Goal: Transaction & Acquisition: Book appointment/travel/reservation

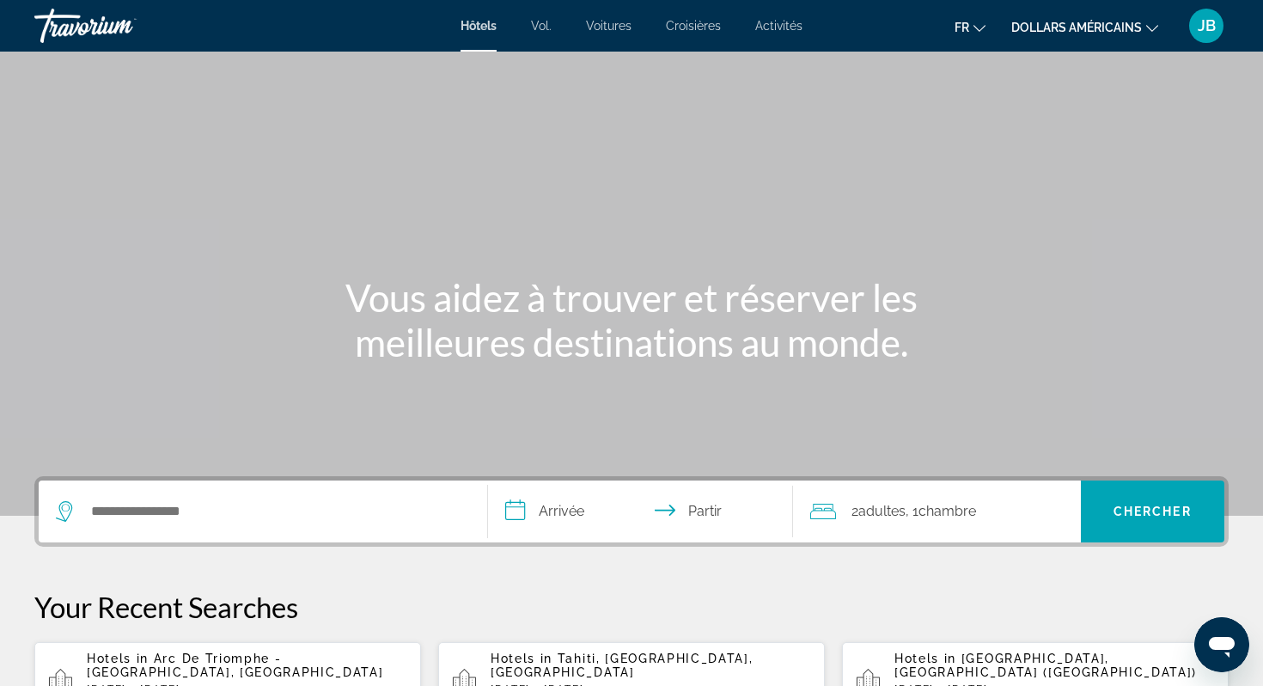
click at [1124, 34] on font "dollars américains" at bounding box center [1077, 28] width 131 height 14
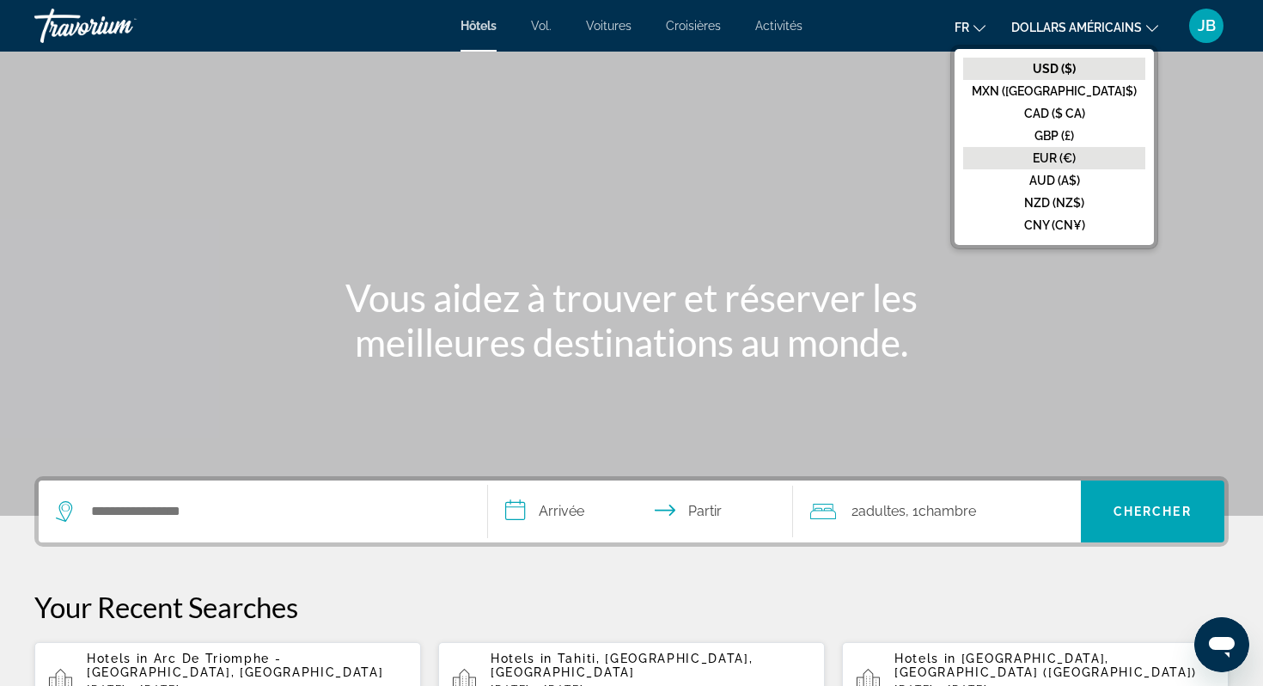
click at [1076, 154] on font "EUR (€)" at bounding box center [1054, 158] width 43 height 14
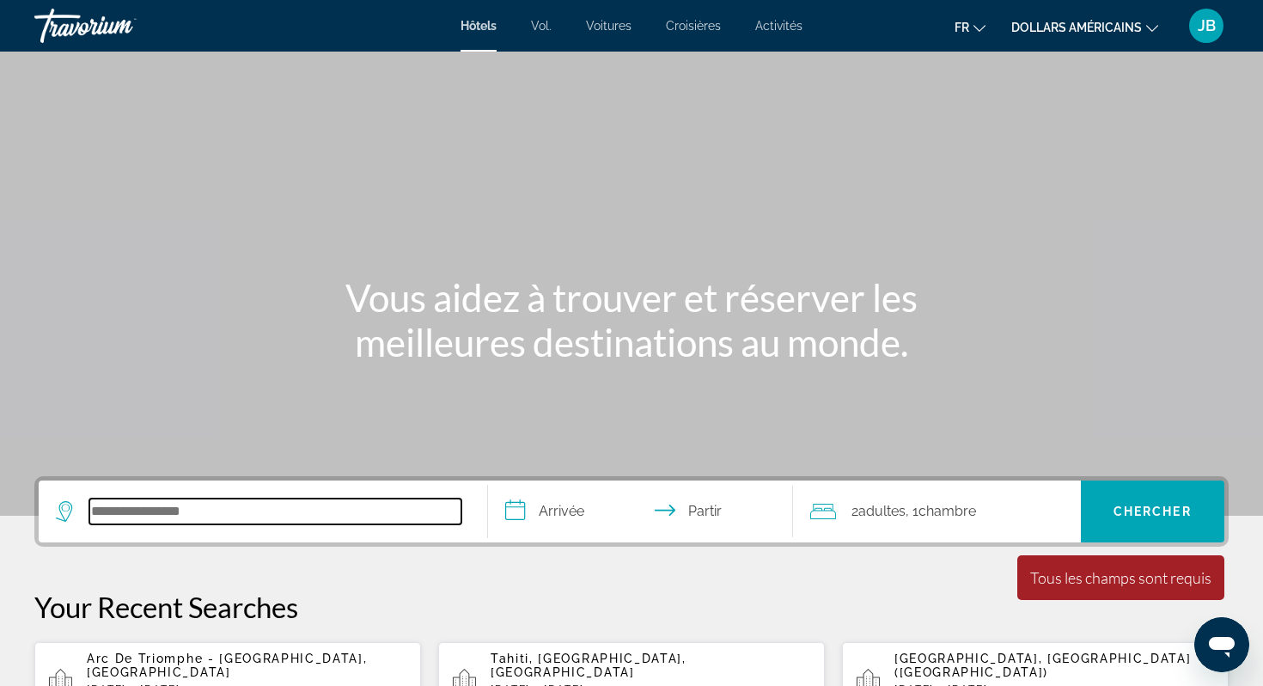
click at [269, 509] on input "Rechercher une destination hôtelière" at bounding box center [275, 512] width 372 height 26
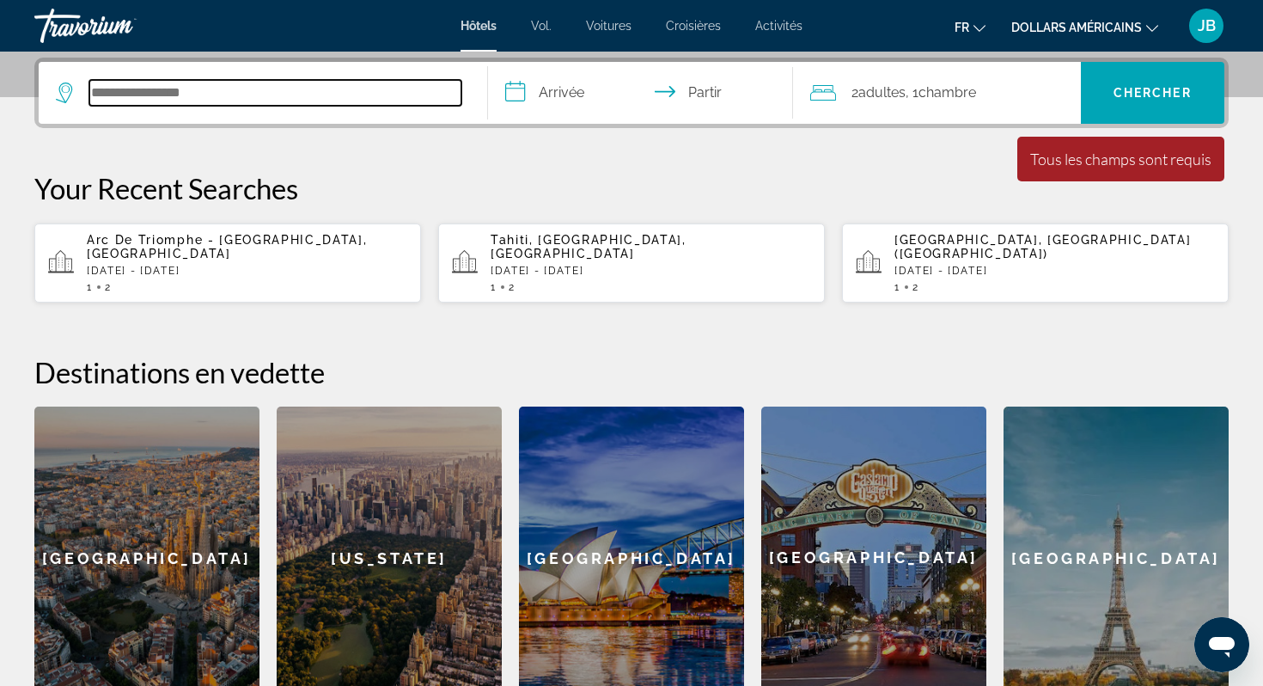
scroll to position [420, 0]
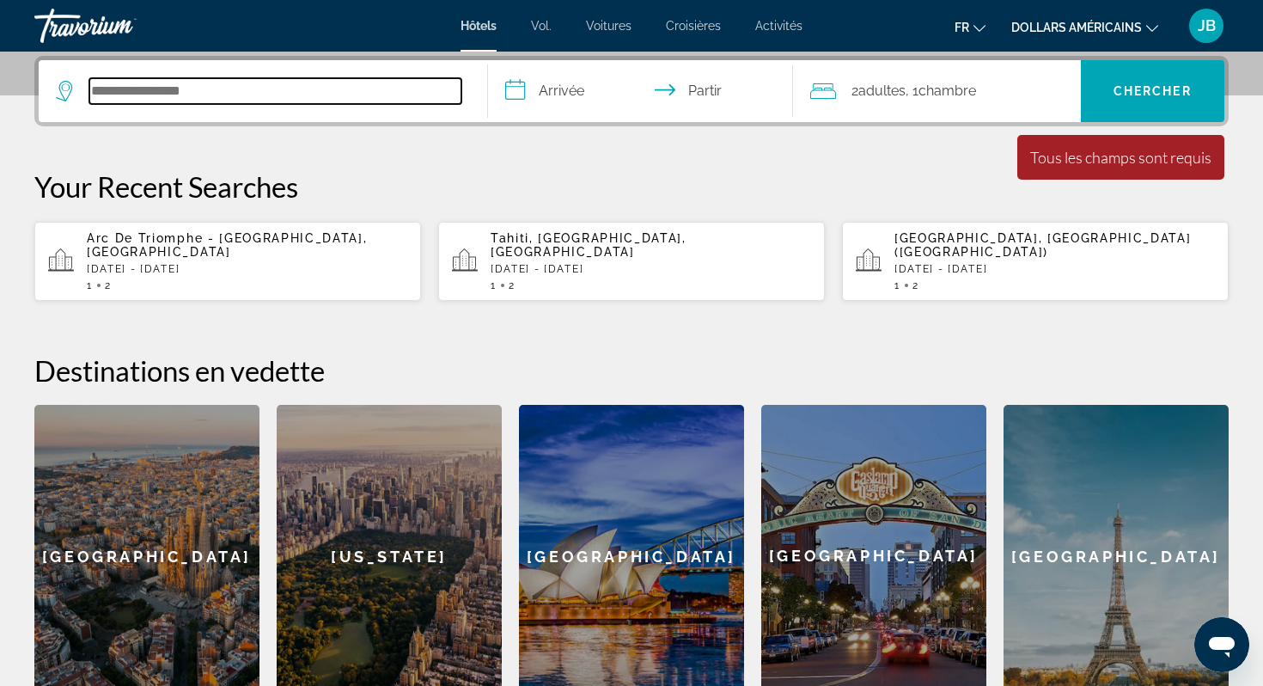
paste input "**********"
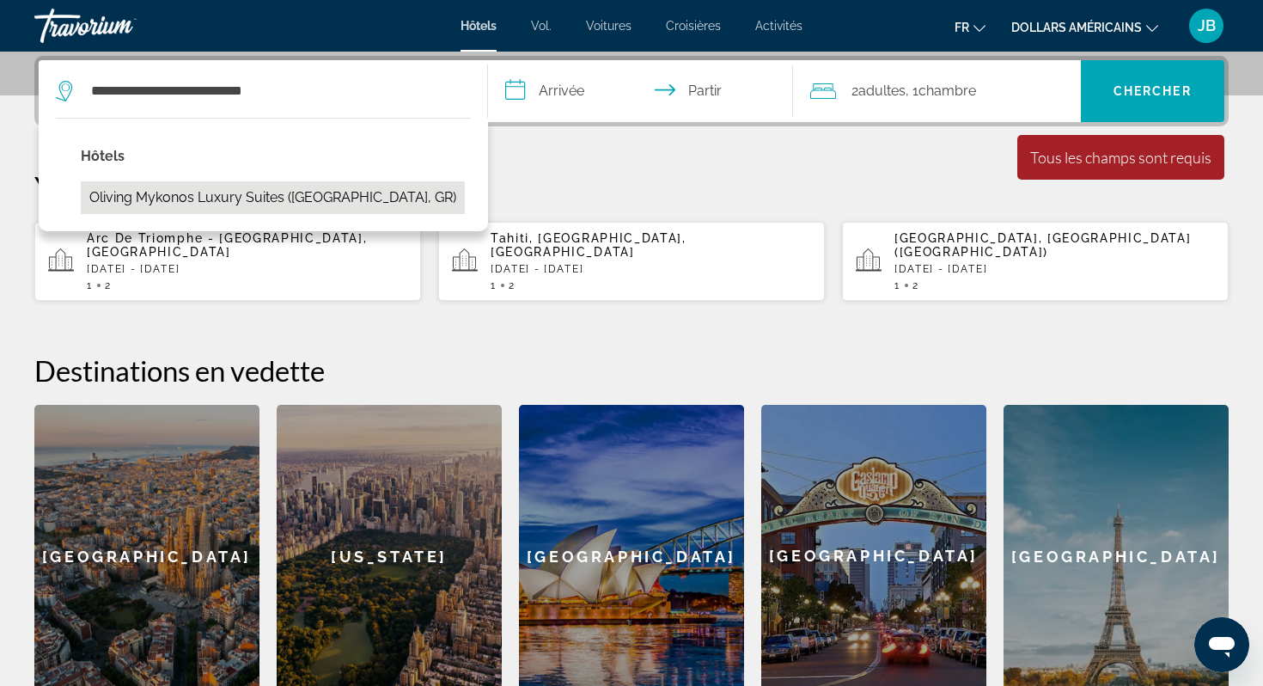
click at [321, 191] on button "Oliving Mykonos Luxury Suites (Mykonos, GR)" at bounding box center [273, 197] width 384 height 33
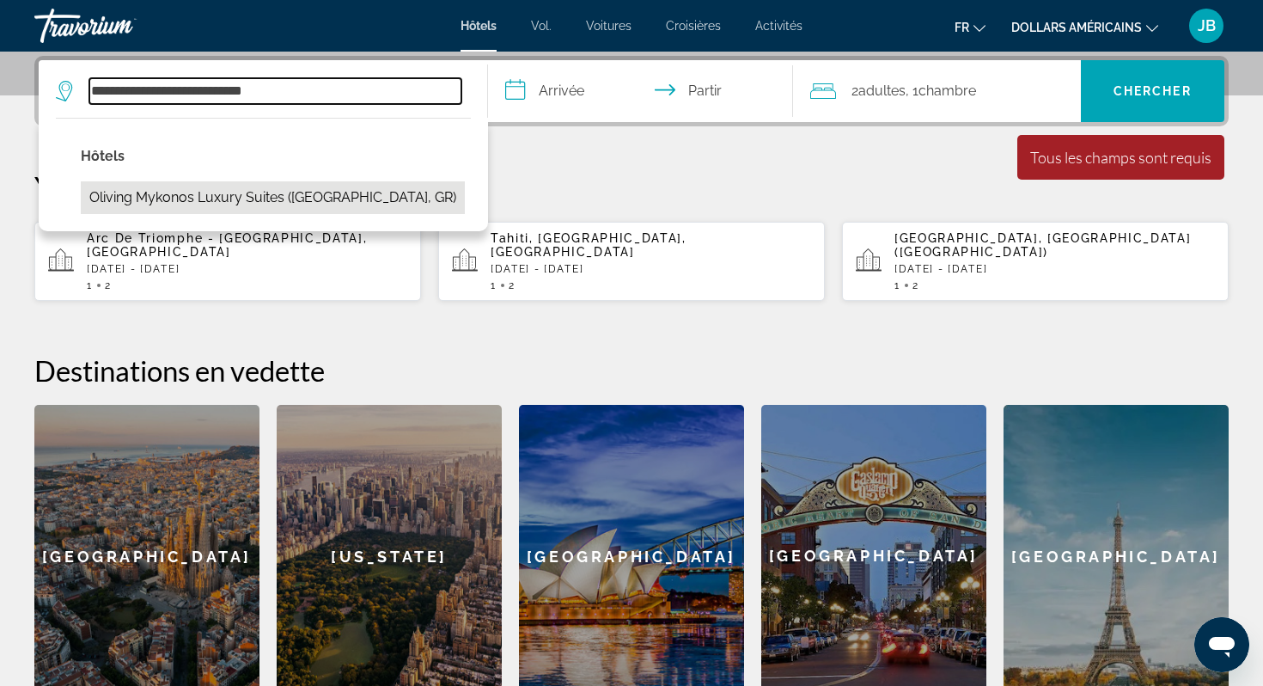
type input "**********"
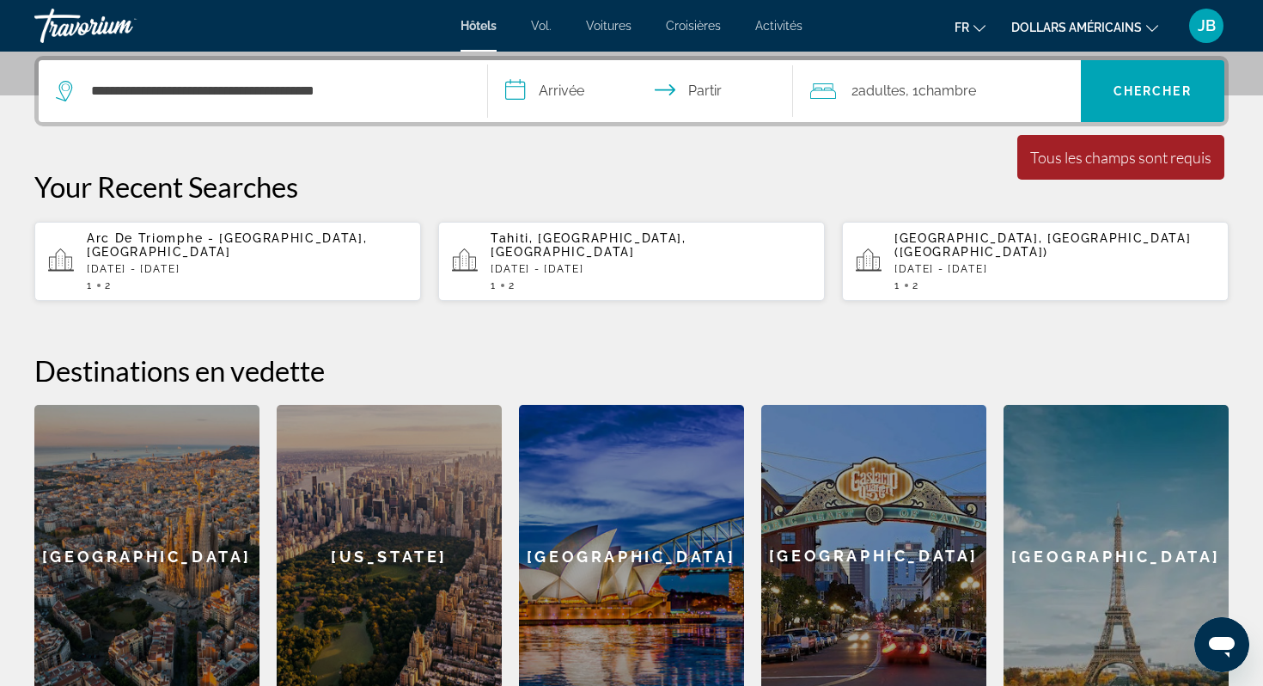
click at [594, 83] on input "**********" at bounding box center [644, 93] width 312 height 67
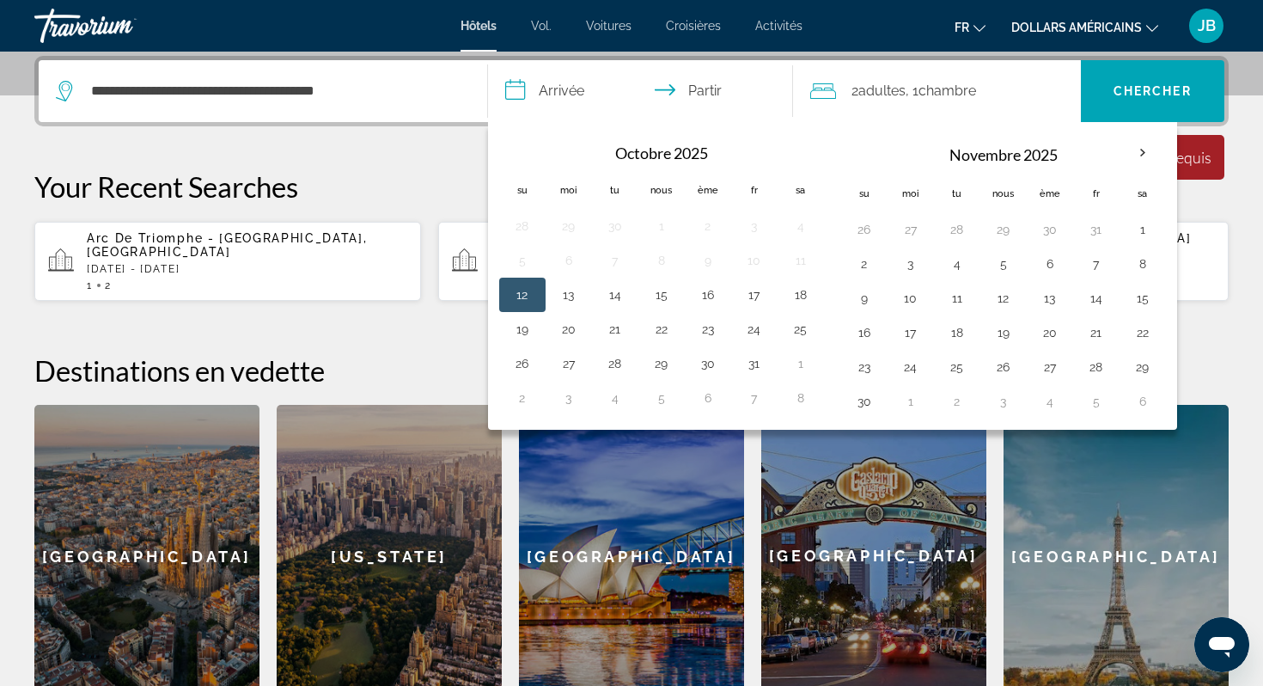
click at [518, 285] on button "12" at bounding box center [523, 295] width 28 height 24
click at [752, 298] on button "17" at bounding box center [755, 295] width 28 height 24
type input "**********"
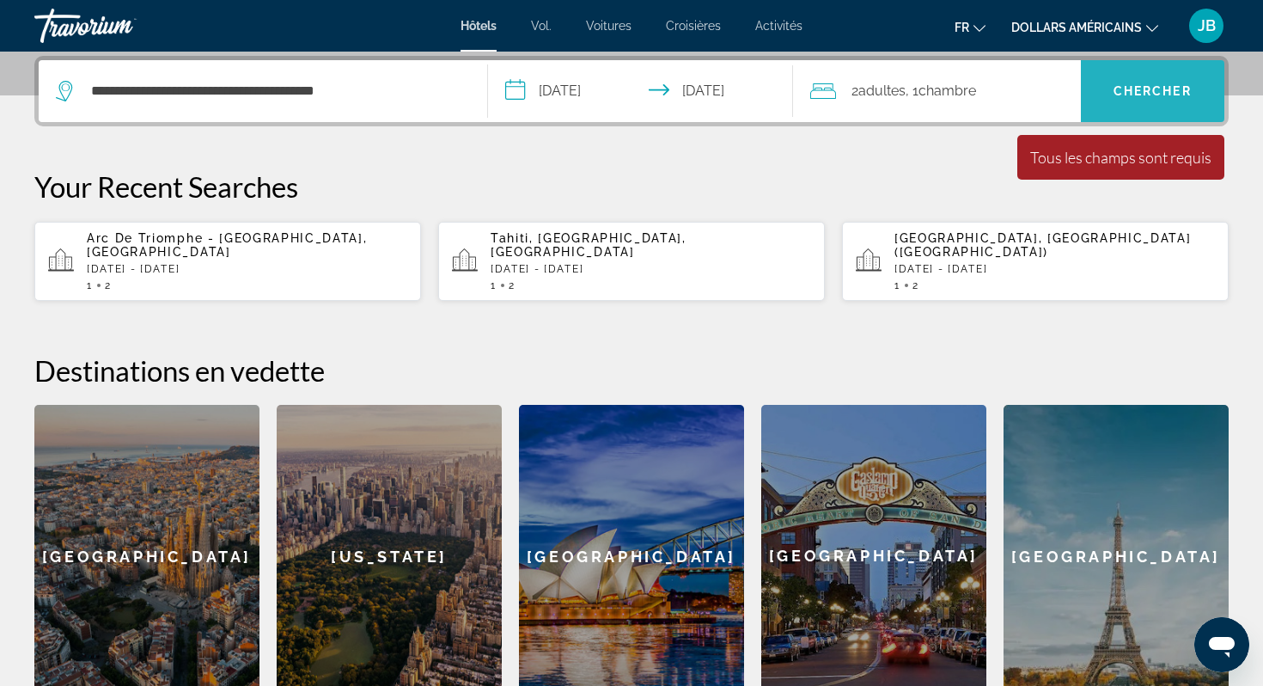
click at [1134, 78] on span "Recherche" at bounding box center [1153, 90] width 144 height 41
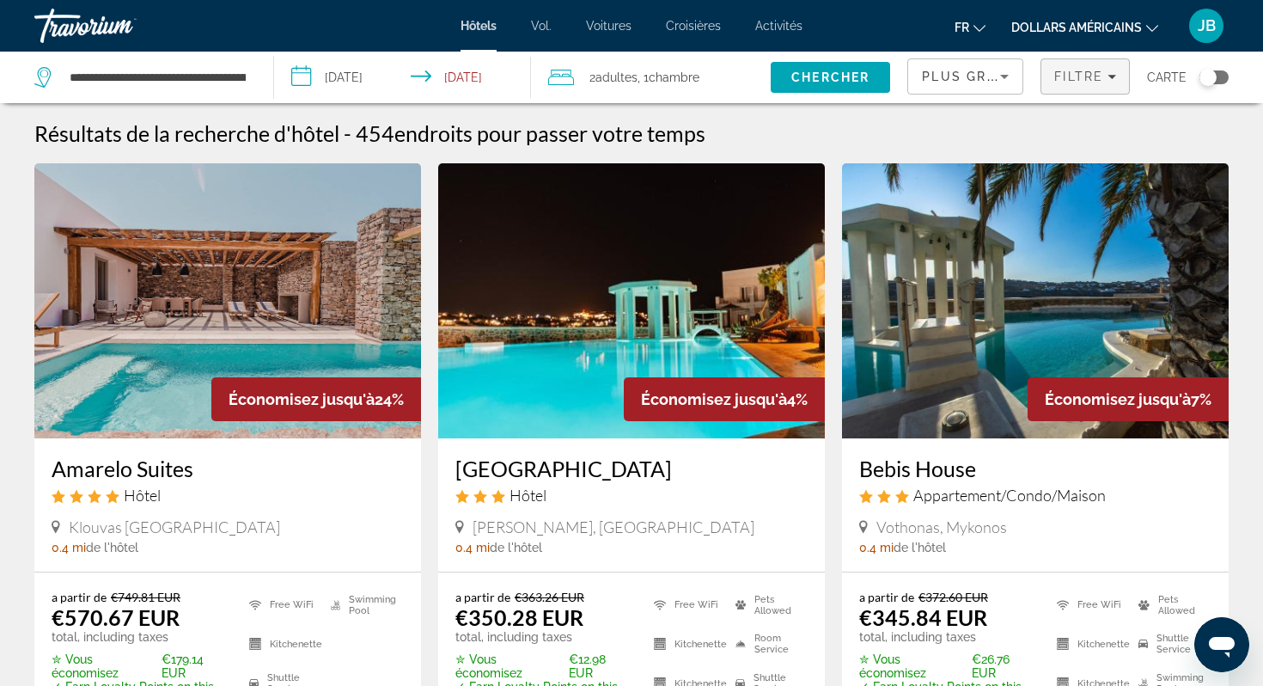
click at [1068, 84] on span "Filters" at bounding box center [1086, 76] width 88 height 41
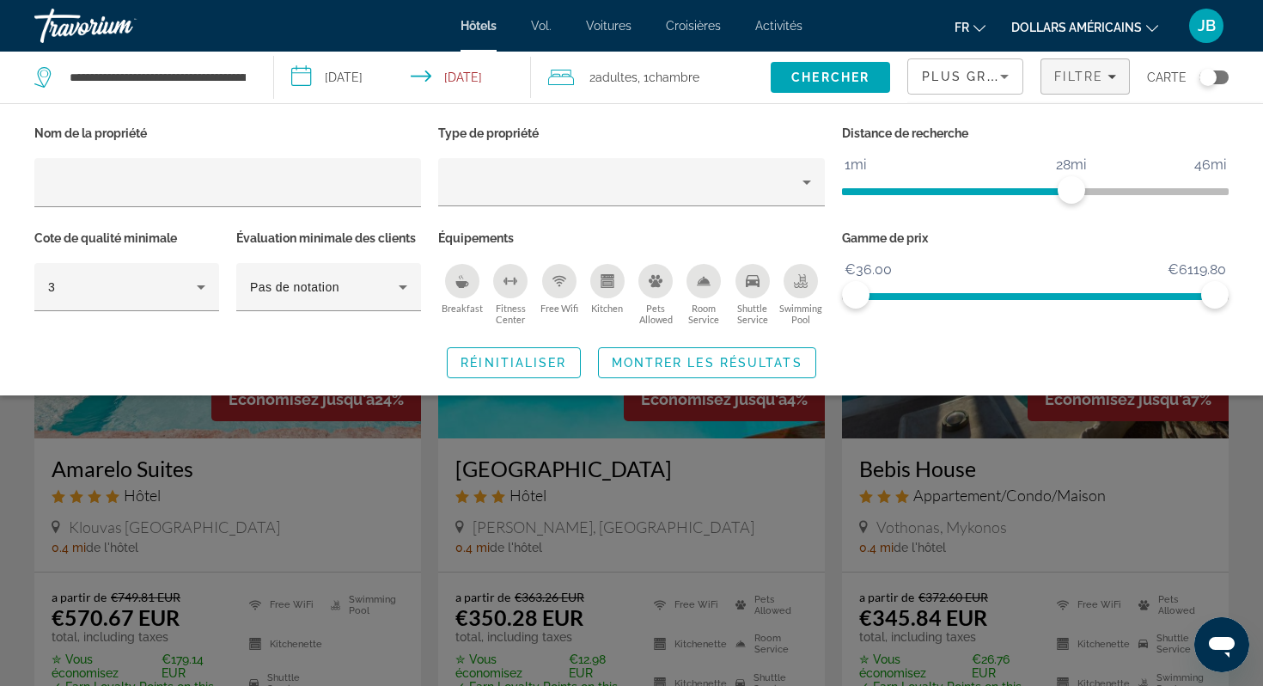
click at [1068, 188] on ngx-slider "1mi 46mi 28mi" at bounding box center [1035, 189] width 387 height 3
drag, startPoint x: 1068, startPoint y: 183, endPoint x: 845, endPoint y: 191, distance: 222.8
click at [845, 191] on span "ngx-slider" at bounding box center [856, 190] width 28 height 28
click at [758, 356] on span "Montrer les résultats" at bounding box center [707, 363] width 191 height 14
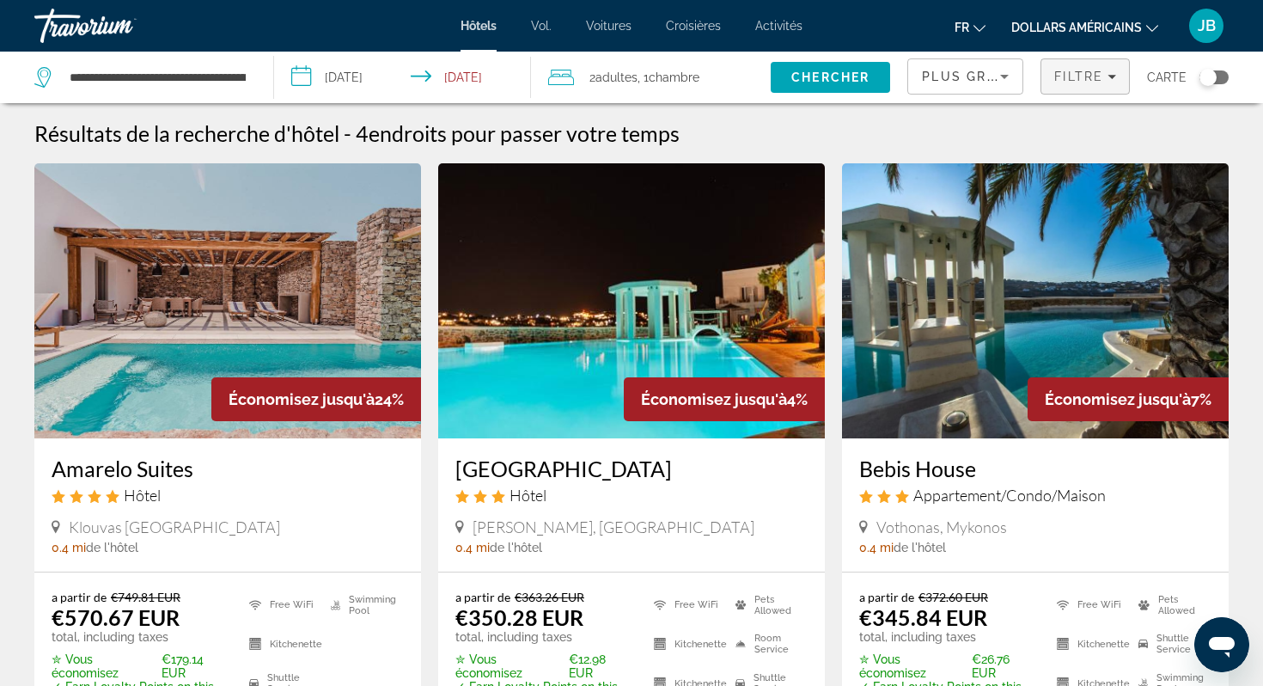
click at [1091, 78] on span "Filtre" at bounding box center [1079, 77] width 49 height 14
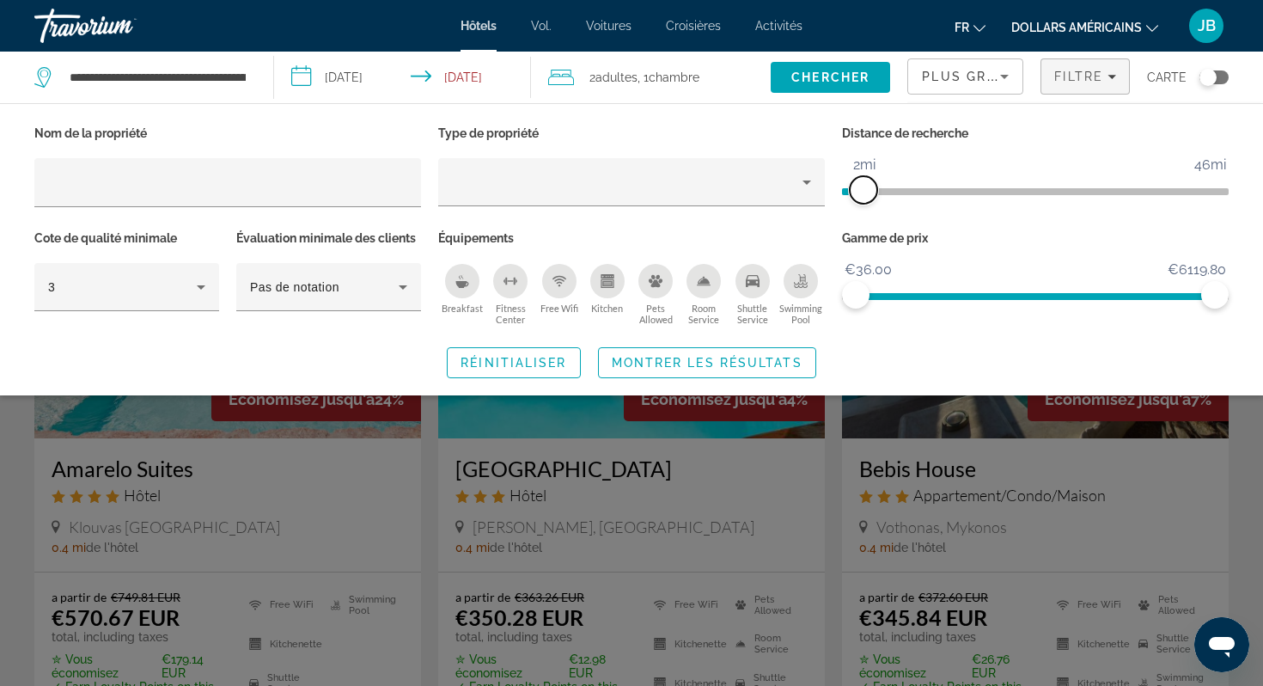
click at [866, 187] on span "ngx-slider" at bounding box center [864, 190] width 28 height 28
click at [746, 358] on span "Montrer les résultats" at bounding box center [707, 363] width 191 height 14
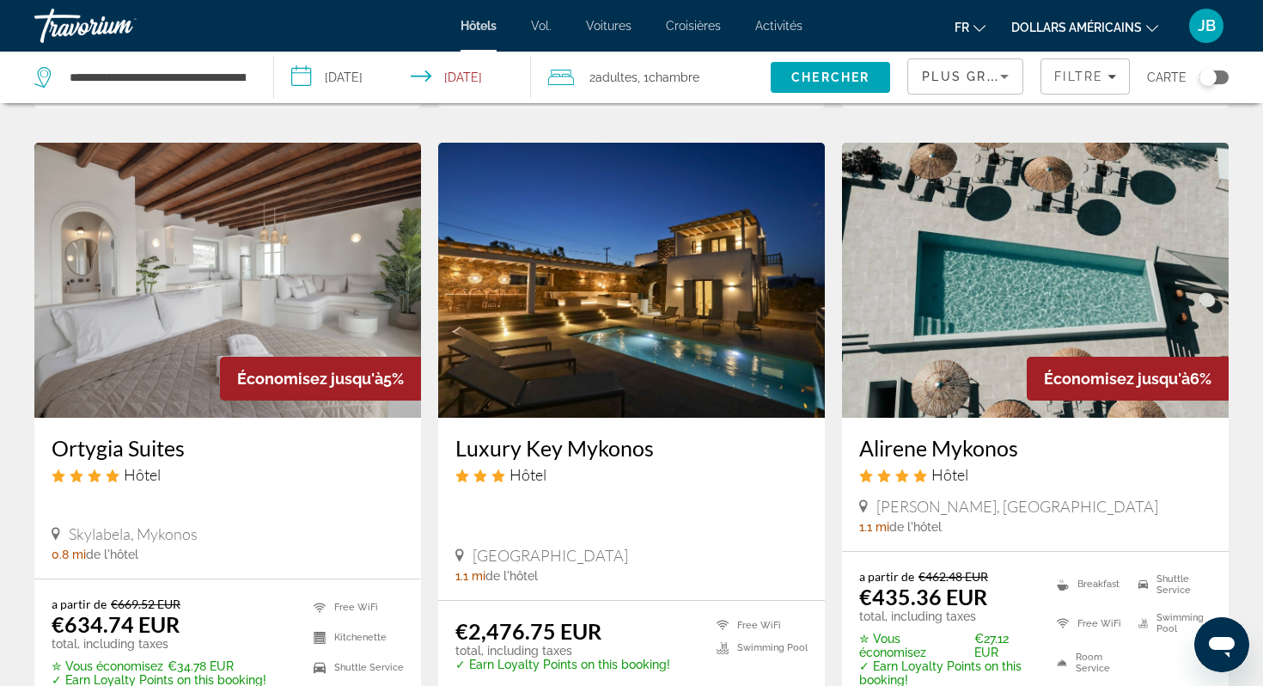
scroll to position [712, 0]
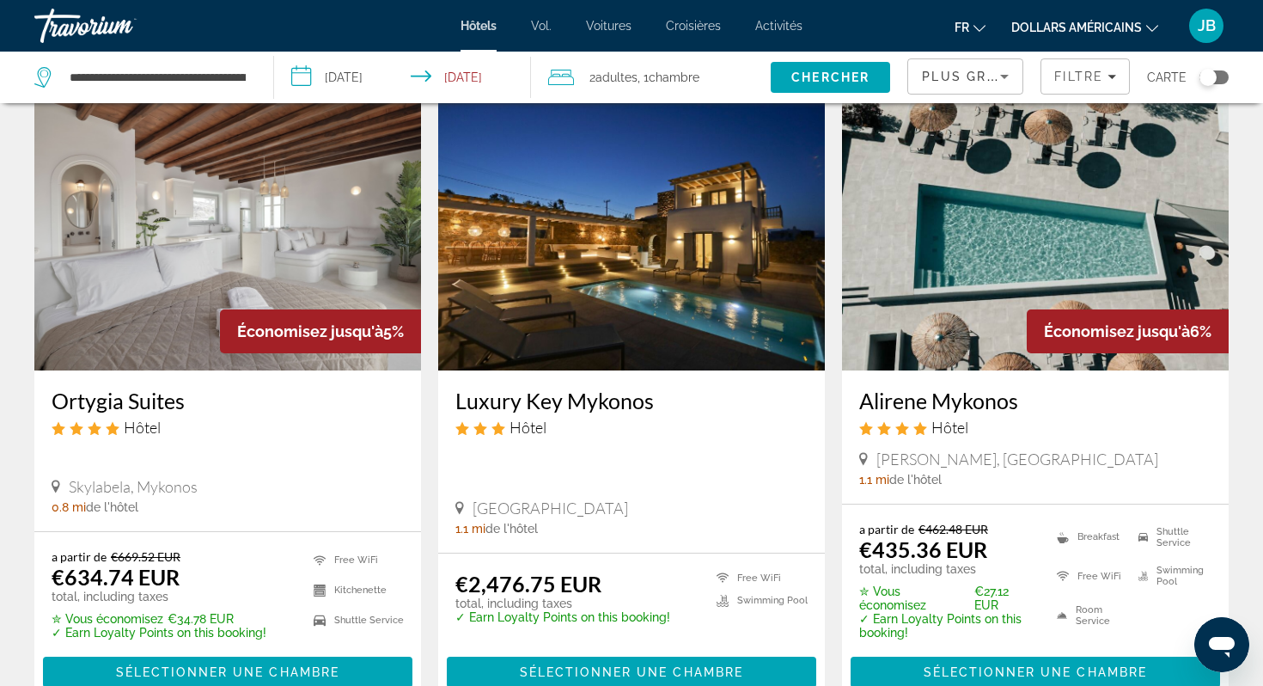
click at [964, 83] on span "Plus grandes économies" at bounding box center [1024, 77] width 205 height 14
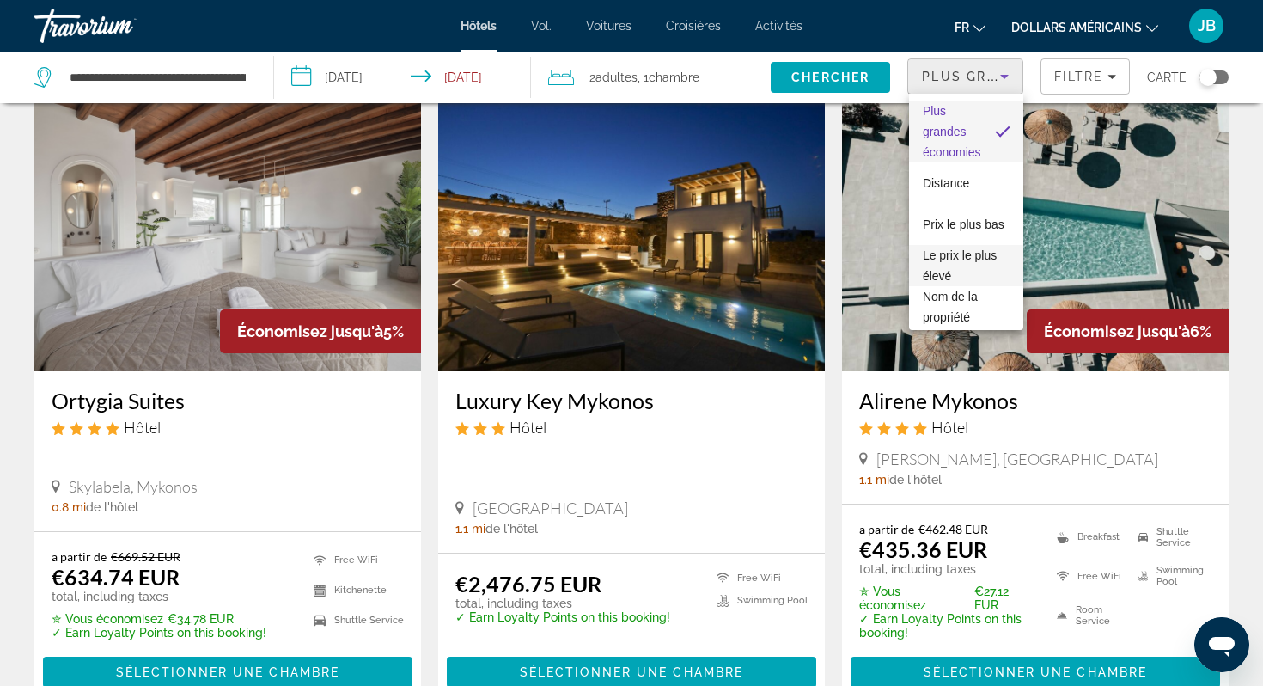
click at [964, 260] on font "Le prix le plus élevé" at bounding box center [960, 265] width 74 height 34
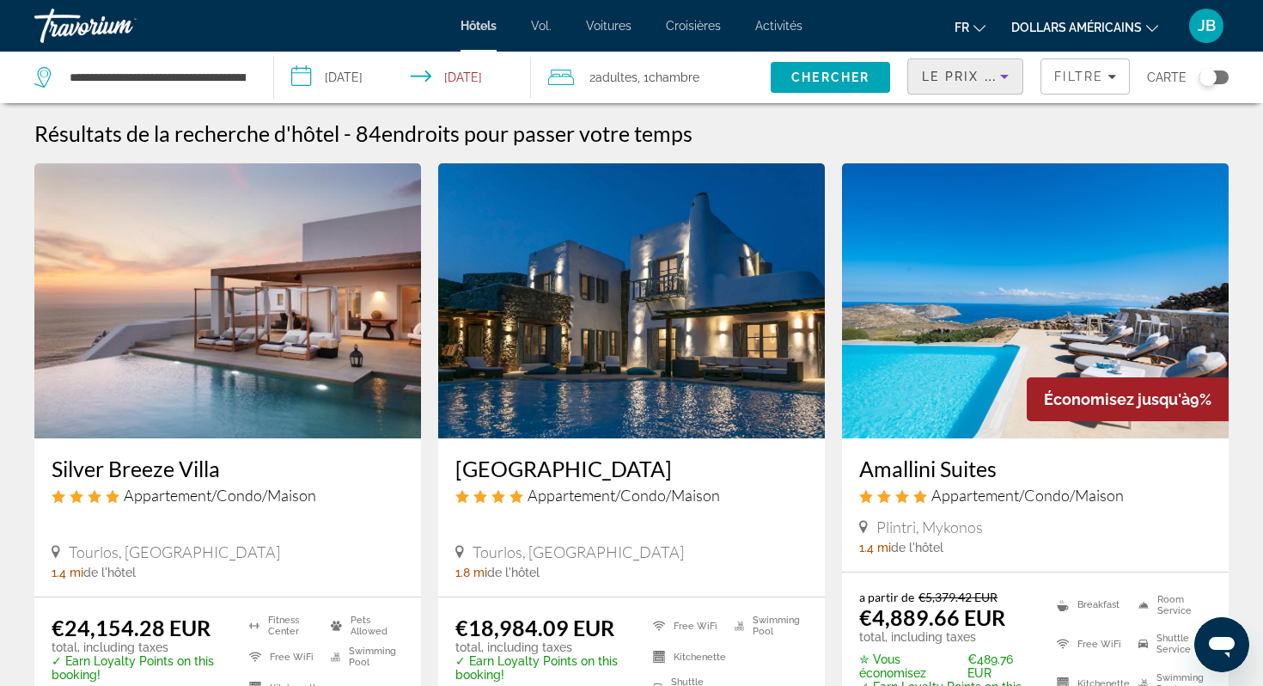
click at [968, 85] on div "Le prix le plus élevé" at bounding box center [961, 76] width 78 height 21
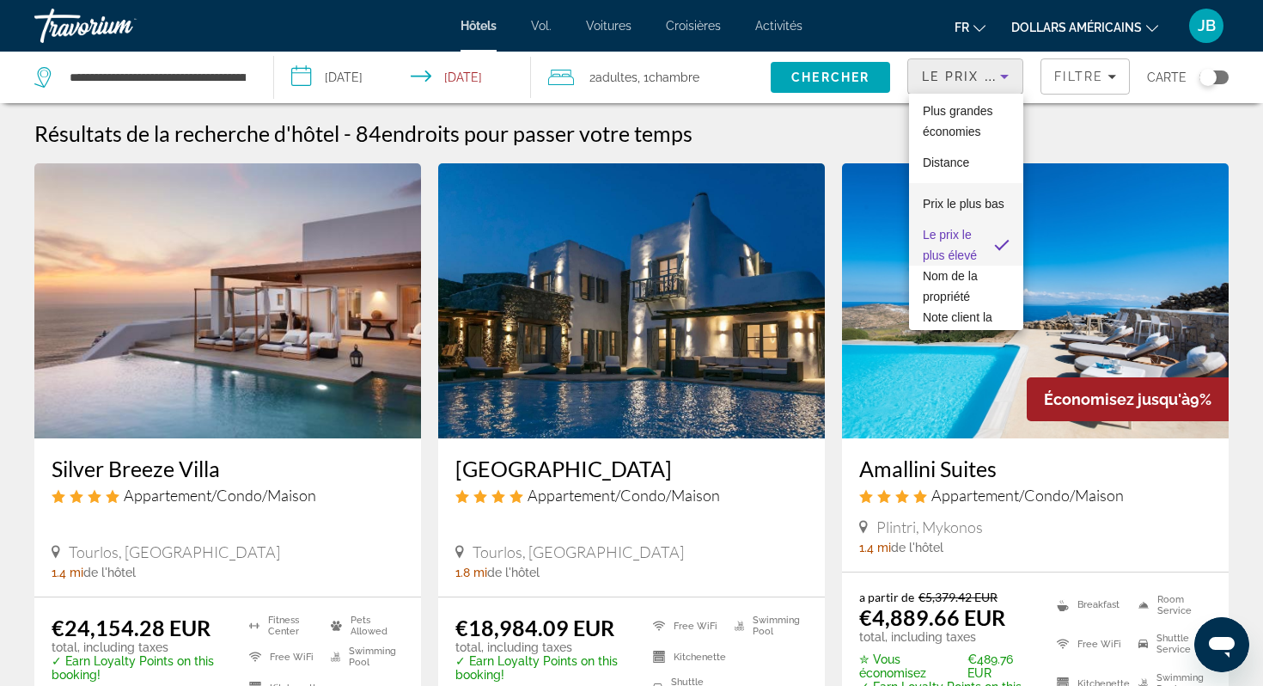
click at [966, 216] on mat-option "Prix ​​le plus bas" at bounding box center [966, 203] width 114 height 41
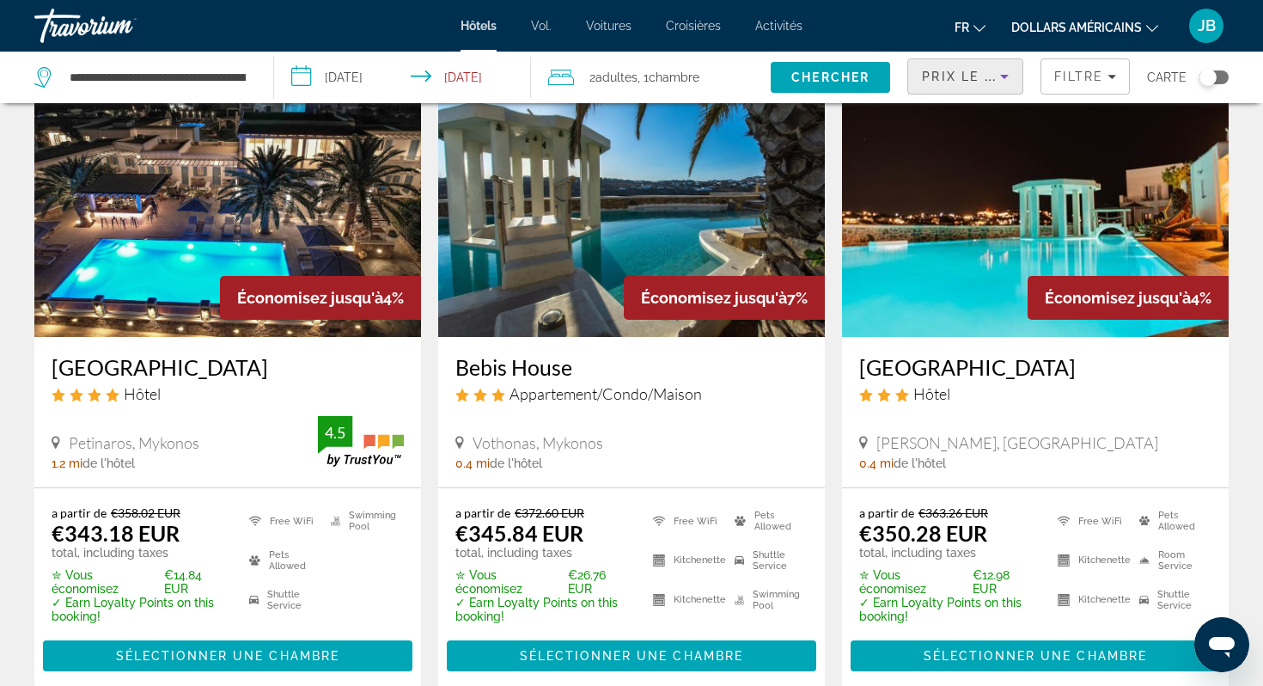
scroll to position [2011, 0]
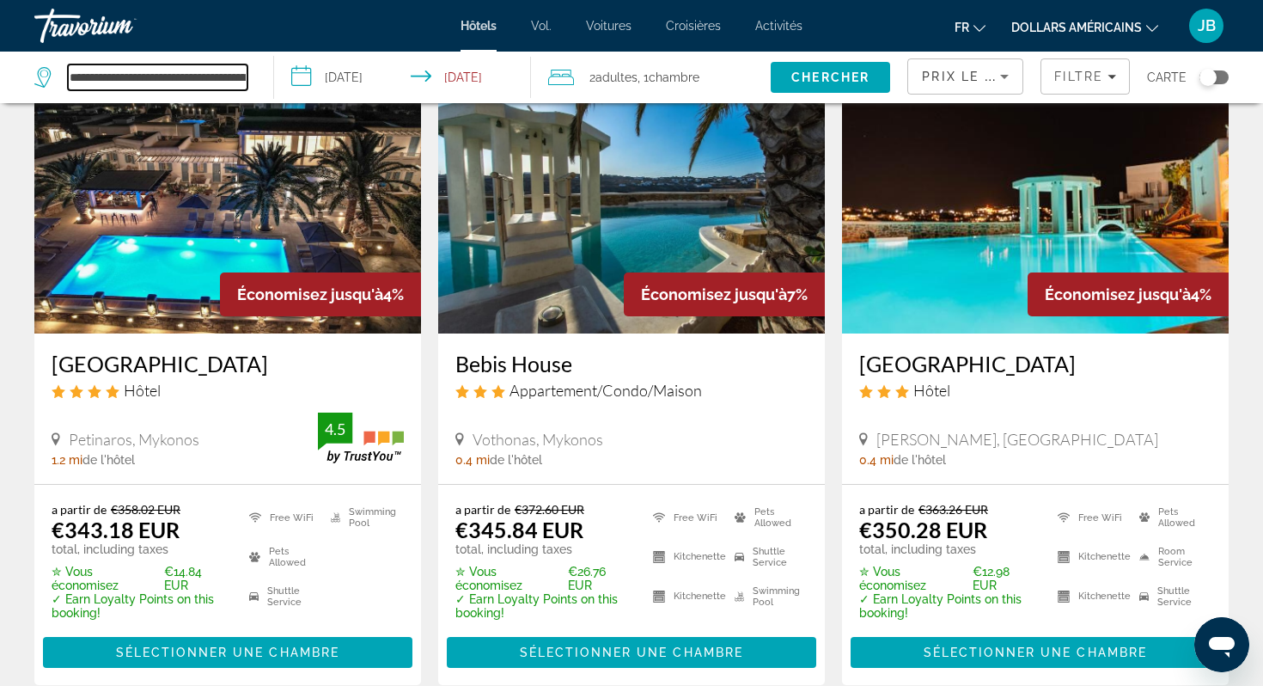
click at [187, 80] on input "**********" at bounding box center [158, 77] width 180 height 26
drag, startPoint x: 70, startPoint y: 79, endPoint x: 431, endPoint y: 106, distance: 361.1
click at [431, 103] on div "**********" at bounding box center [631, 78] width 1263 height 52
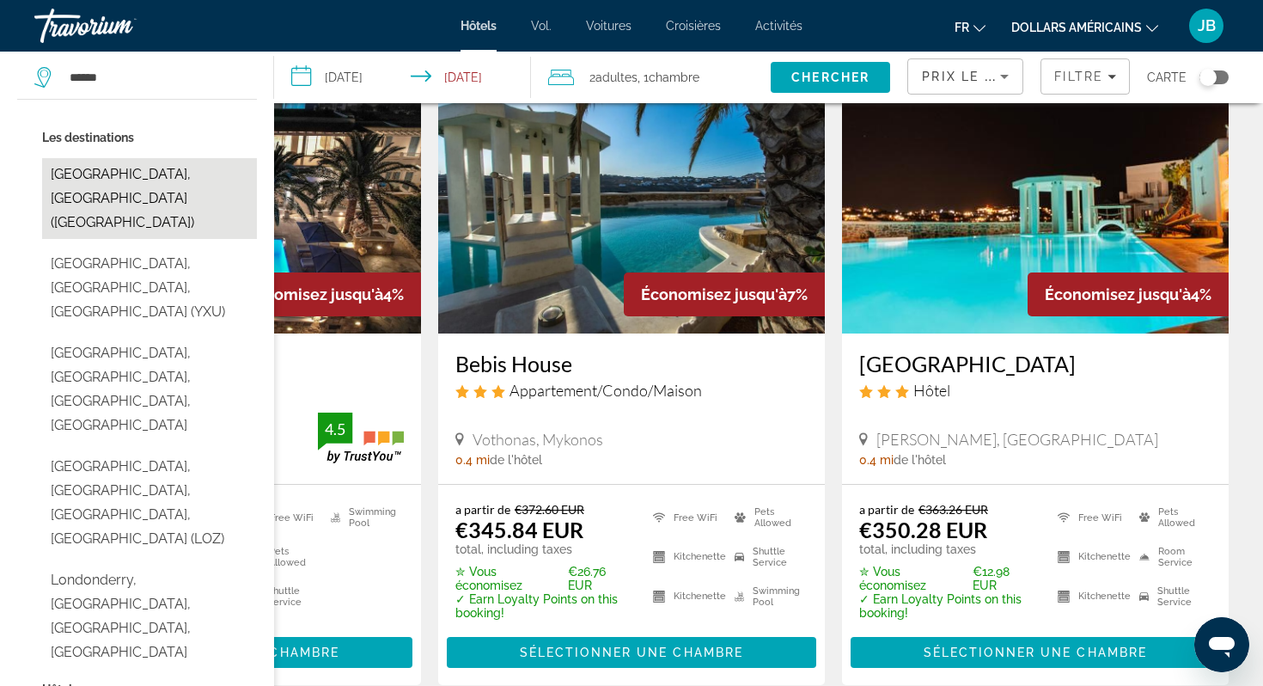
click at [202, 190] on button "[GEOGRAPHIC_DATA], [GEOGRAPHIC_DATA] ([GEOGRAPHIC_DATA])" at bounding box center [149, 198] width 215 height 81
type input "**********"
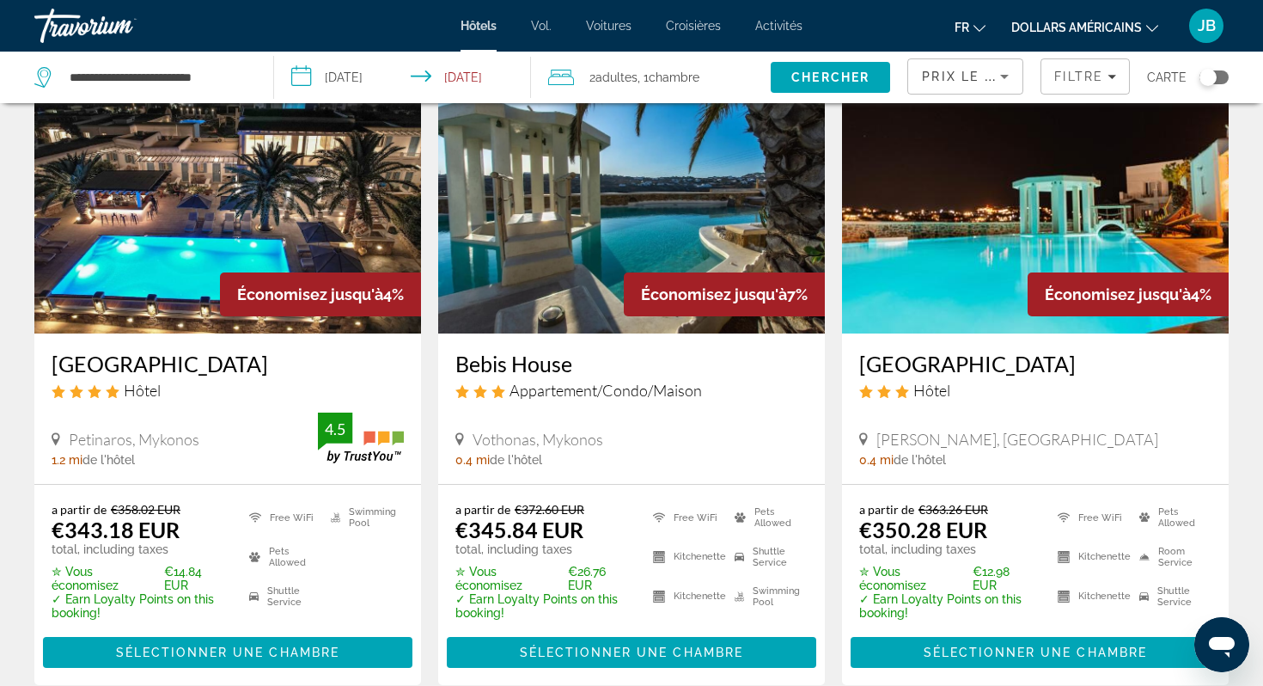
click at [364, 80] on input "**********" at bounding box center [406, 80] width 264 height 57
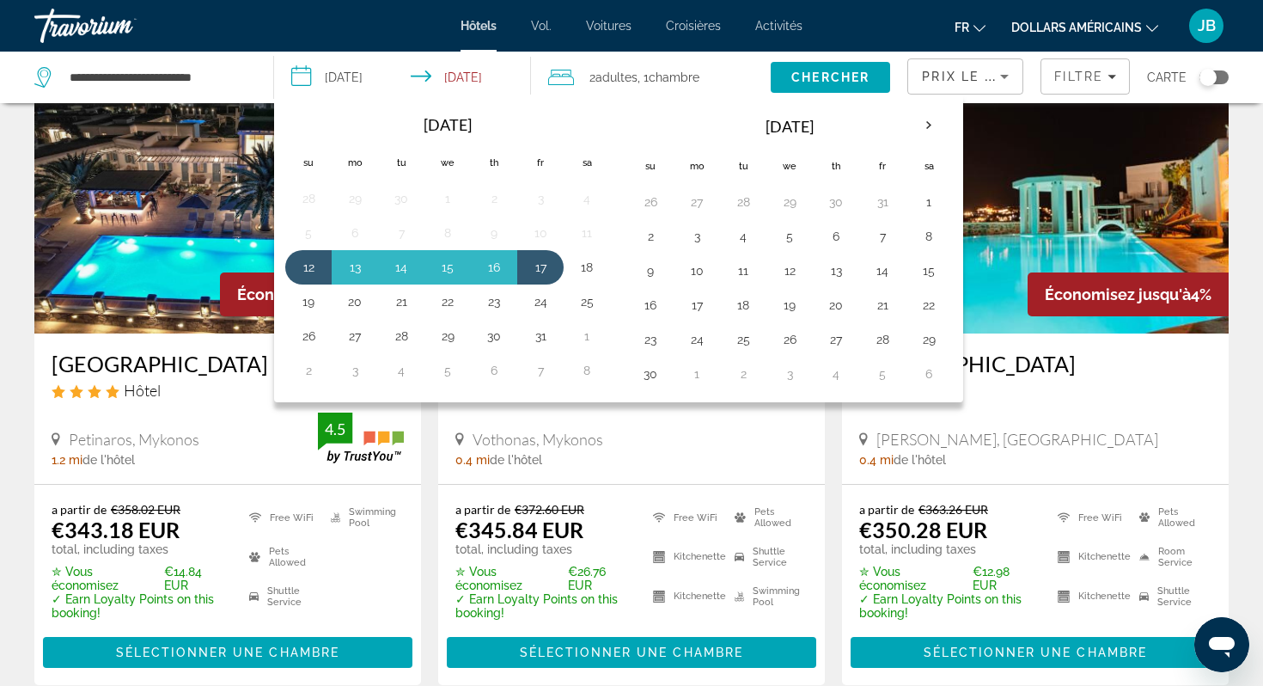
click at [379, 77] on input "**********" at bounding box center [406, 80] width 264 height 57
click at [222, 89] on input "**********" at bounding box center [158, 77] width 180 height 26
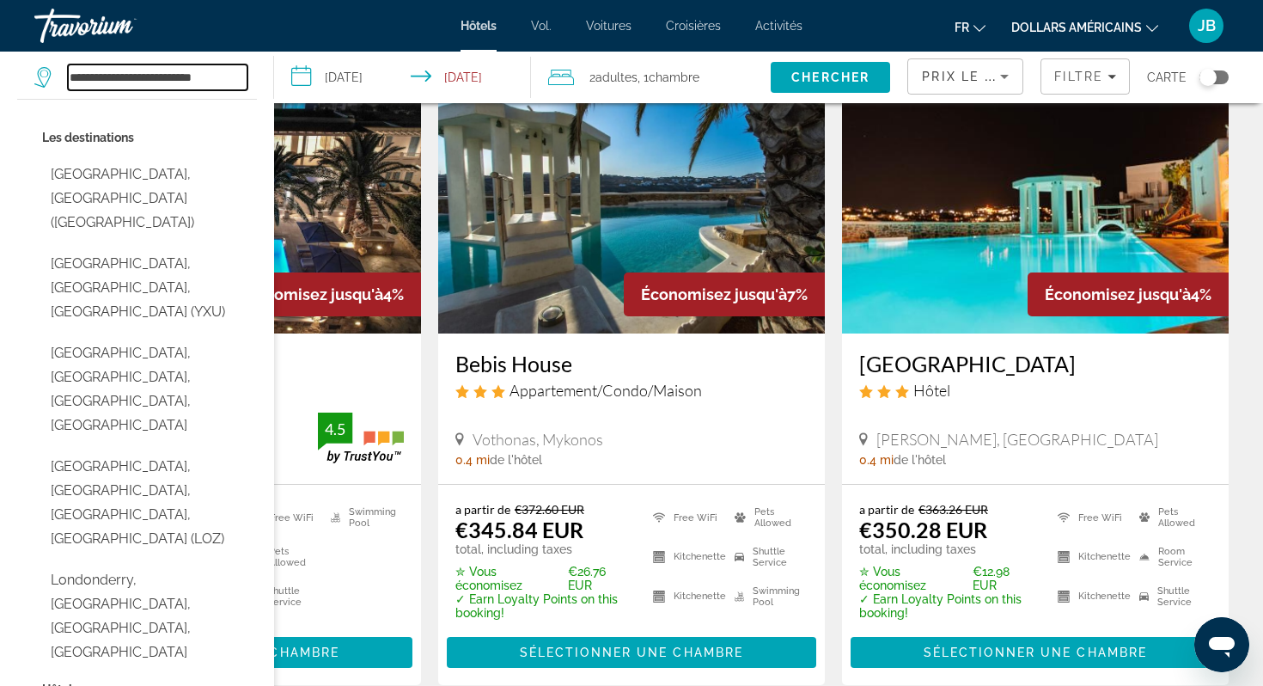
drag, startPoint x: 246, startPoint y: 75, endPoint x: 0, endPoint y: 108, distance: 248.1
click at [34, 103] on div "**********" at bounding box center [145, 78] width 222 height 52
drag, startPoint x: 69, startPoint y: 76, endPoint x: 329, endPoint y: 75, distance: 260.4
click at [329, 75] on div "**********" at bounding box center [631, 78] width 1263 height 52
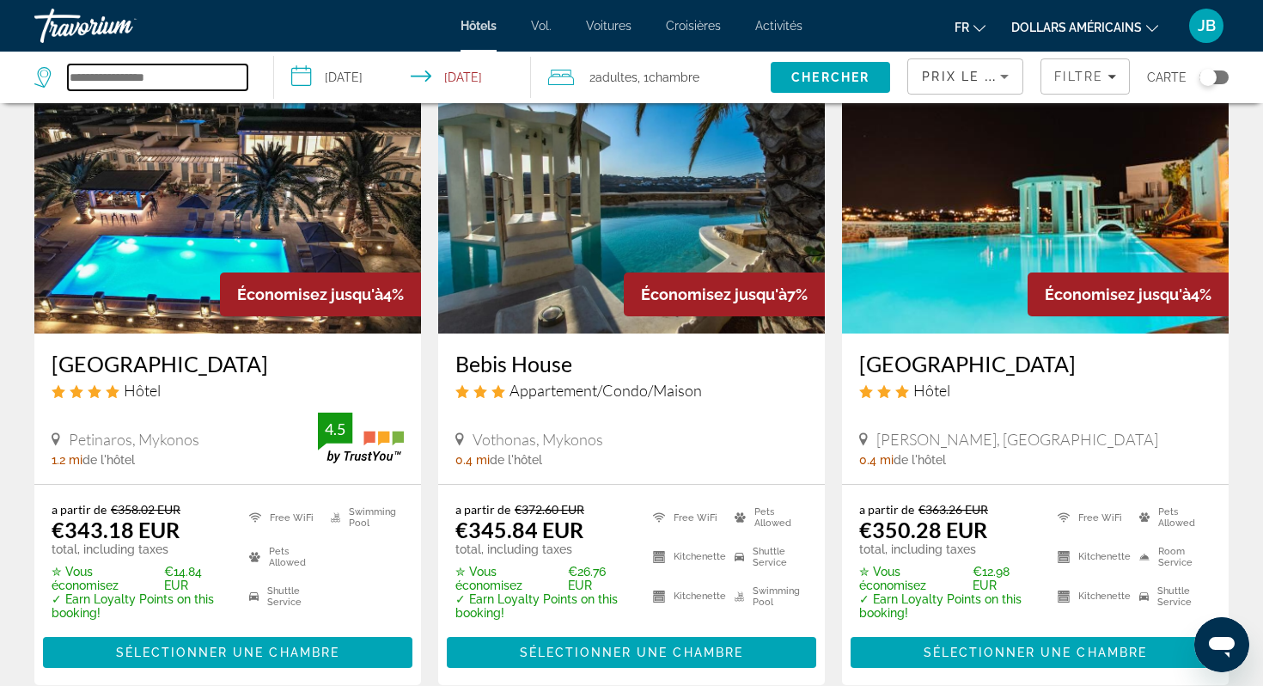
paste input "**********"
type input "**********"
paste input "**********"
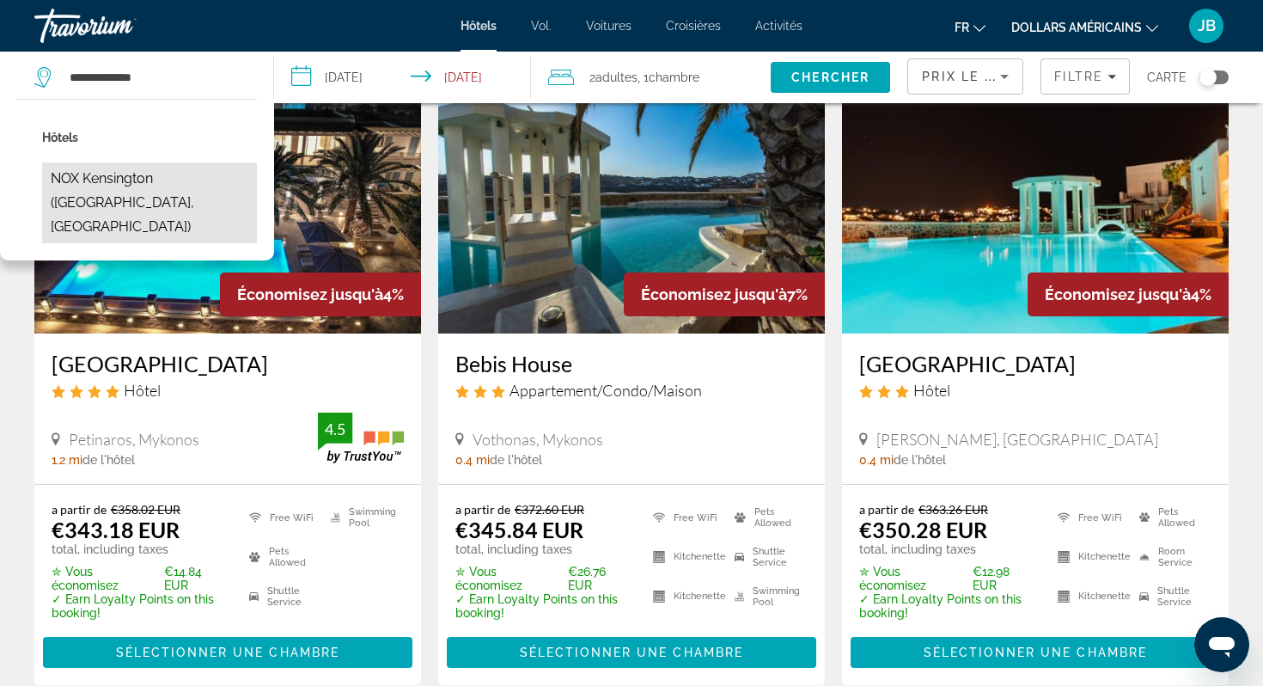
click at [132, 167] on button "NOX Kensington ([GEOGRAPHIC_DATA], [GEOGRAPHIC_DATA])" at bounding box center [149, 202] width 215 height 81
type input "**********"
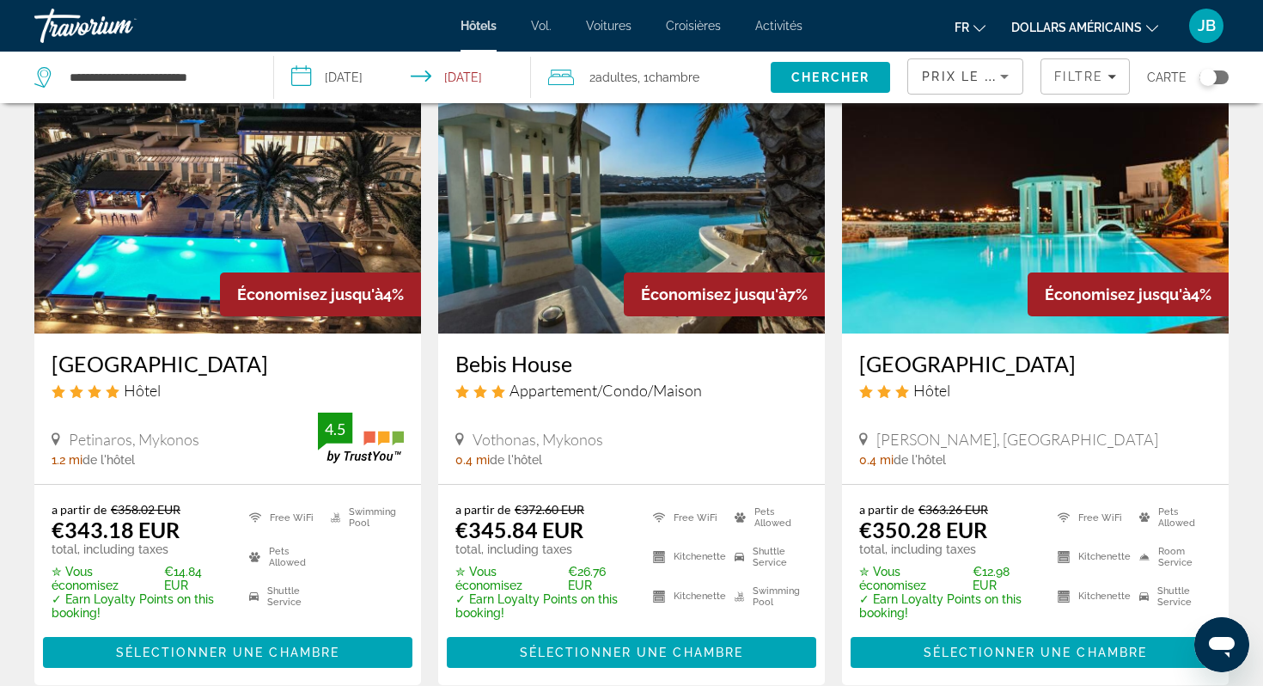
click at [335, 93] on input "**********" at bounding box center [406, 80] width 264 height 57
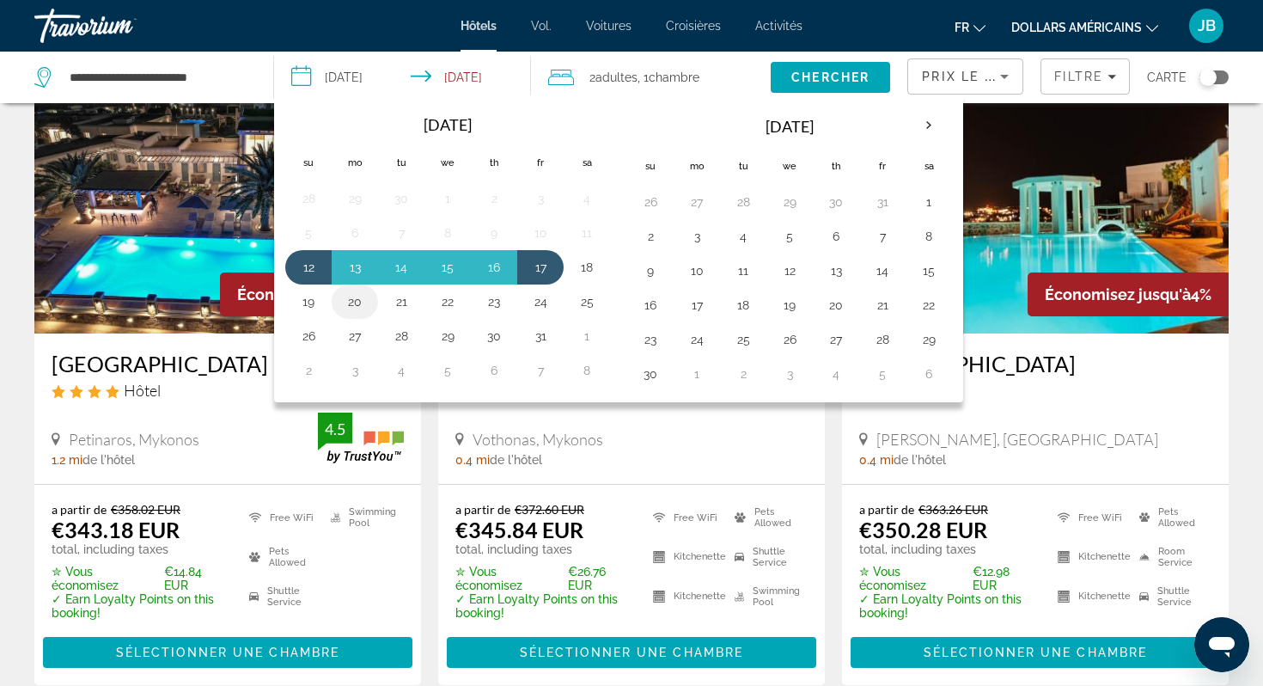
click at [360, 296] on button "20" at bounding box center [355, 302] width 28 height 24
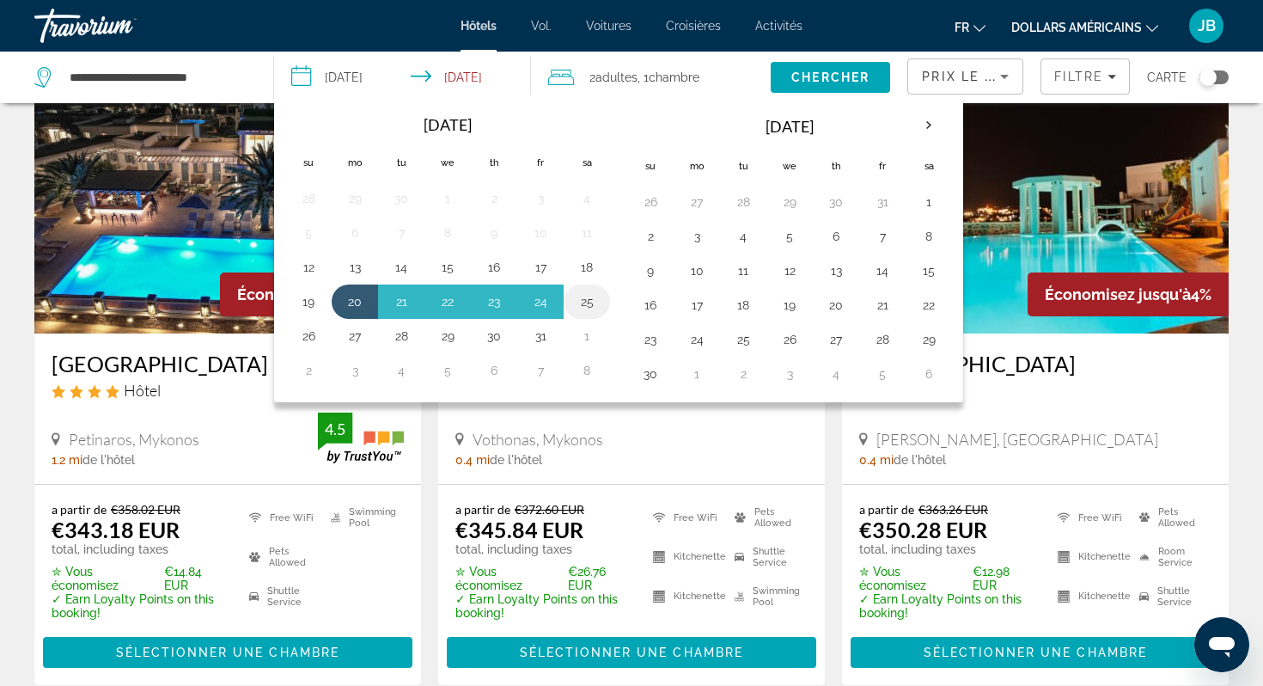
click at [583, 293] on button "25" at bounding box center [587, 302] width 28 height 24
type input "**********"
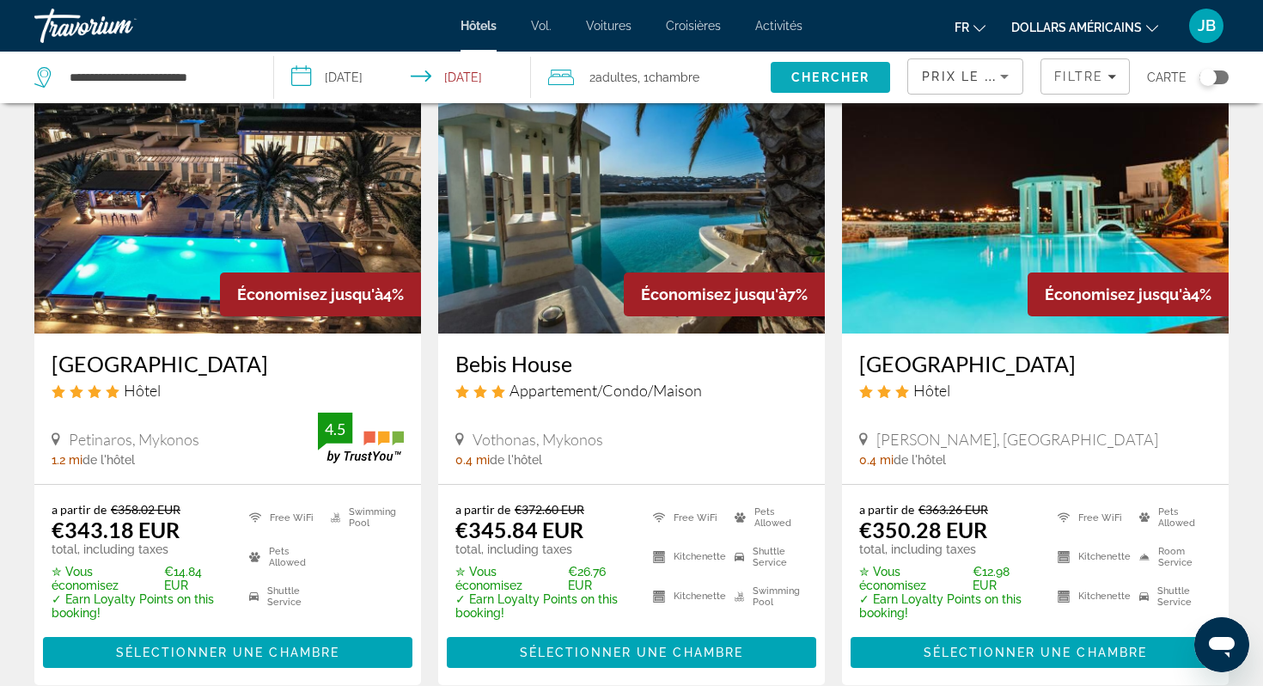
click at [839, 83] on span "Chercher" at bounding box center [831, 77] width 78 height 14
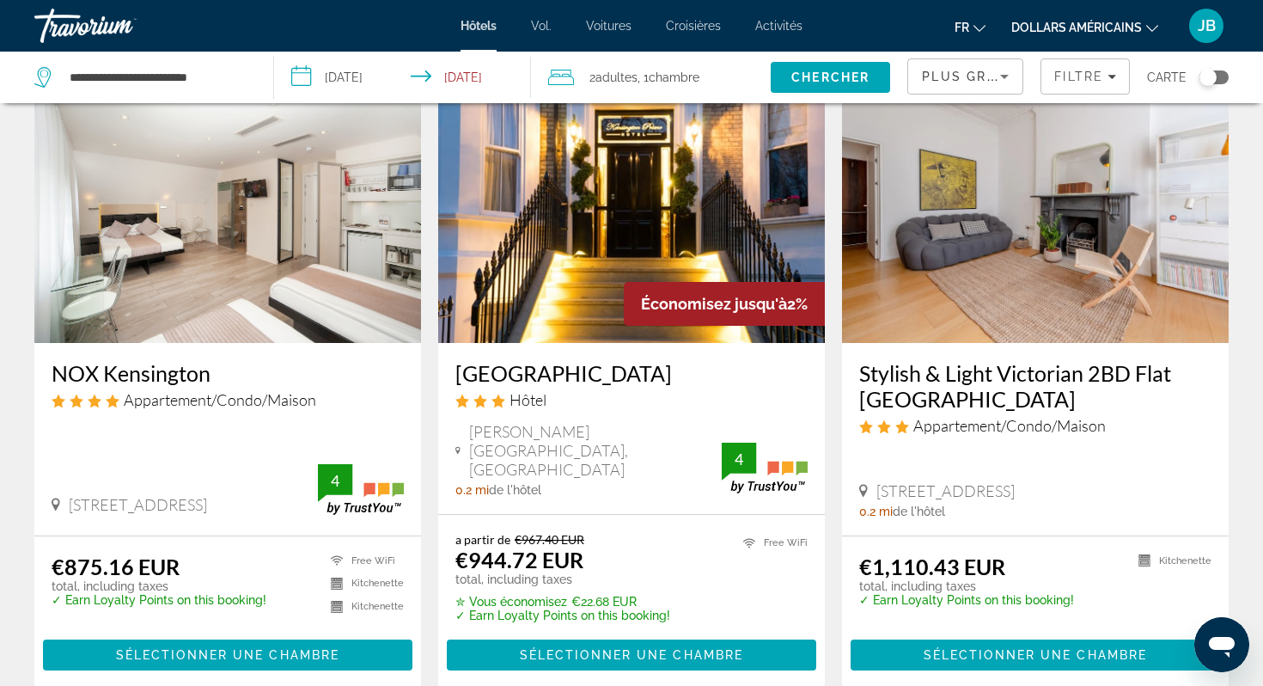
scroll to position [102, 0]
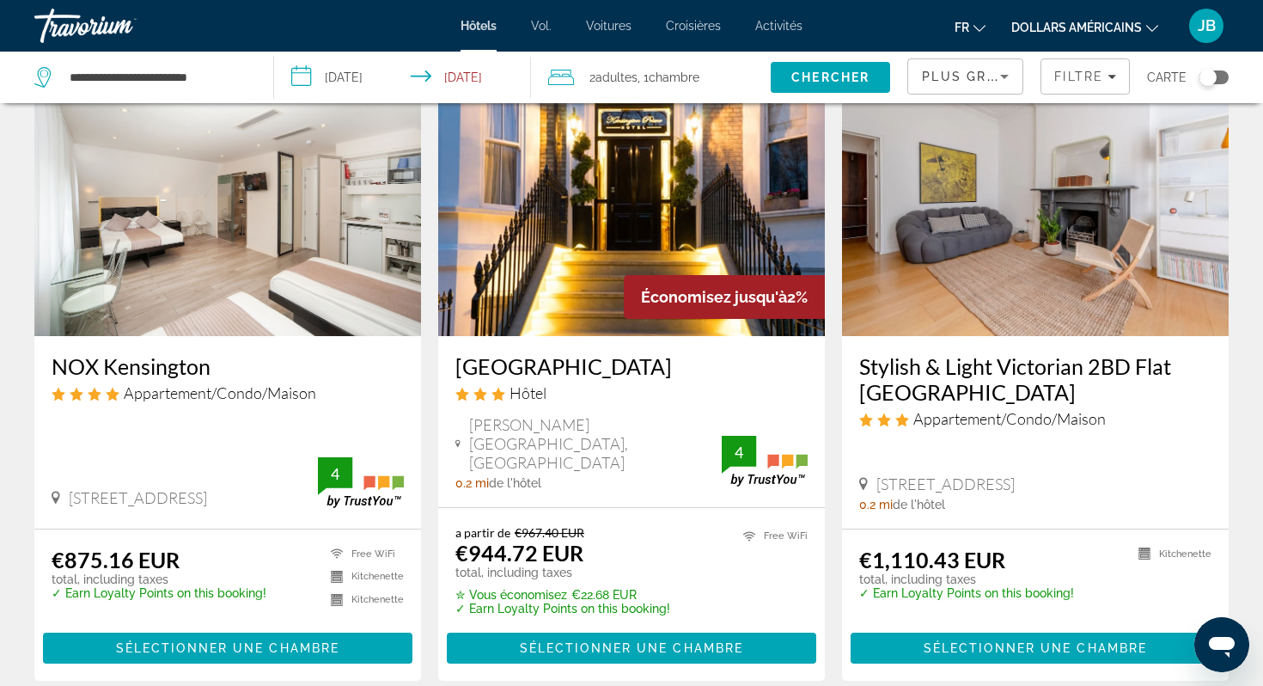
click at [207, 271] on img "Contenu principal" at bounding box center [227, 198] width 387 height 275
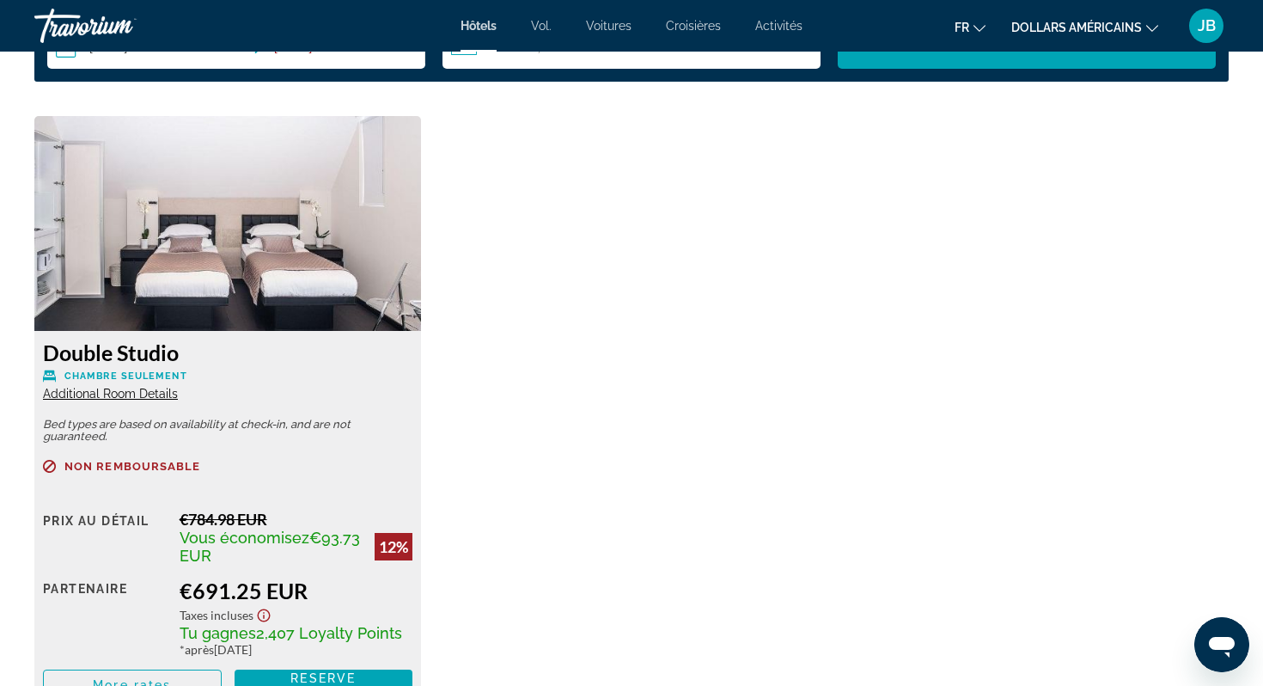
scroll to position [2320, 0]
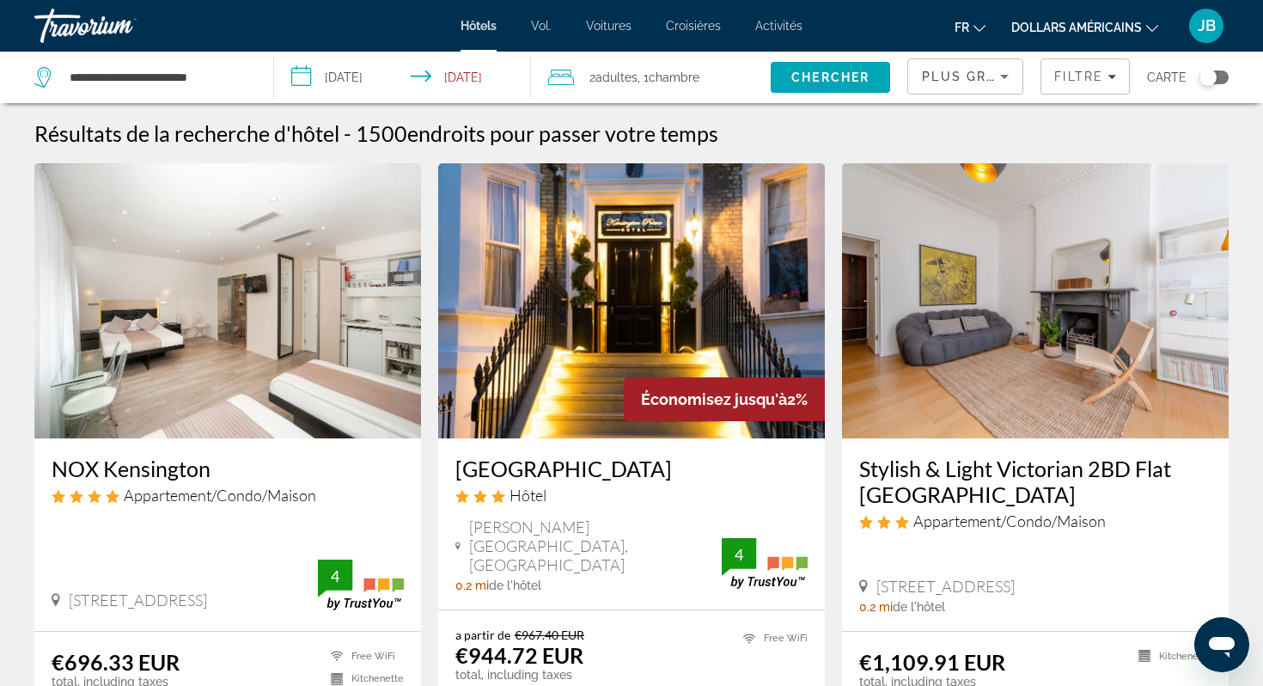
click at [392, 77] on input "**********" at bounding box center [406, 80] width 264 height 57
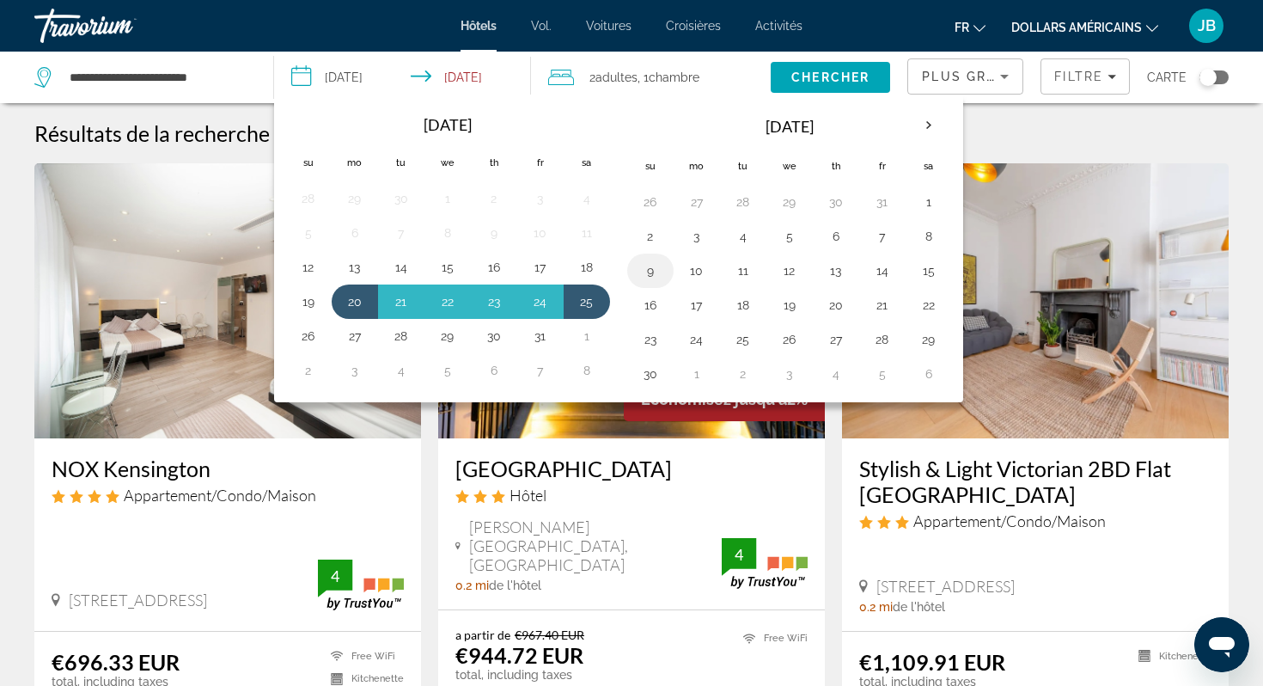
click at [662, 282] on button "9" at bounding box center [651, 271] width 28 height 24
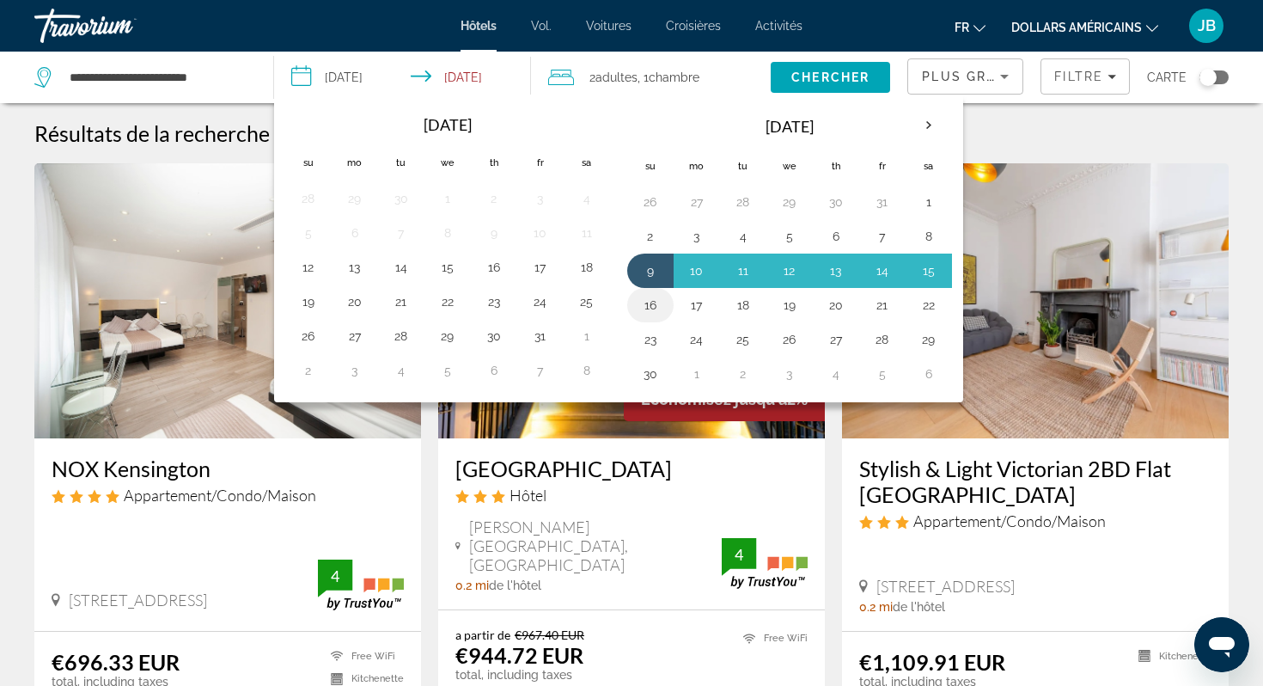
click at [658, 302] on button "16" at bounding box center [651, 305] width 28 height 24
type input "**********"
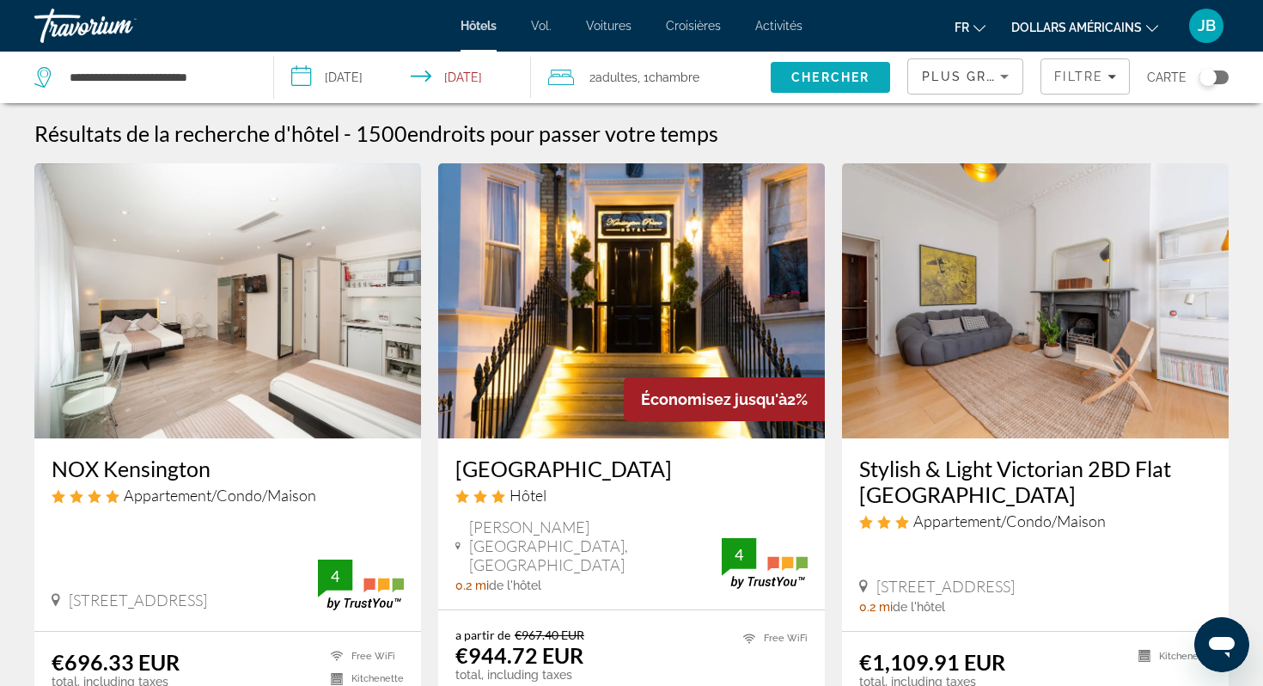
click at [824, 79] on span "Chercher" at bounding box center [831, 77] width 78 height 14
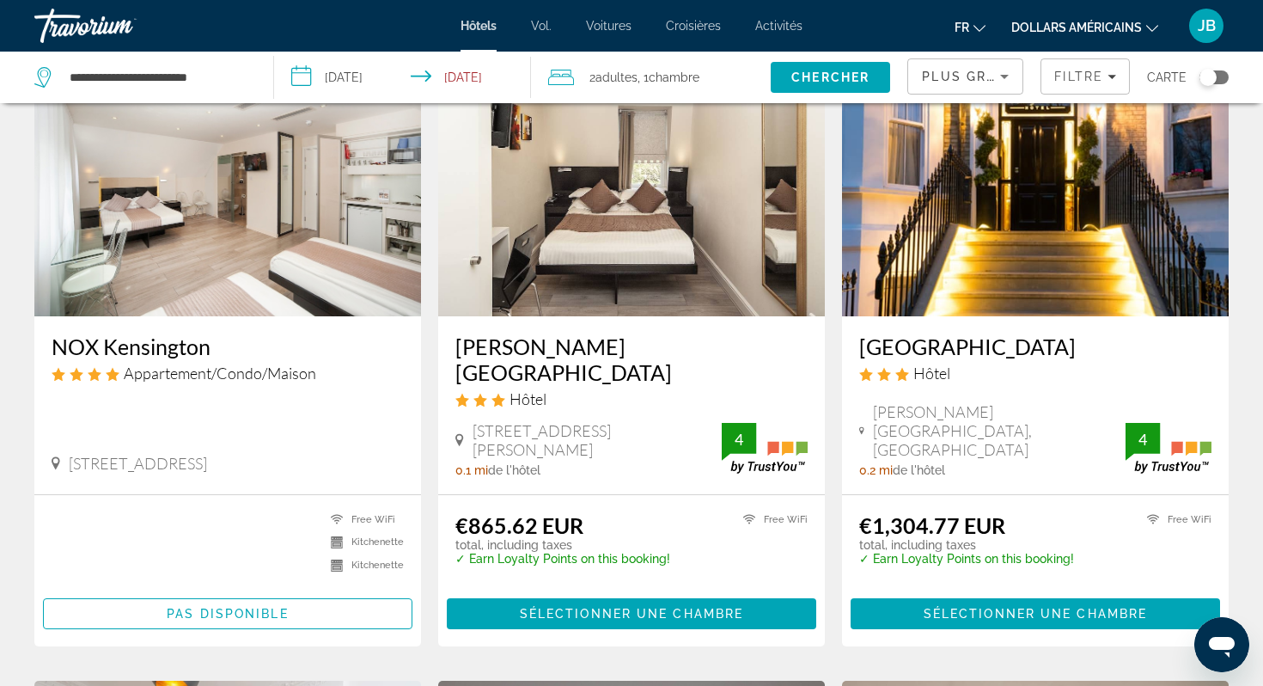
scroll to position [126, 0]
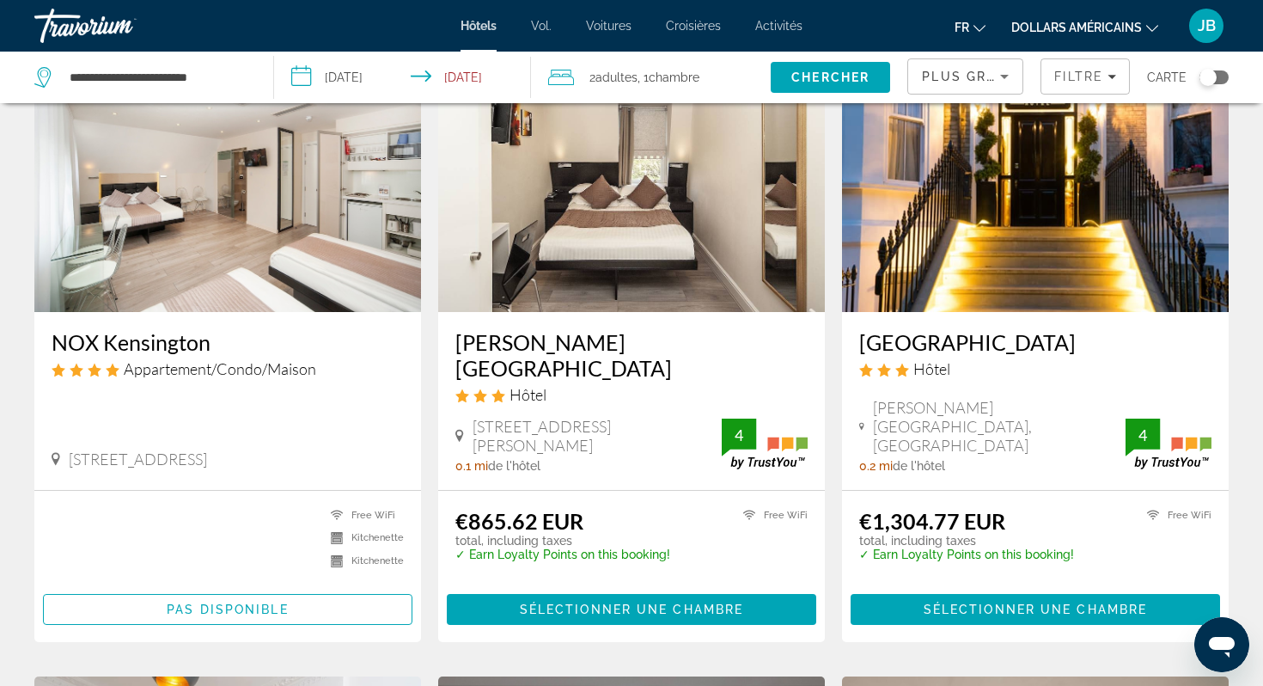
click at [274, 272] on img "Contenu principal" at bounding box center [227, 174] width 387 height 275
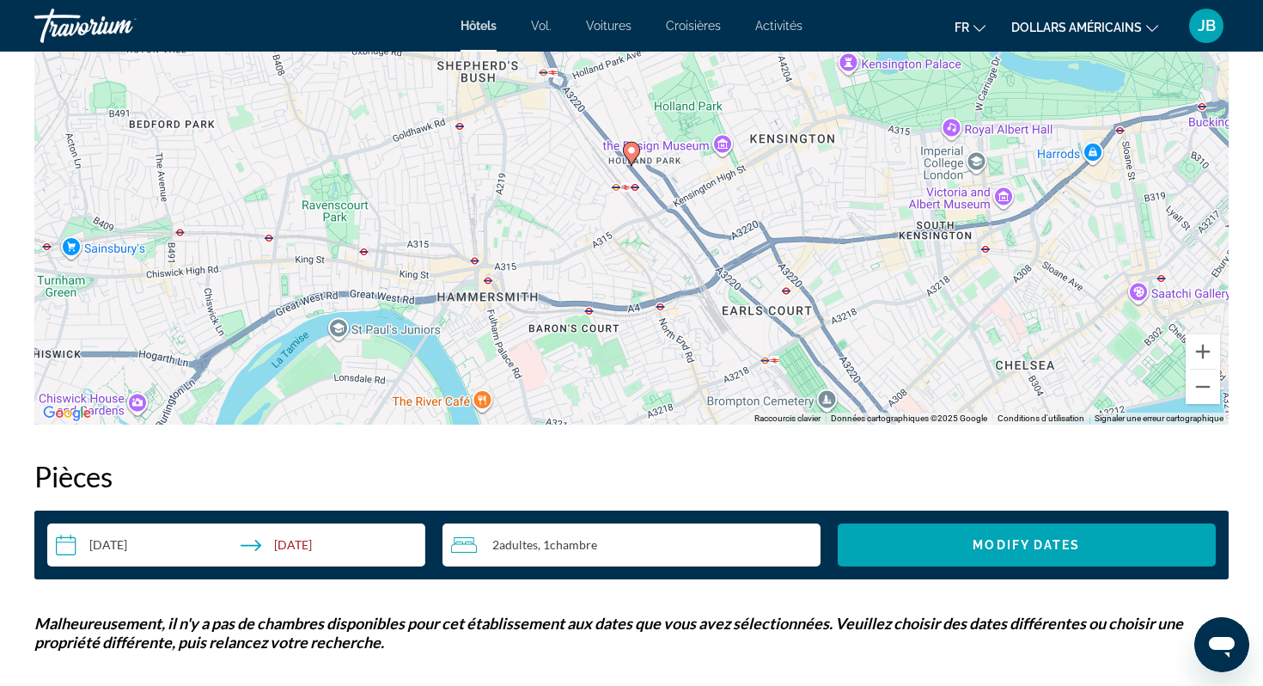
scroll to position [2135, 0]
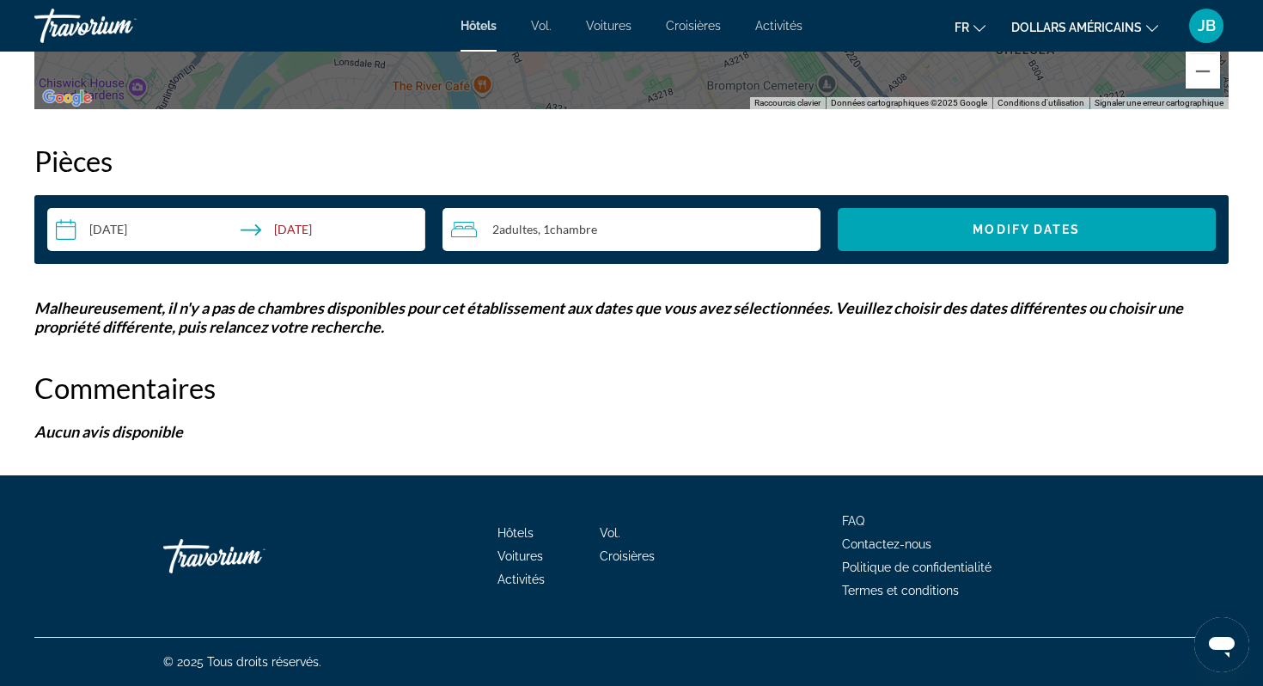
click at [267, 242] on input "**********" at bounding box center [239, 232] width 385 height 48
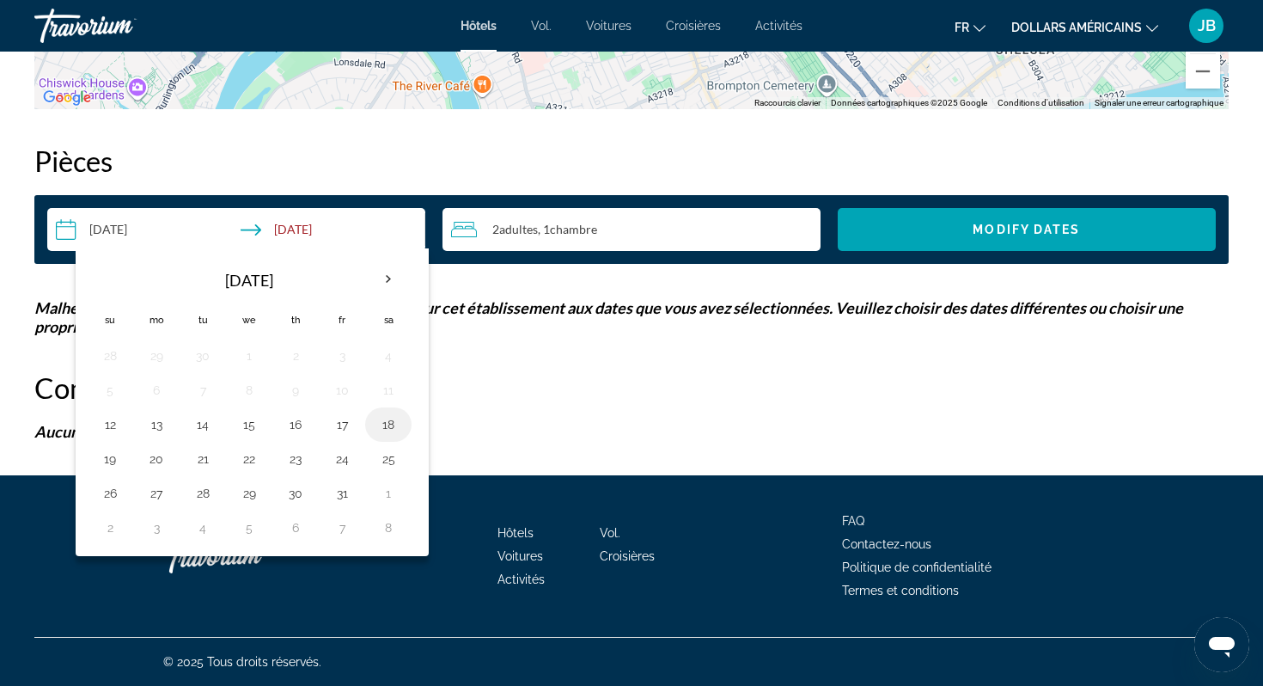
click at [381, 419] on button "18" at bounding box center [389, 425] width 28 height 24
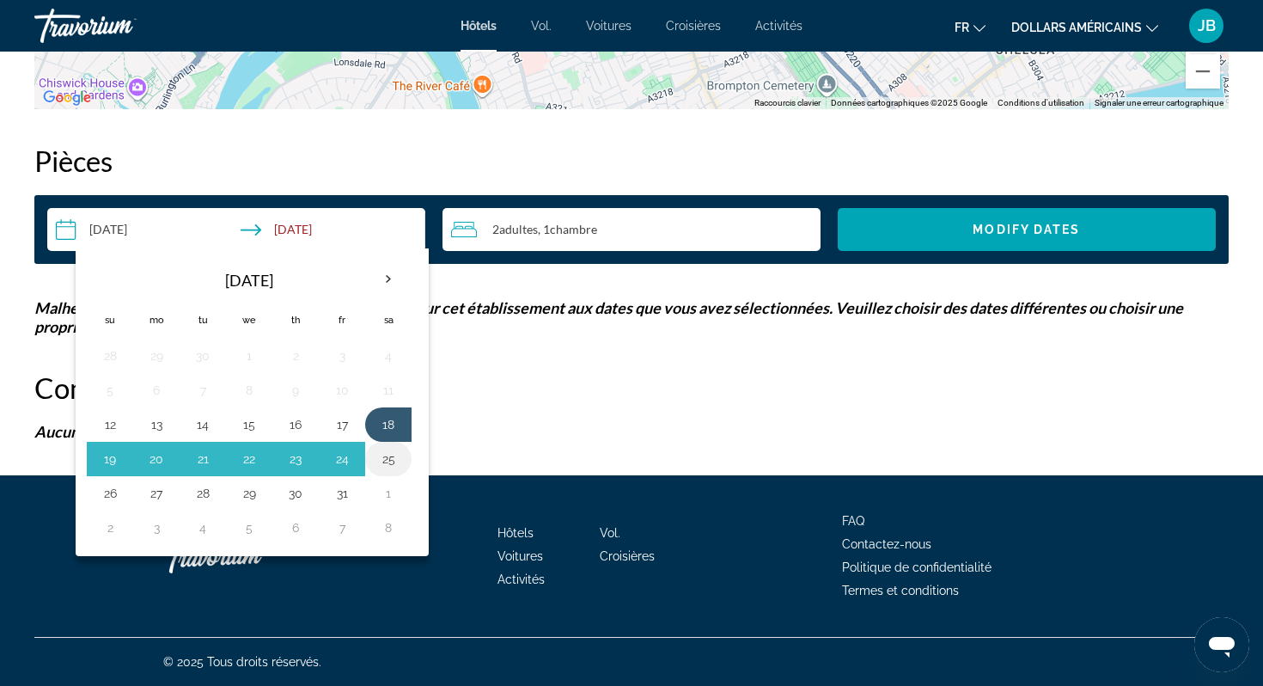
click at [389, 444] on td "25" at bounding box center [388, 459] width 46 height 34
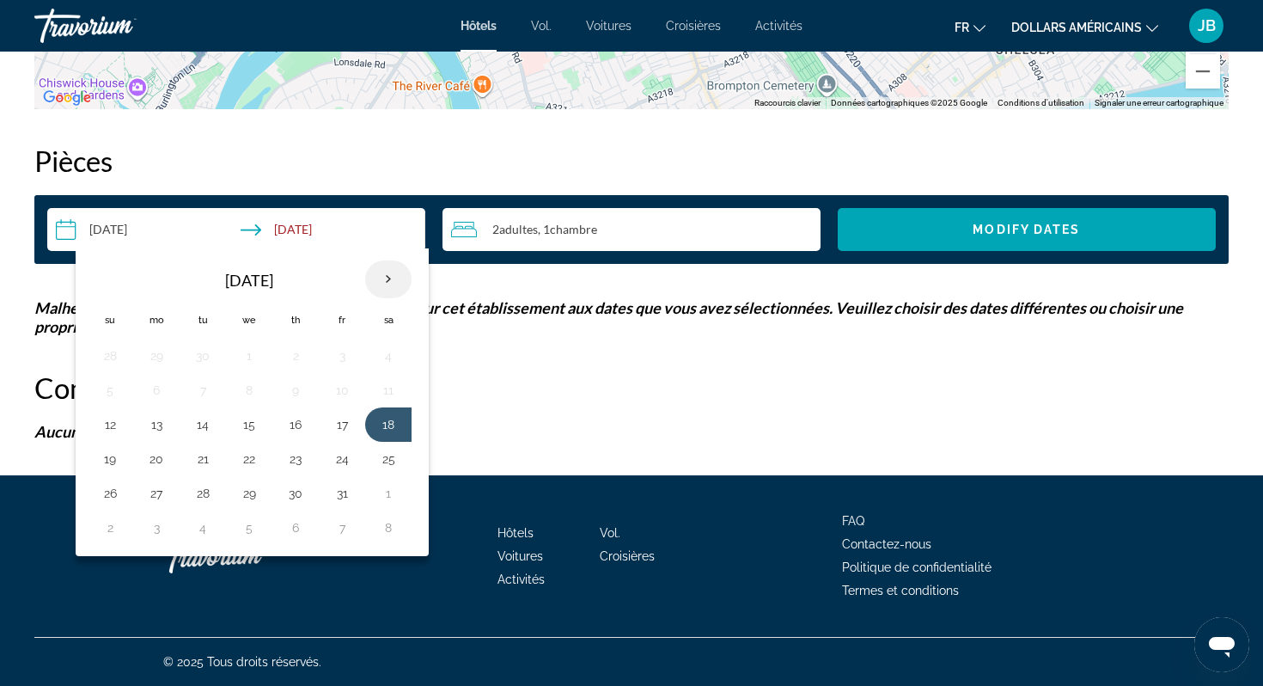
click at [381, 272] on th "Next month" at bounding box center [388, 279] width 46 height 38
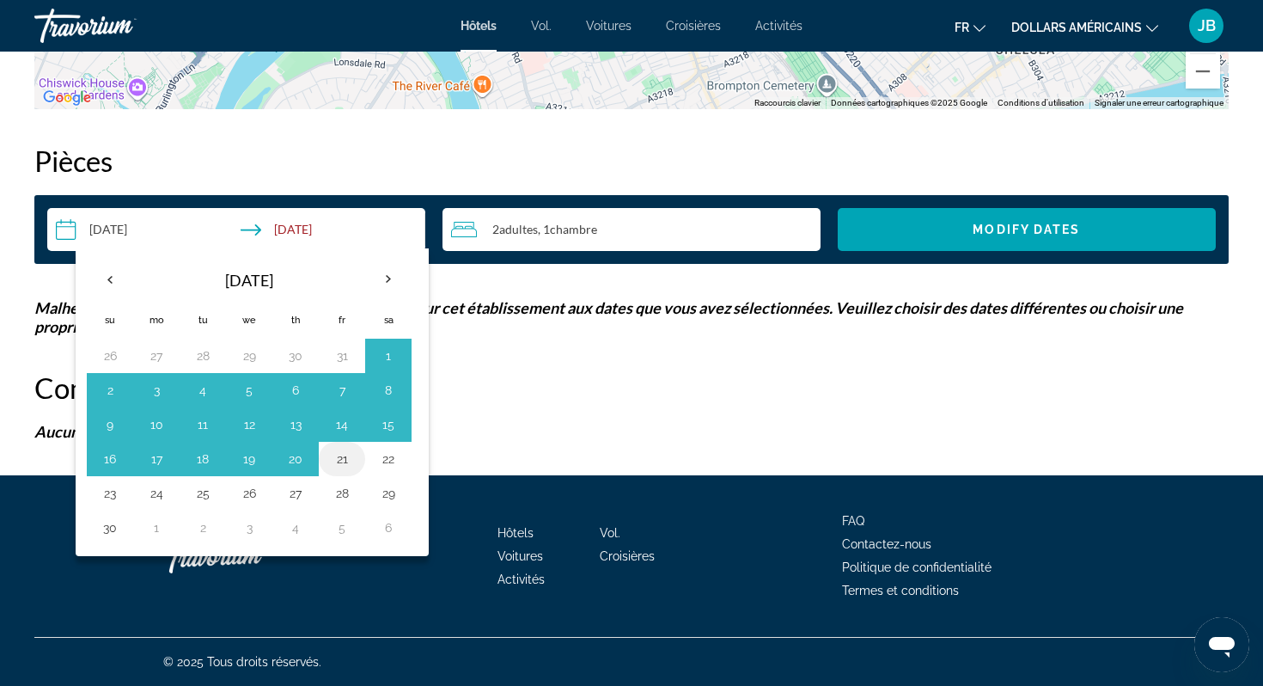
click at [337, 461] on button "21" at bounding box center [342, 459] width 28 height 24
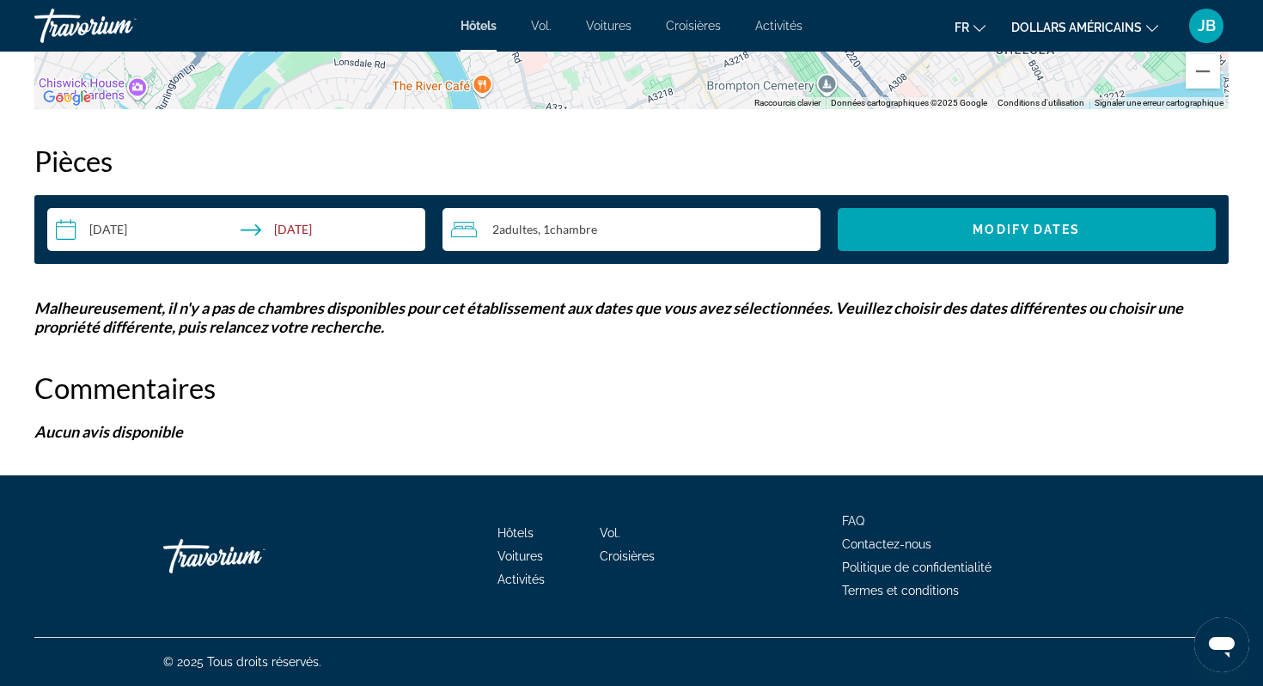
click at [346, 228] on input "**********" at bounding box center [239, 232] width 385 height 48
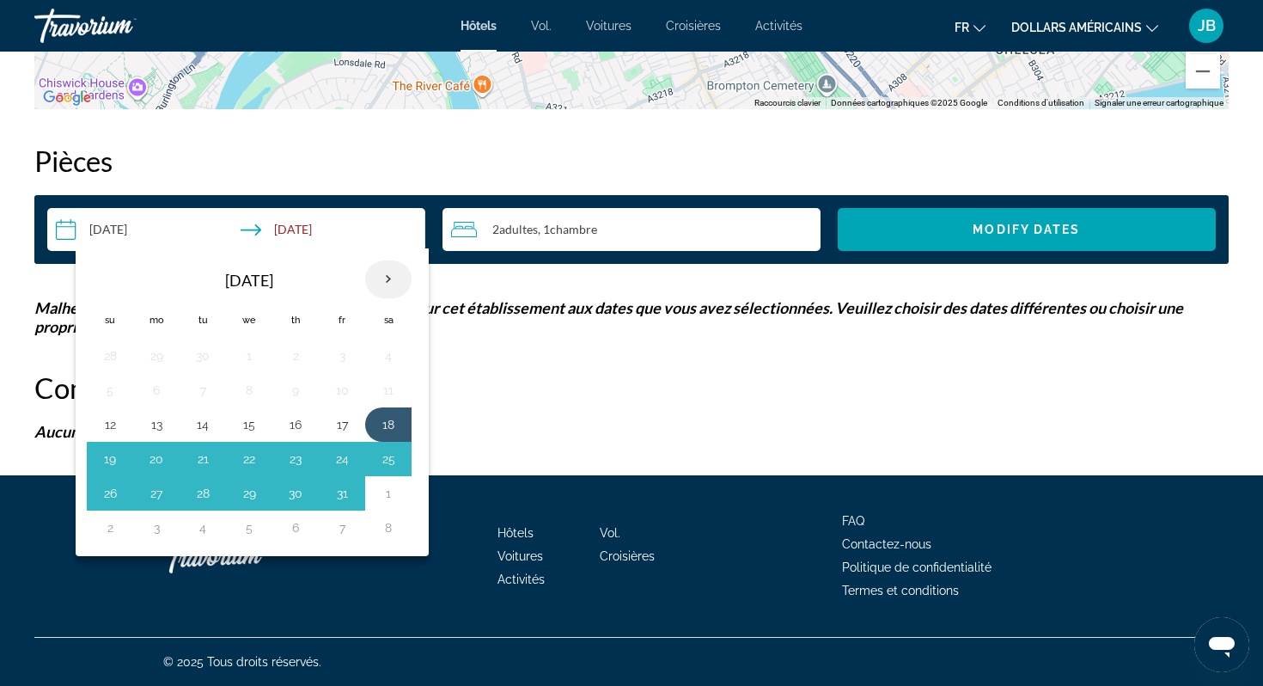
click at [389, 285] on th "Next month" at bounding box center [388, 279] width 46 height 38
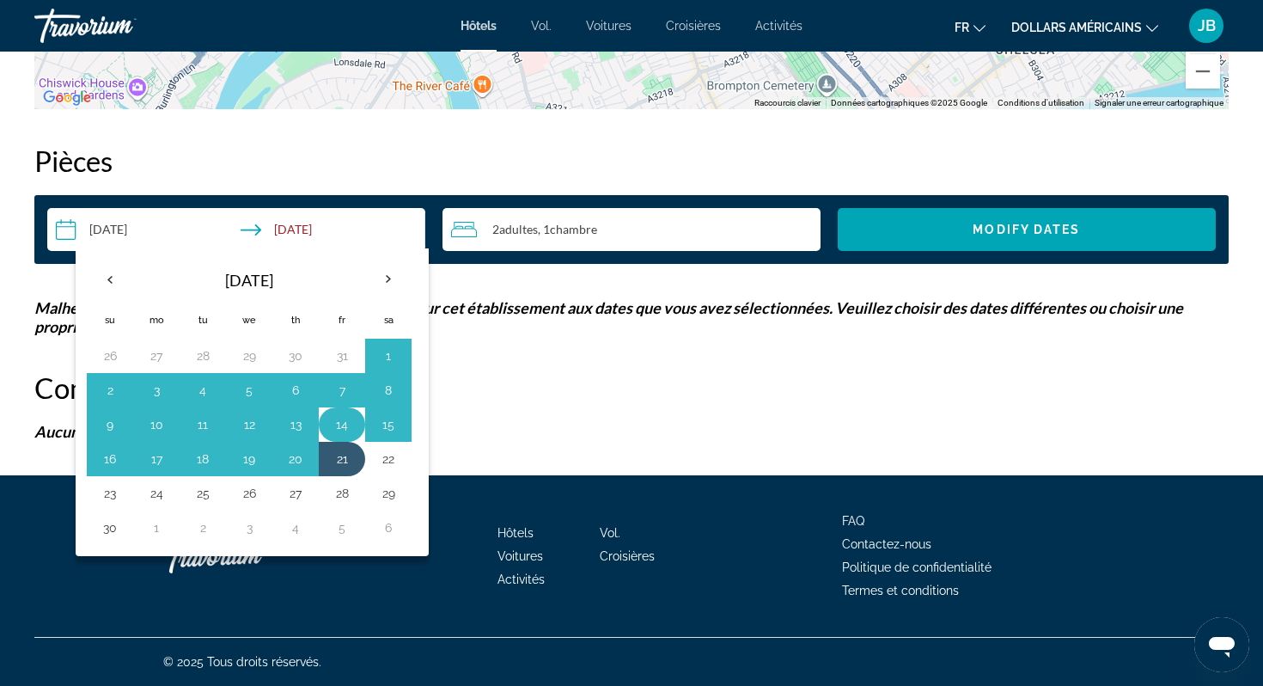
click at [336, 425] on button "14" at bounding box center [342, 425] width 28 height 24
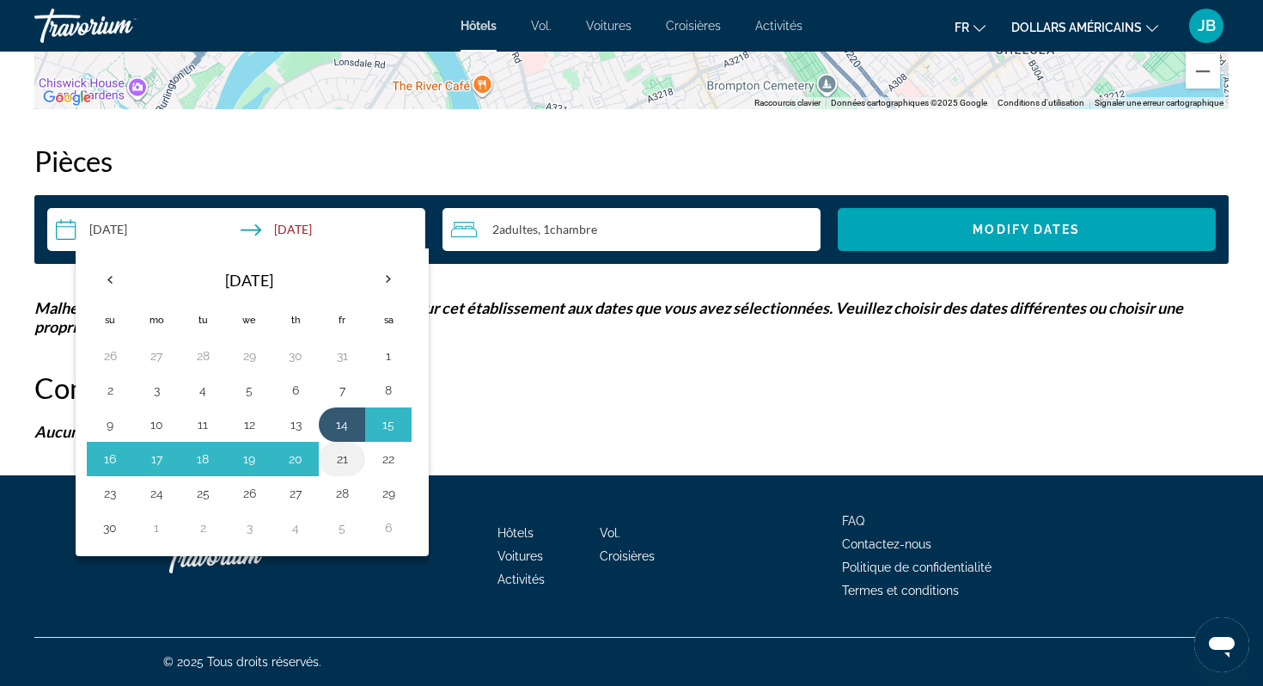
click at [340, 459] on button "21" at bounding box center [342, 459] width 28 height 24
type input "**********"
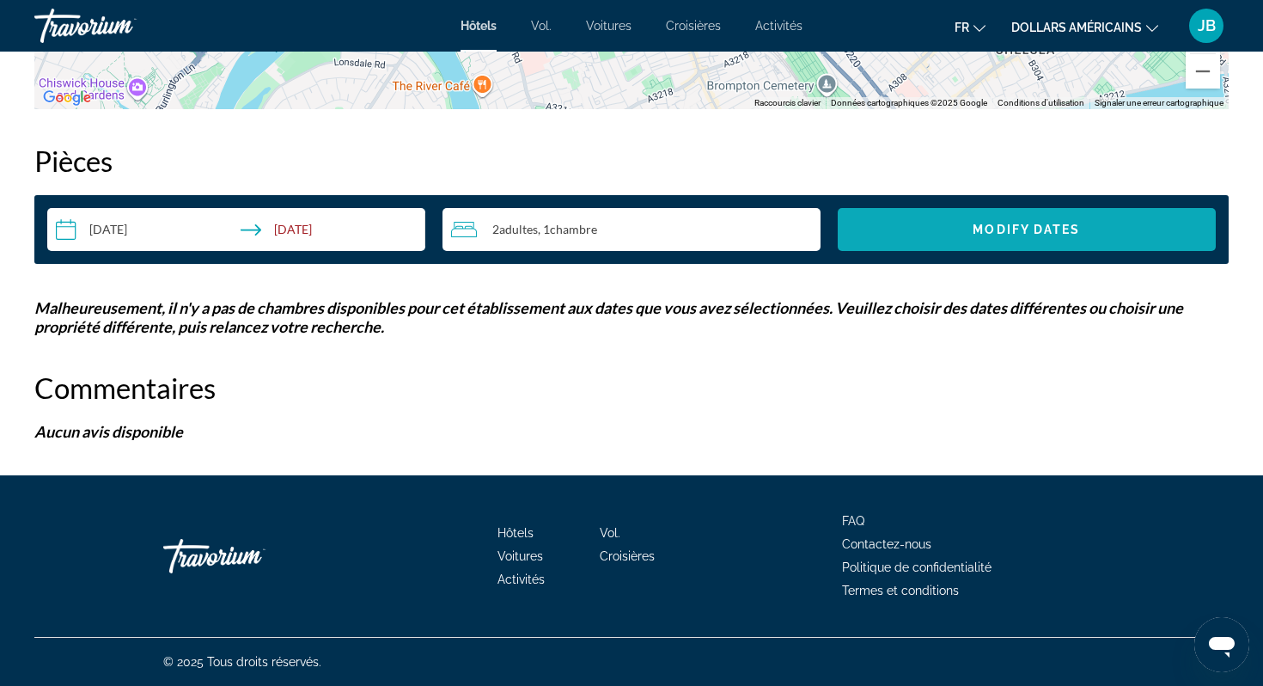
click at [998, 217] on span "Search widget" at bounding box center [1027, 229] width 378 height 41
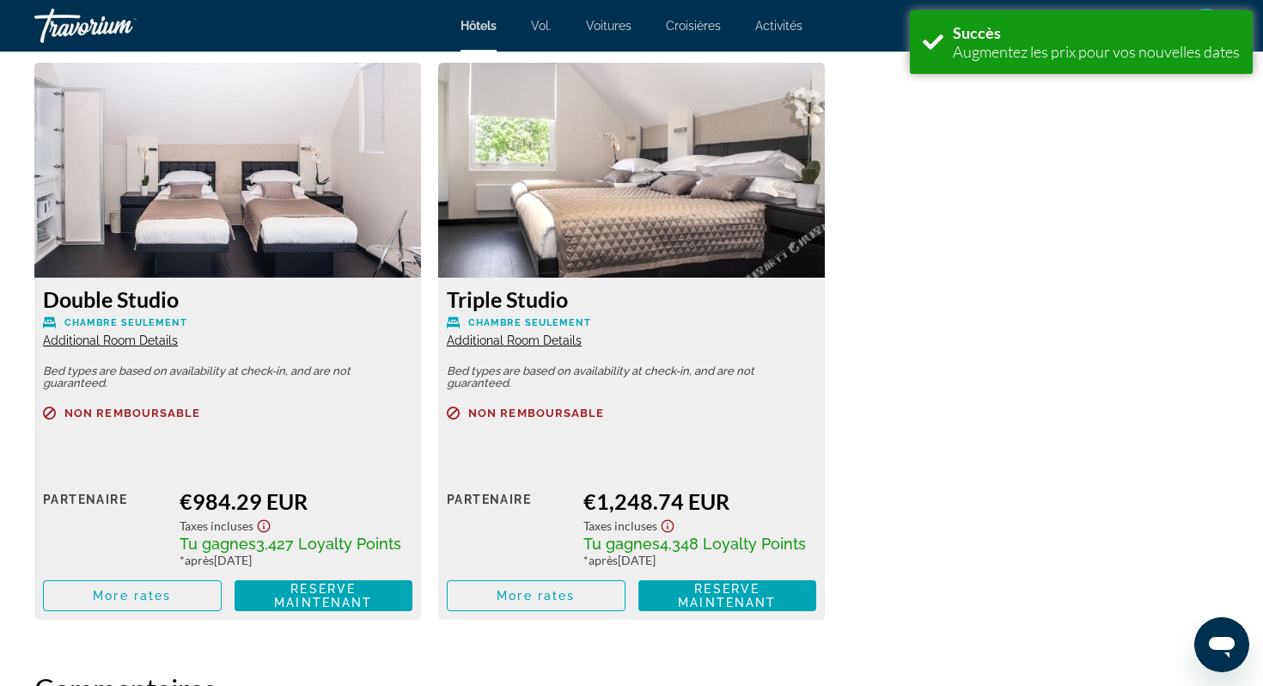
scroll to position [2429, 0]
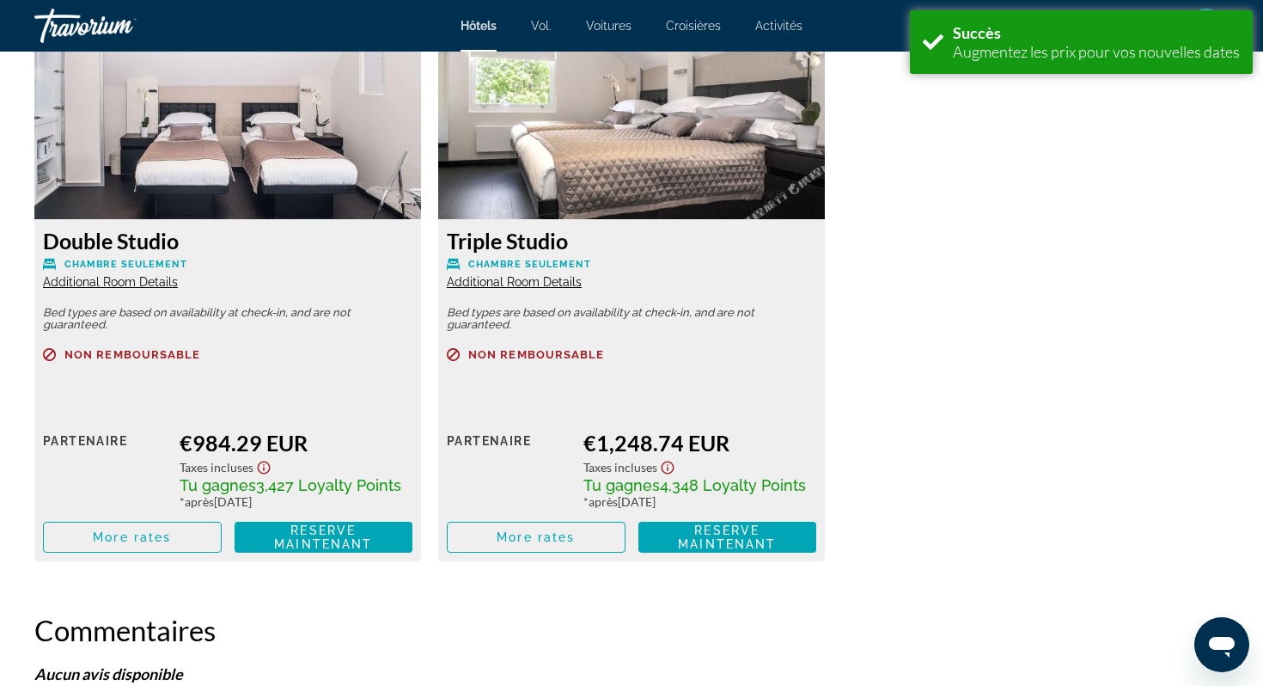
click at [63, 21] on div "Travorium" at bounding box center [120, 25] width 172 height 45
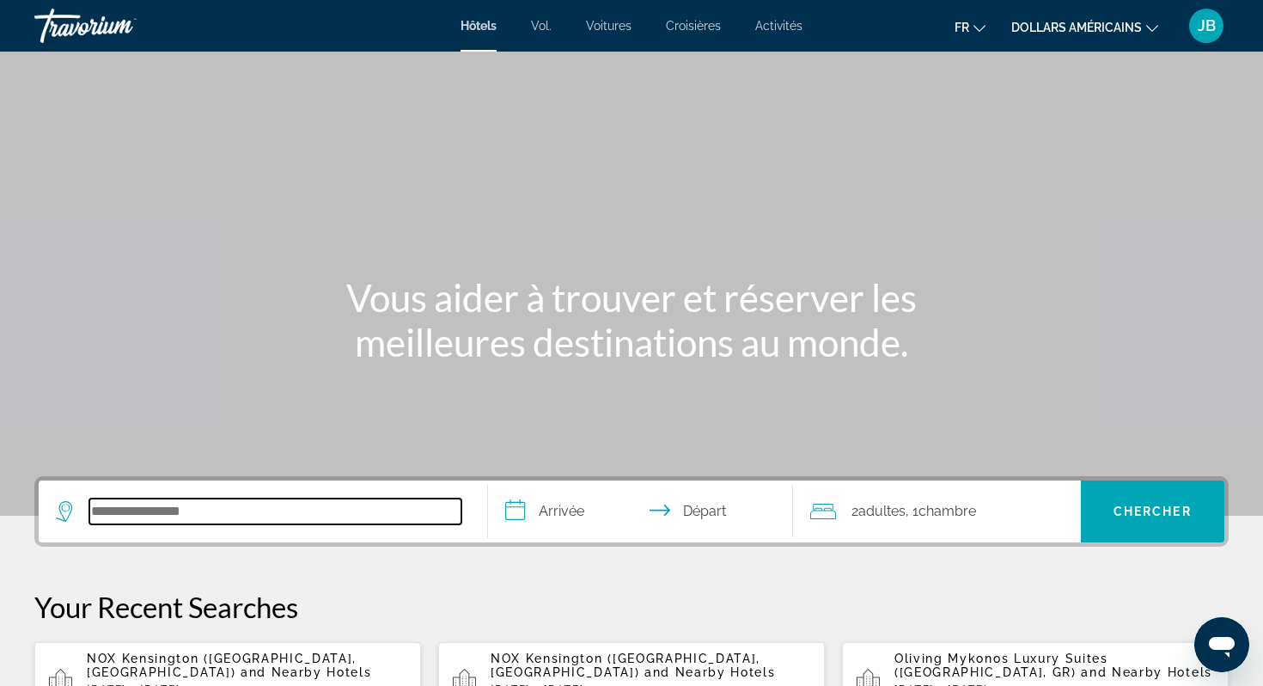
click at [166, 511] on input "Search hotel destination" at bounding box center [275, 512] width 372 height 26
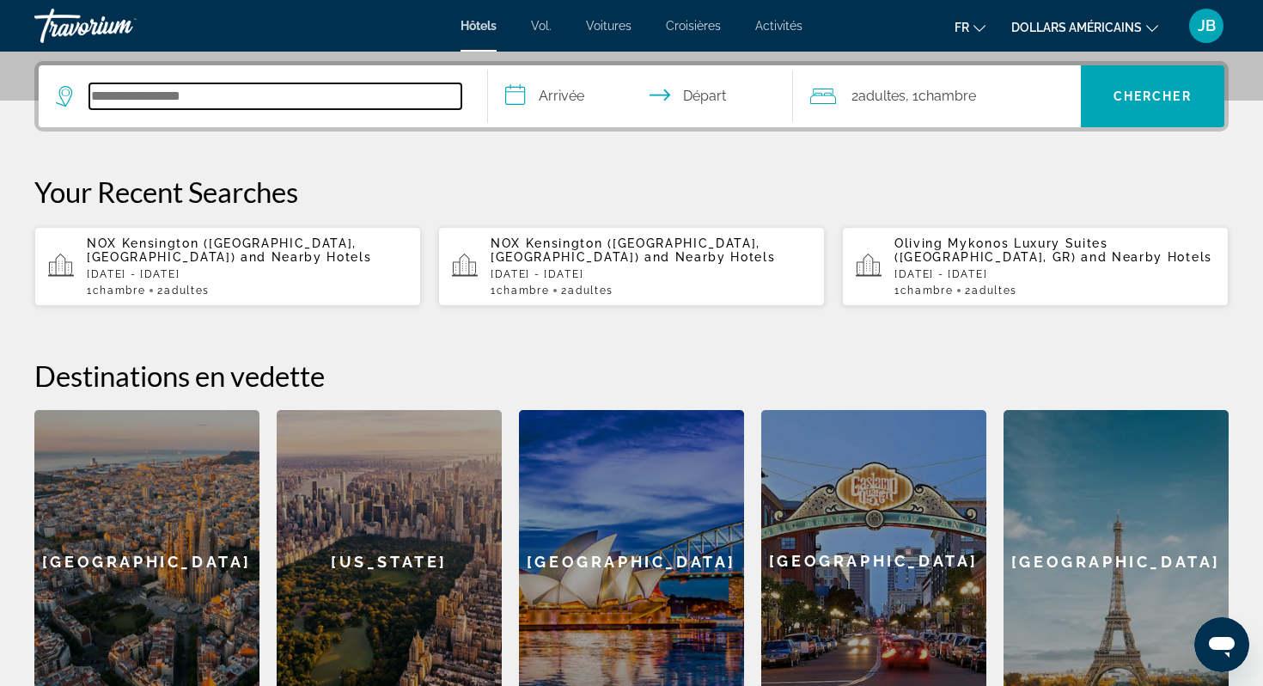
scroll to position [420, 0]
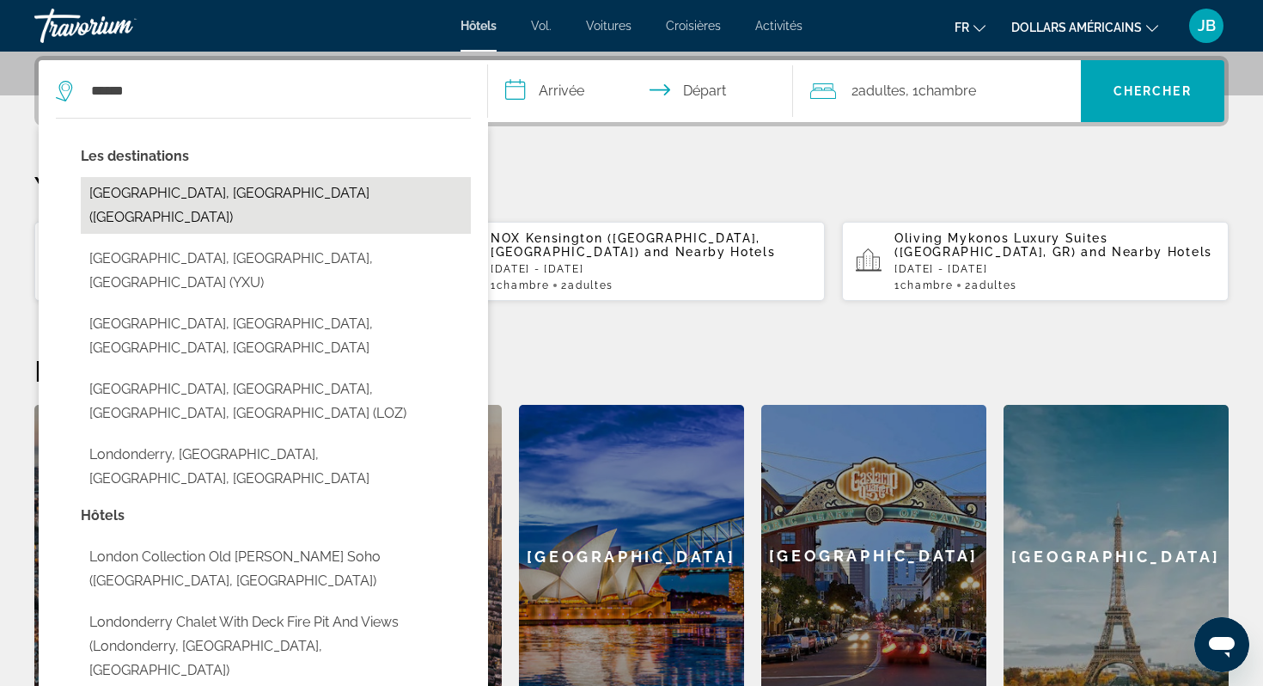
click at [242, 198] on button "[GEOGRAPHIC_DATA], [GEOGRAPHIC_DATA] ([GEOGRAPHIC_DATA])" at bounding box center [276, 205] width 390 height 57
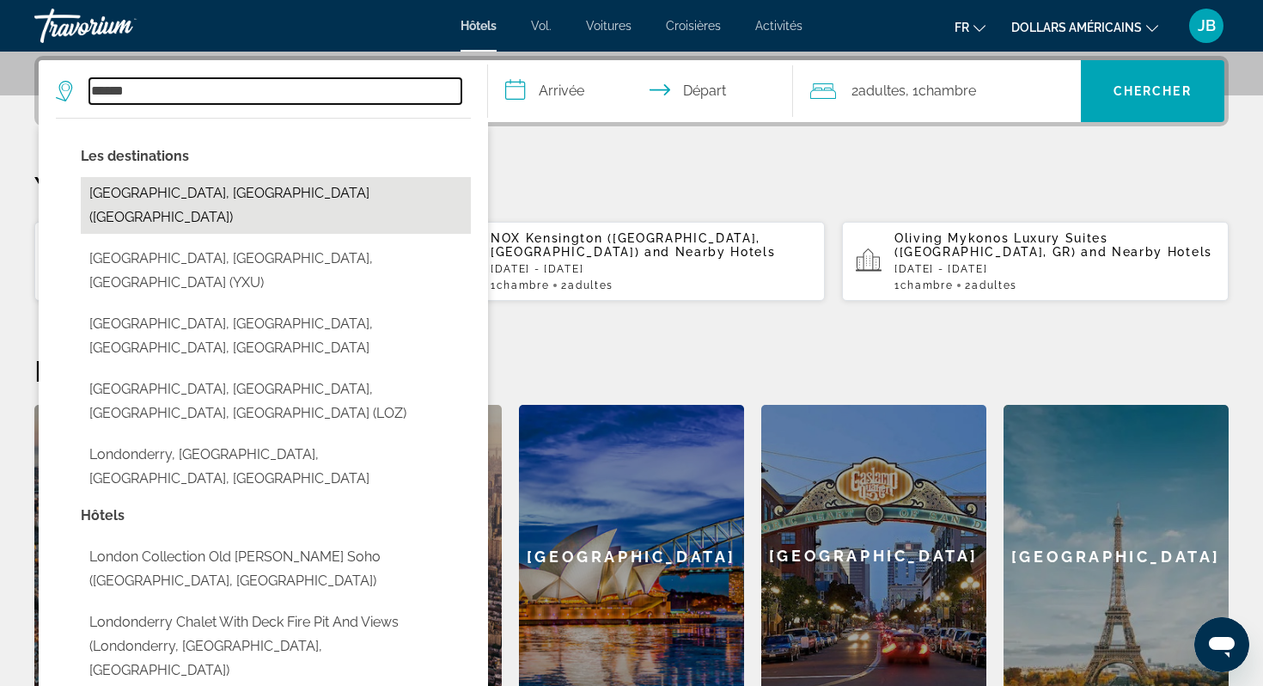
type input "**********"
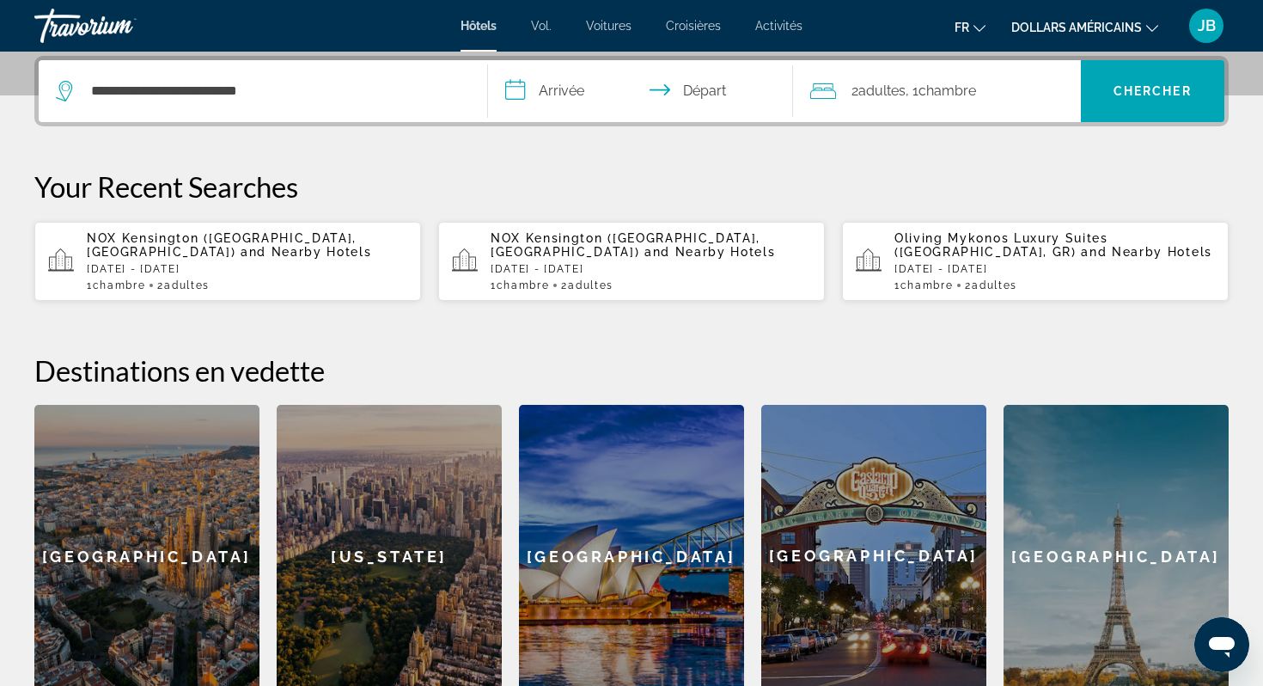
click at [554, 106] on input "**********" at bounding box center [644, 93] width 312 height 67
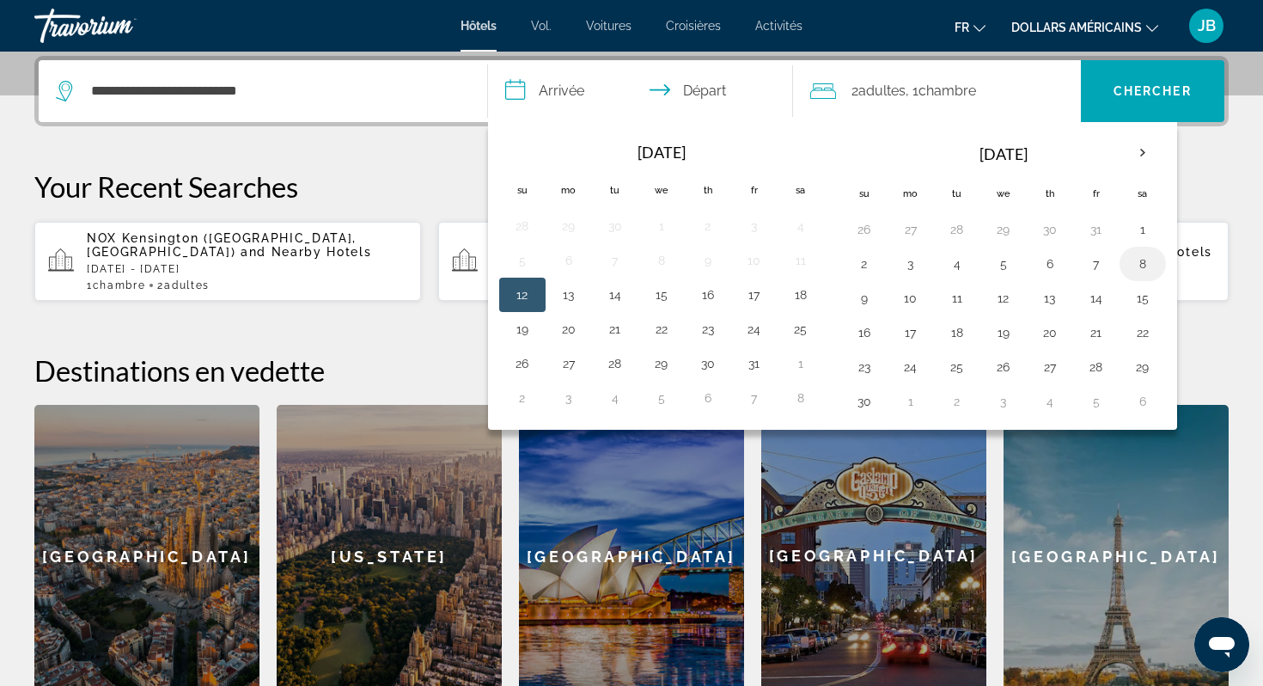
click at [1147, 271] on button "8" at bounding box center [1143, 264] width 28 height 24
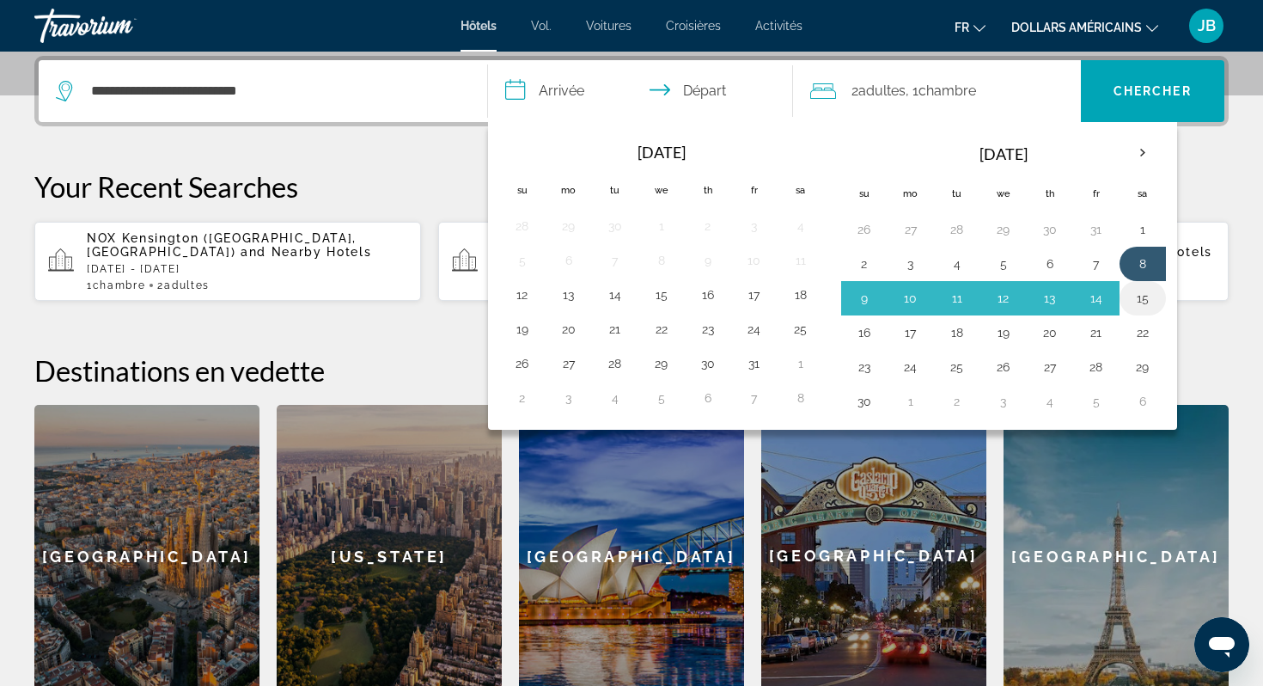
click at [1141, 299] on button "15" at bounding box center [1143, 298] width 28 height 24
type input "**********"
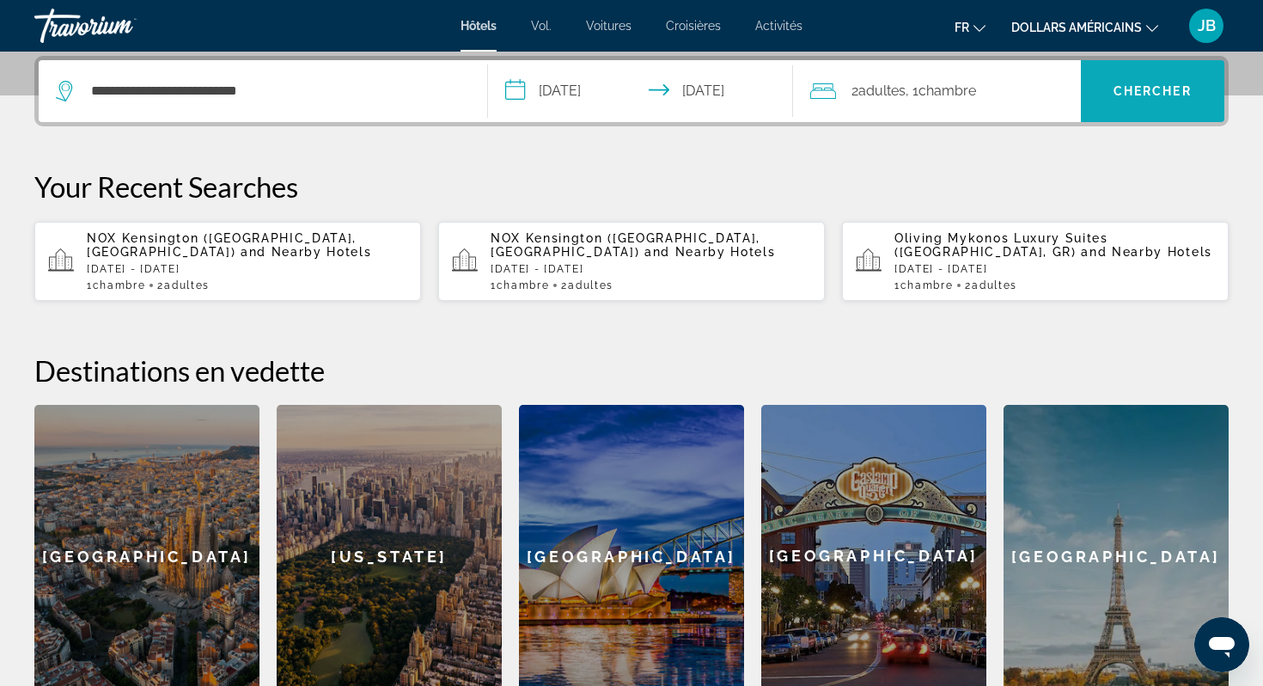
click at [1157, 84] on span "Chercher" at bounding box center [1153, 91] width 78 height 14
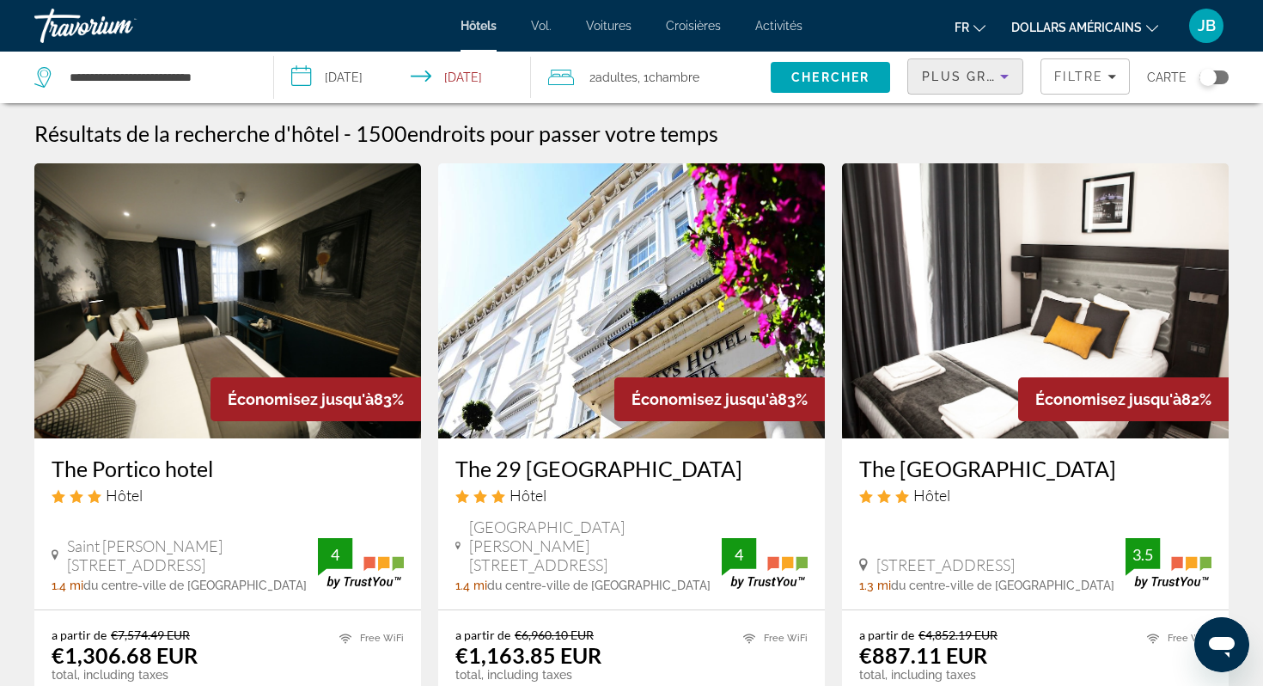
click at [1013, 79] on icon "Sort by" at bounding box center [1004, 76] width 21 height 21
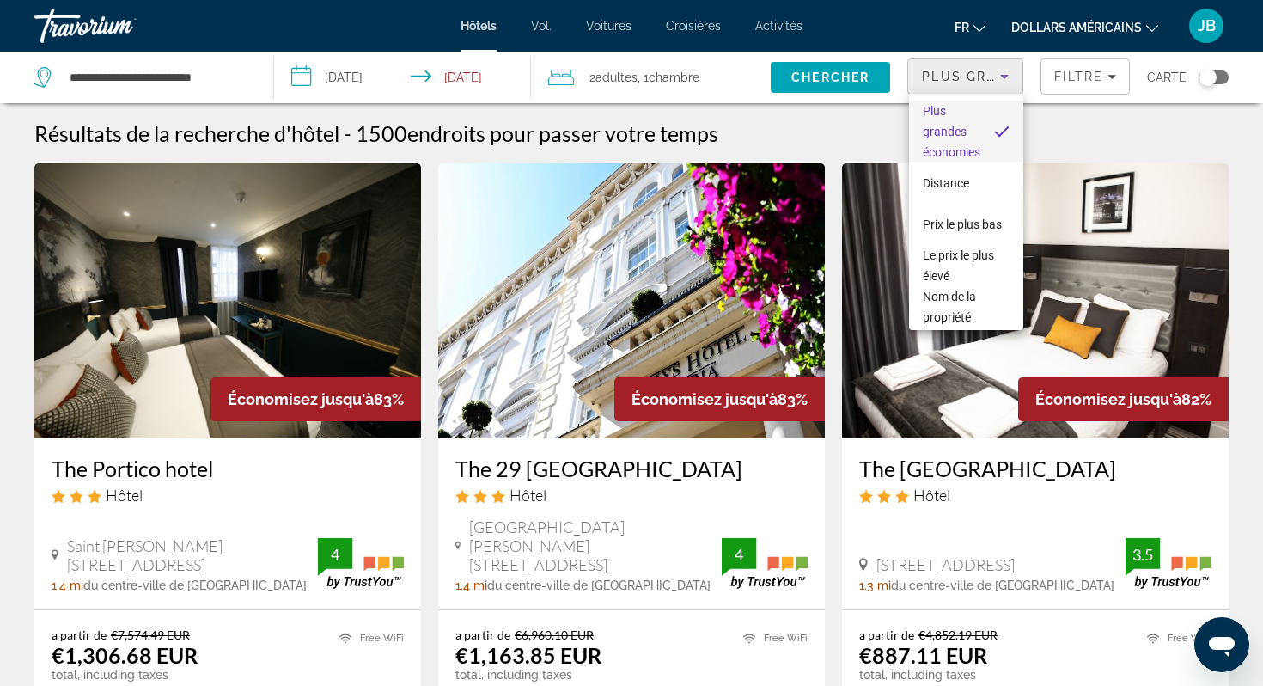
click at [954, 77] on div at bounding box center [631, 343] width 1263 height 686
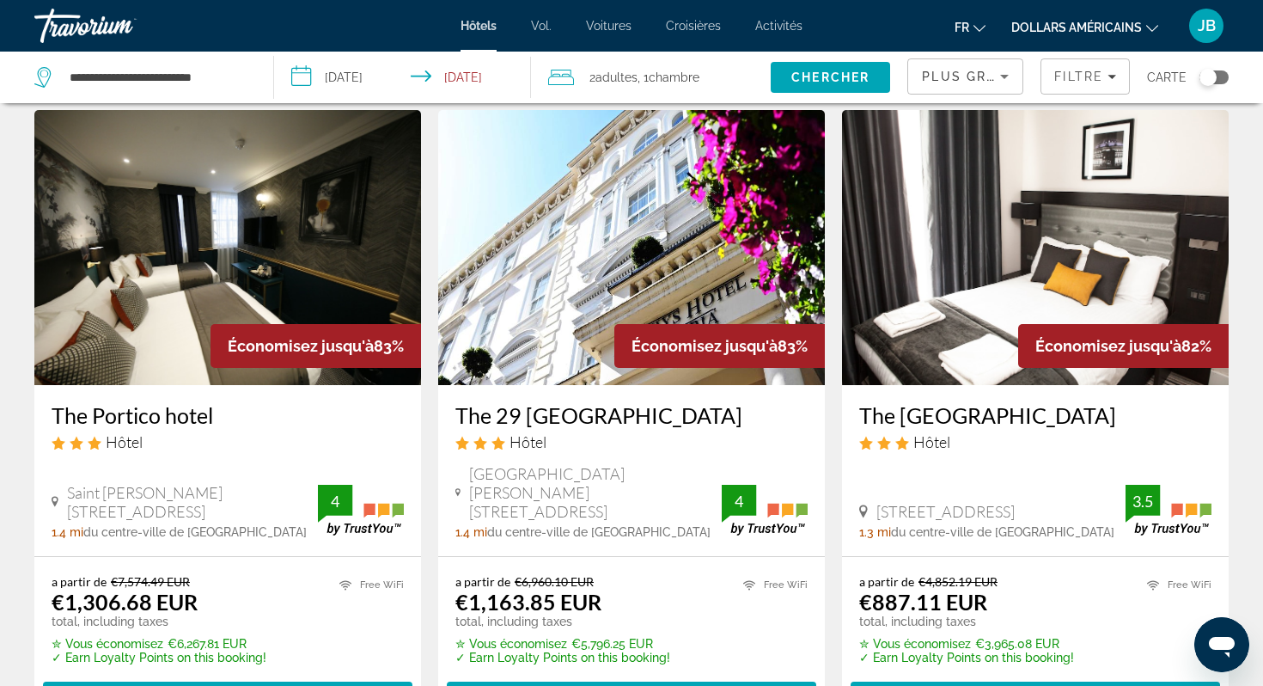
scroll to position [55, 0]
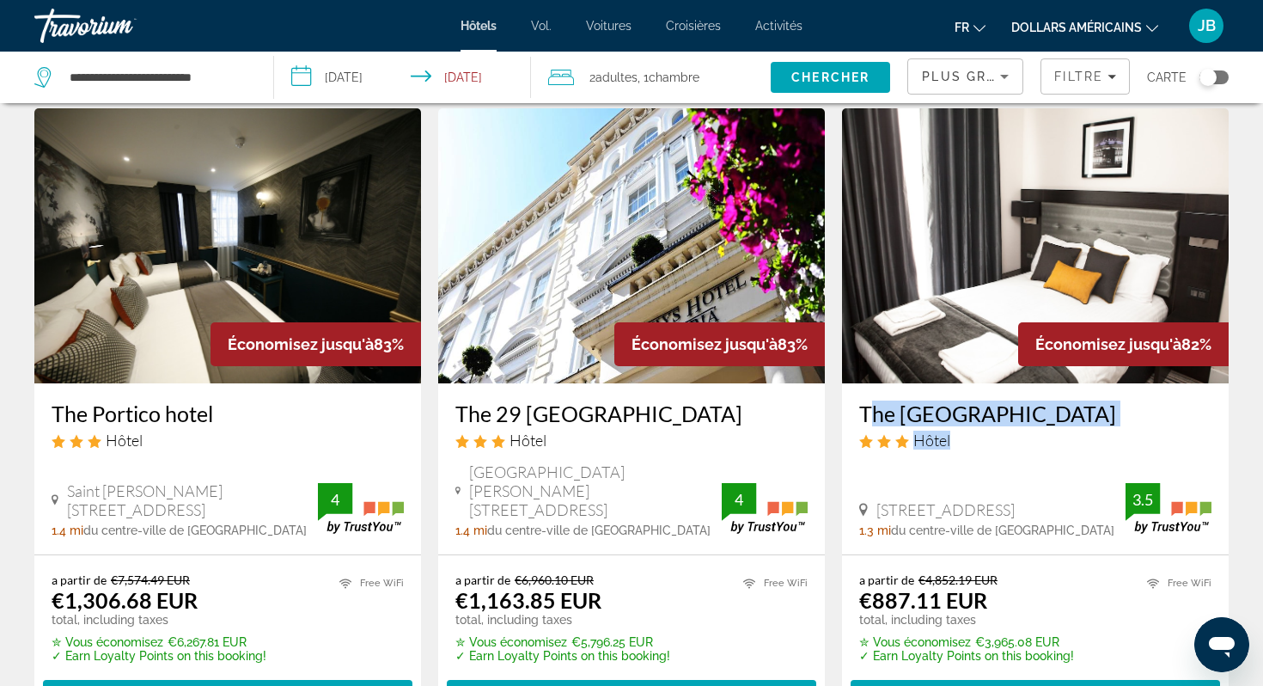
drag, startPoint x: 975, startPoint y: 445, endPoint x: 860, endPoint y: 411, distance: 119.4
click at [860, 411] on div "The Tudor Inn Hotel Hôtel" at bounding box center [1036, 432] width 352 height 62
copy div "The Tudor Inn Hotel Hôtel"
click at [958, 301] on img "Contenu principal" at bounding box center [1035, 245] width 387 height 275
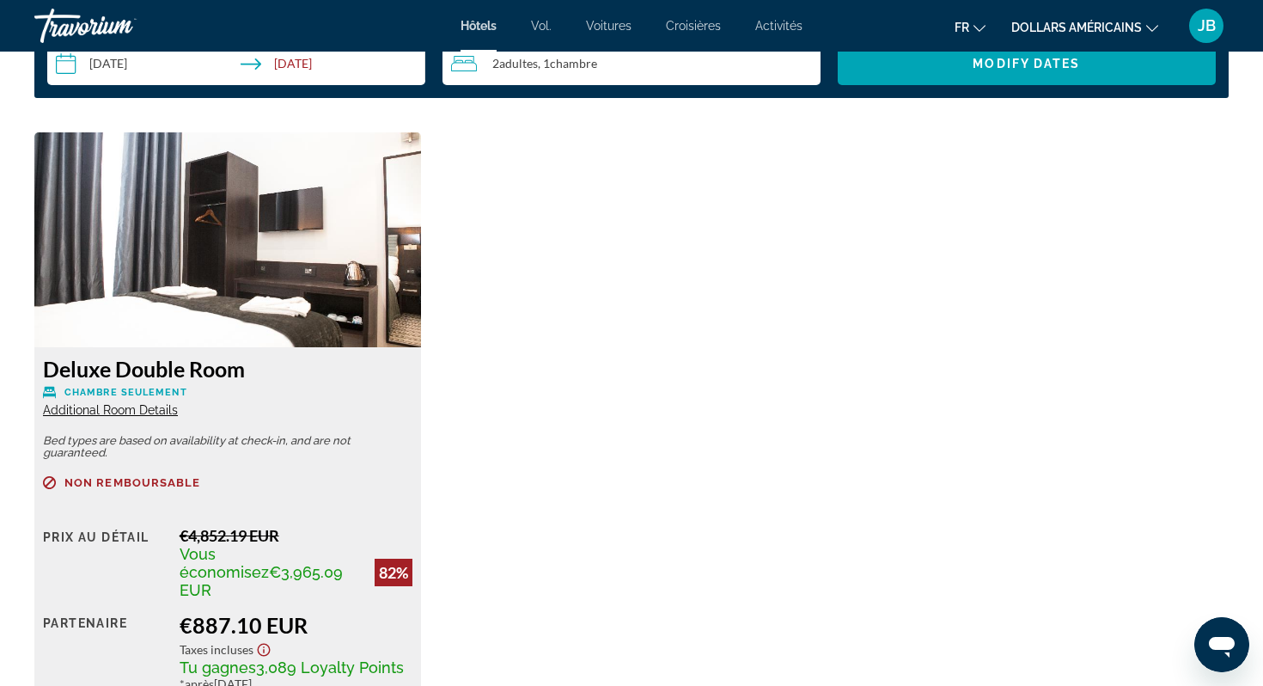
scroll to position [2375, 0]
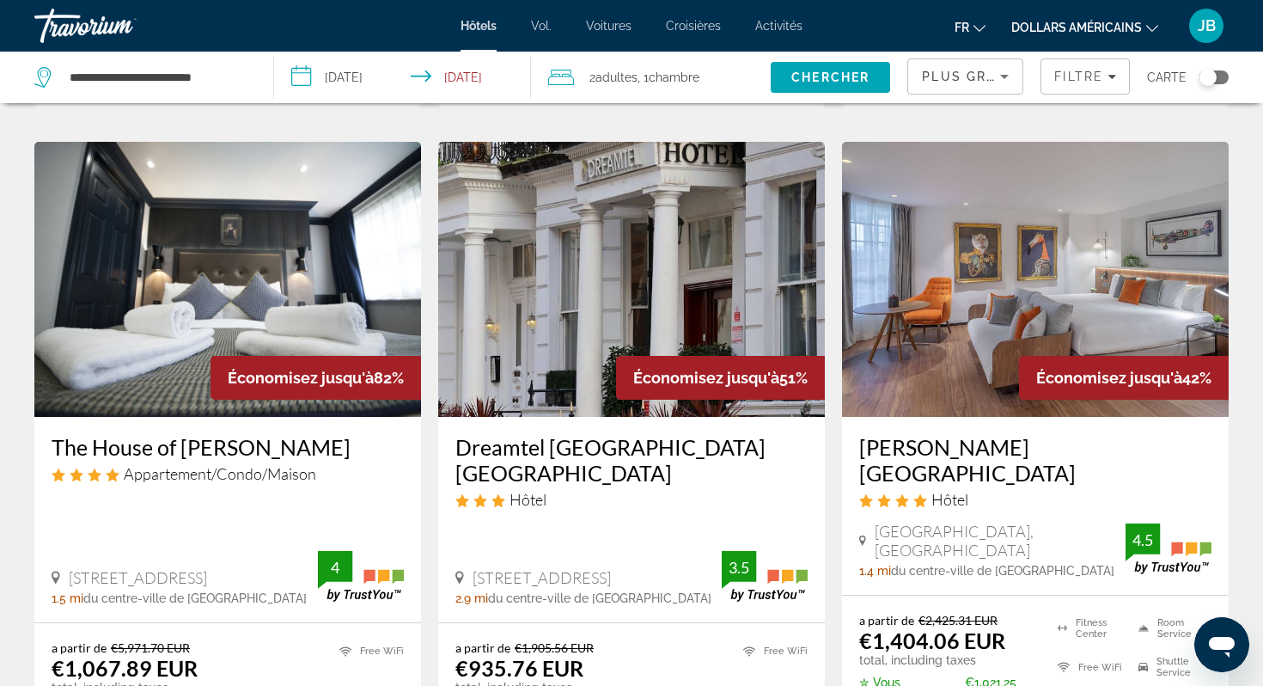
scroll to position [676, 0]
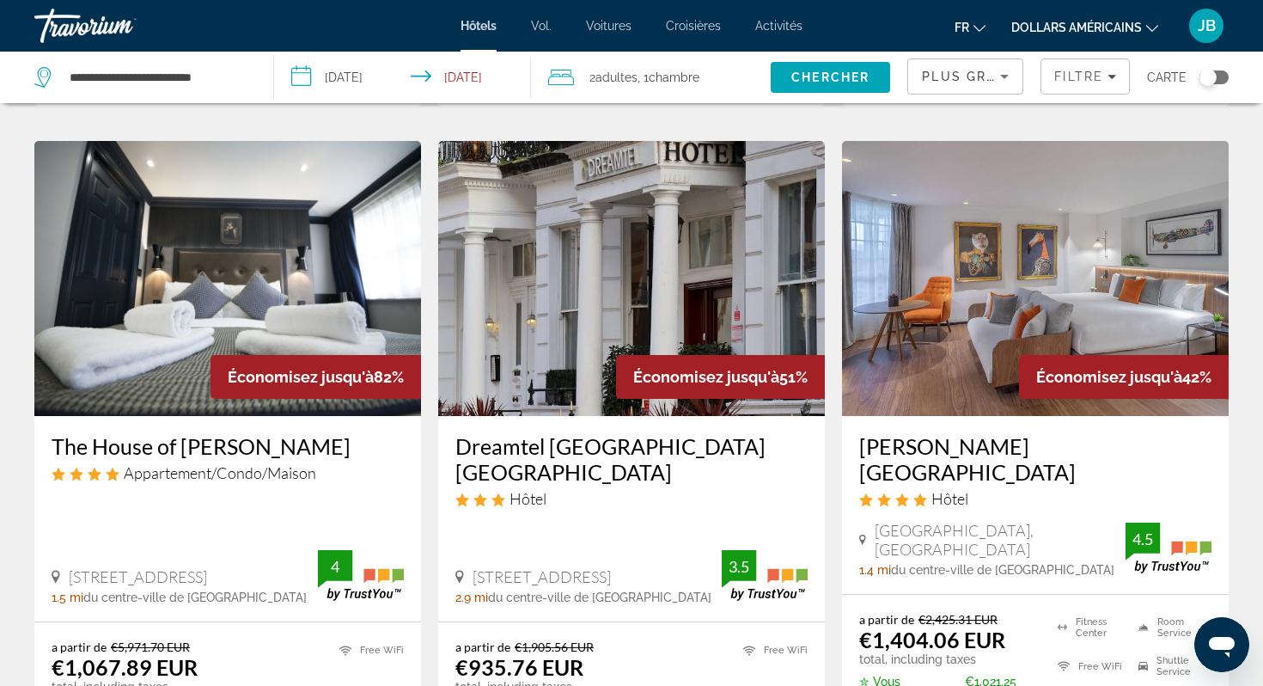
click at [1004, 86] on icon "Sort by" at bounding box center [1004, 76] width 21 height 21
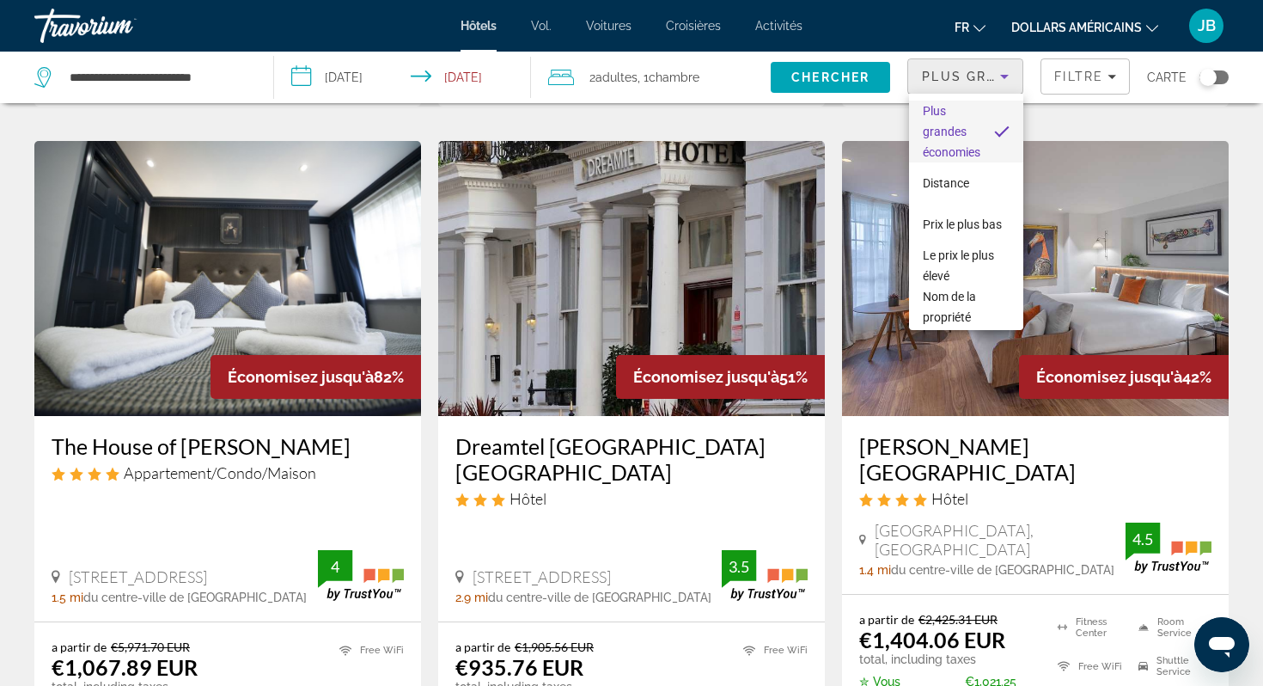
click at [1062, 87] on div at bounding box center [631, 343] width 1263 height 686
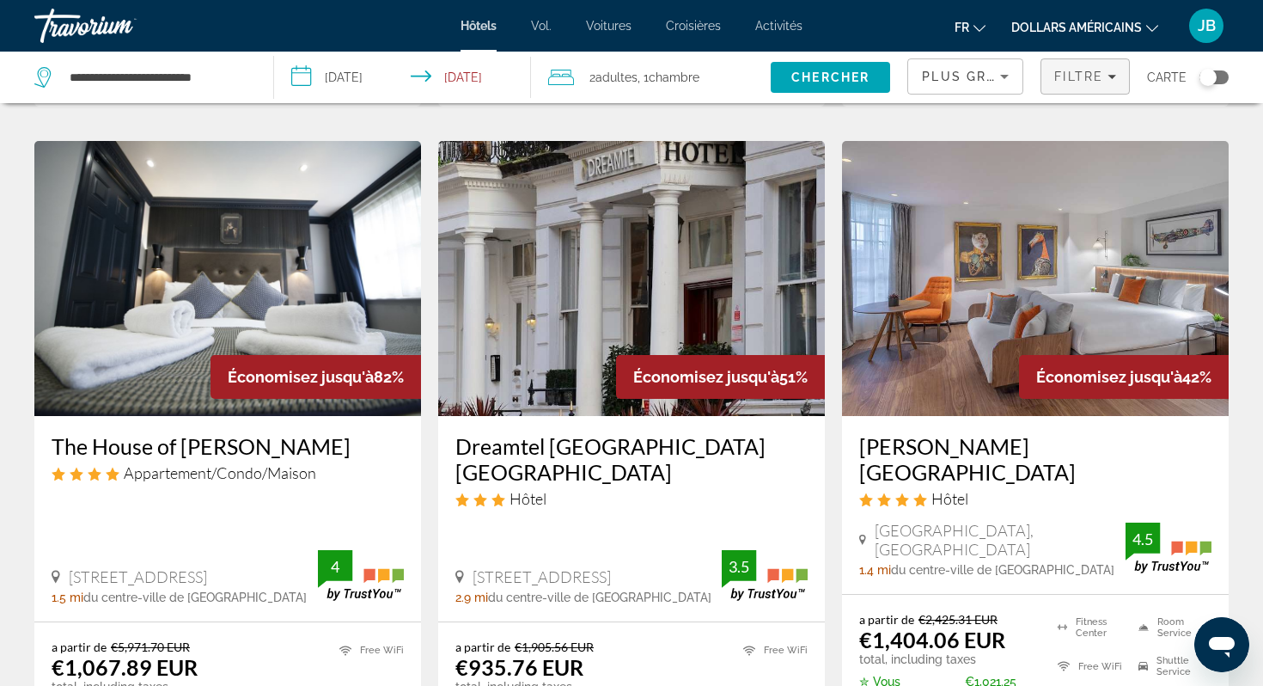
click at [1079, 80] on span "Filtre" at bounding box center [1079, 77] width 49 height 14
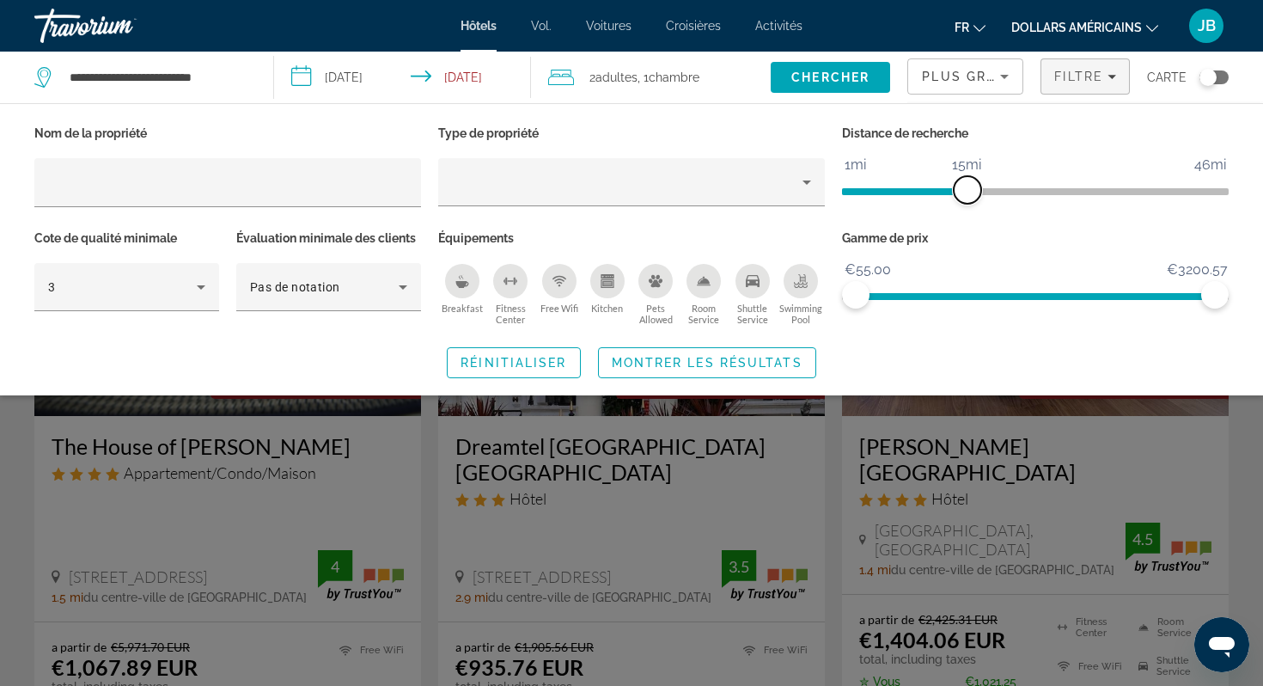
drag, startPoint x: 1080, startPoint y: 186, endPoint x: 969, endPoint y: 187, distance: 110.9
click at [969, 187] on span "ngx-slider" at bounding box center [968, 190] width 28 height 28
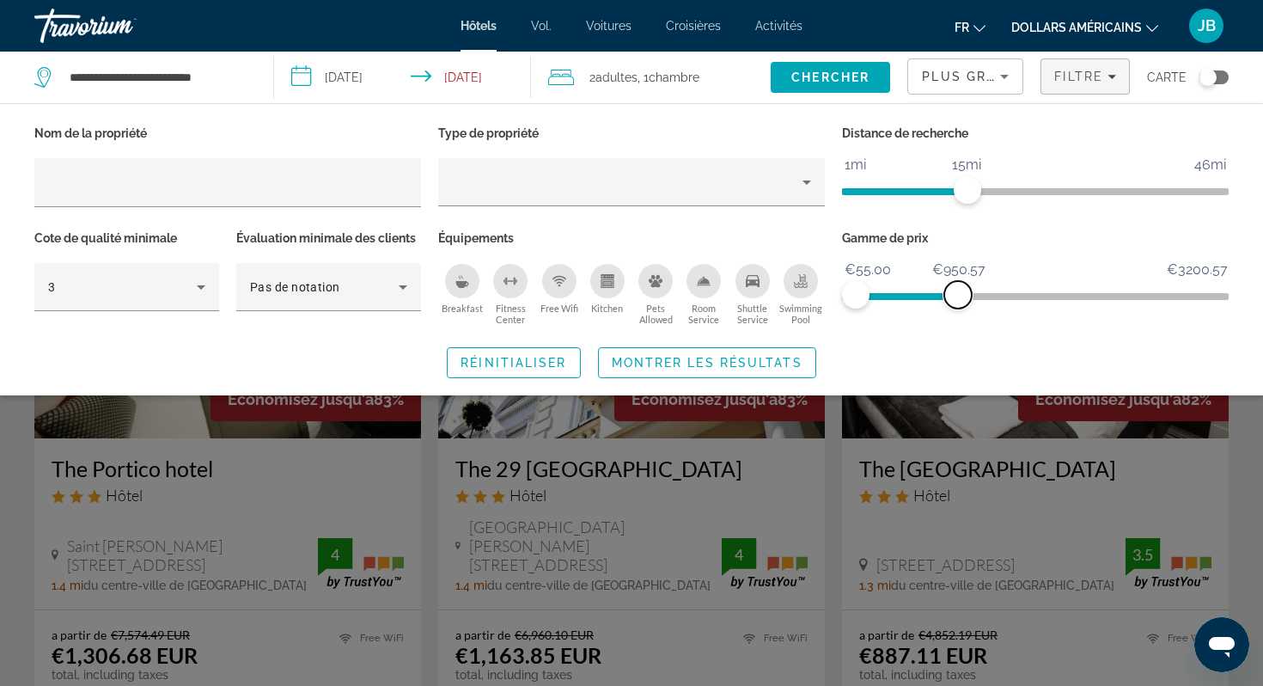
drag, startPoint x: 1206, startPoint y: 299, endPoint x: 959, endPoint y: 297, distance: 246.7
click at [958, 297] on span "ngx-slider-max" at bounding box center [959, 295] width 28 height 28
click at [733, 376] on span "Search widget" at bounding box center [707, 362] width 217 height 41
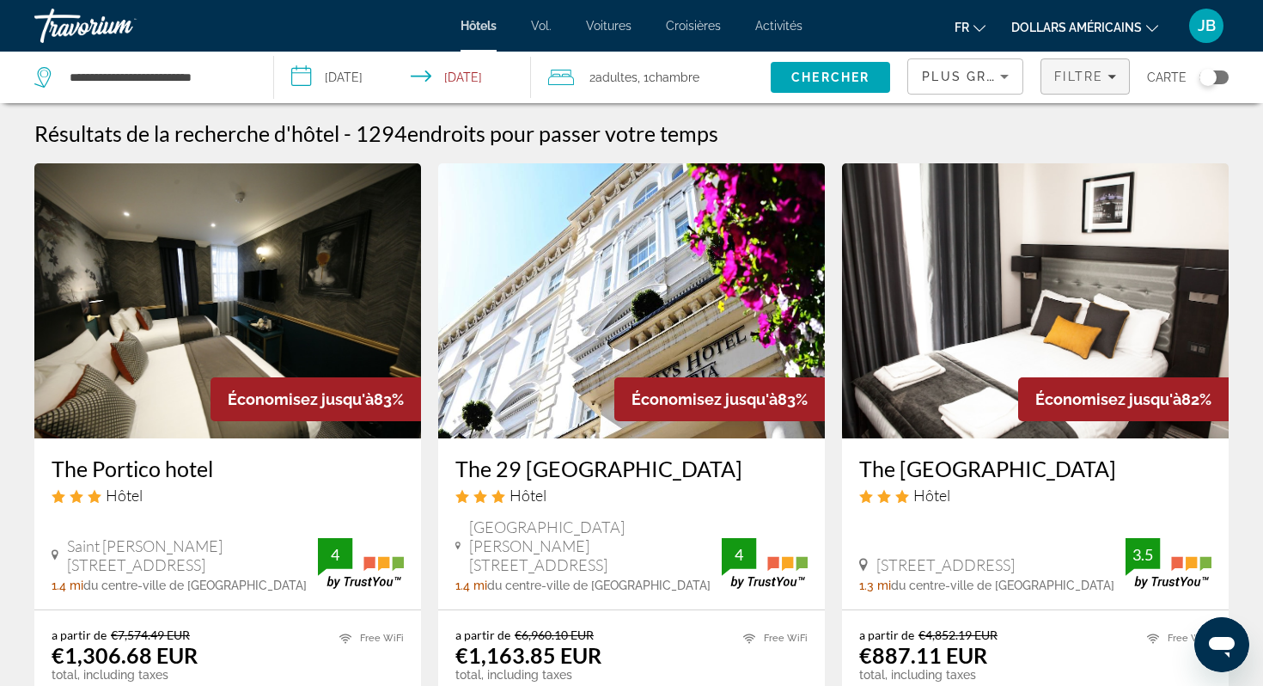
click at [1053, 78] on span "Filters" at bounding box center [1086, 76] width 88 height 41
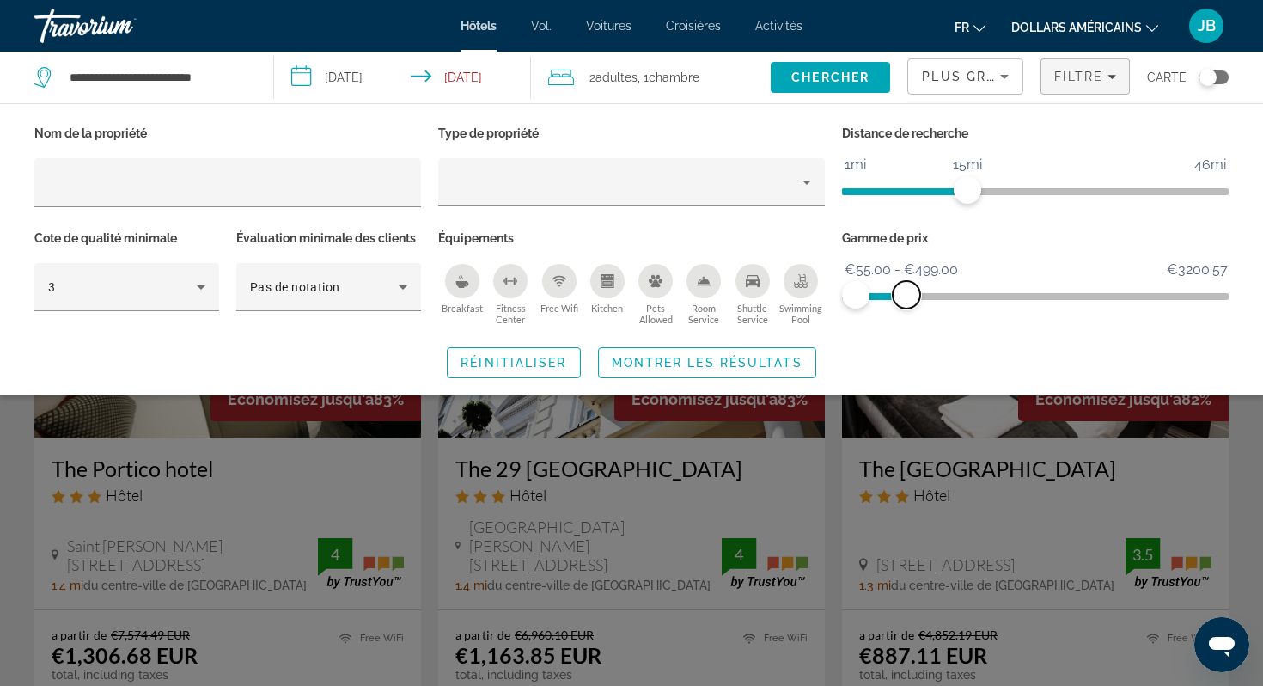
drag, startPoint x: 951, startPoint y: 287, endPoint x: 907, endPoint y: 291, distance: 44.0
click at [907, 291] on span "ngx-slider-max" at bounding box center [907, 295] width 28 height 28
click at [745, 370] on span "Search widget" at bounding box center [707, 362] width 217 height 41
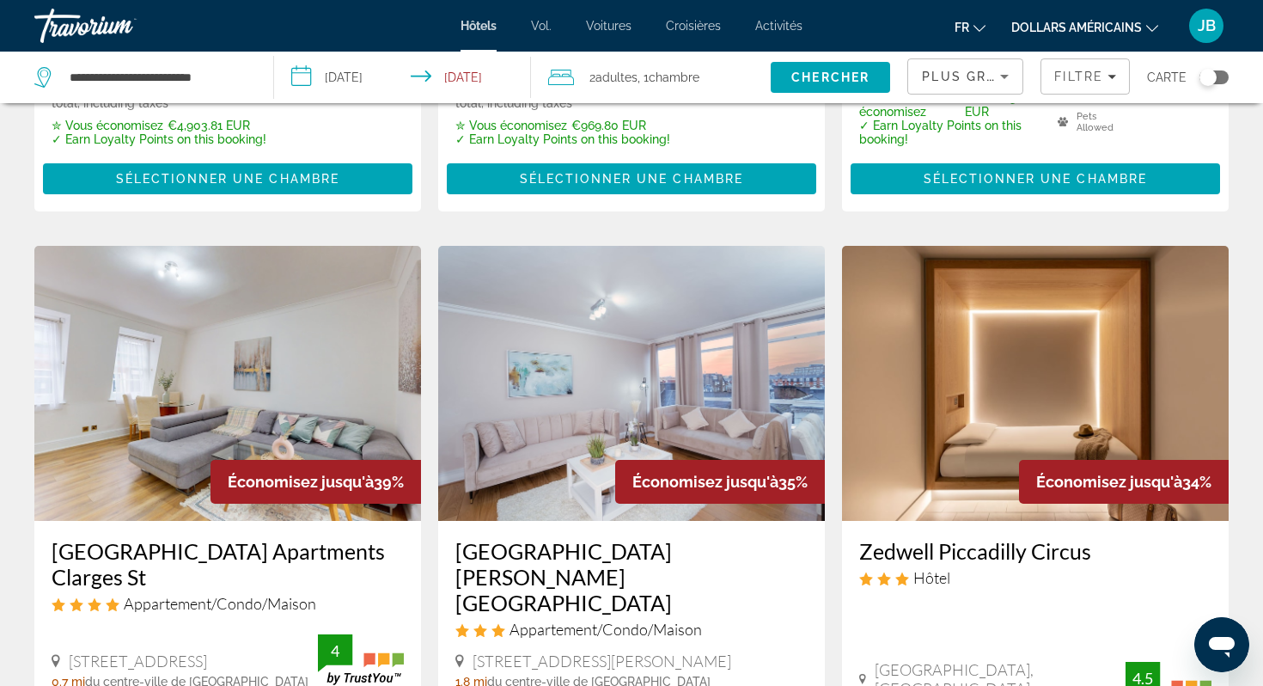
scroll to position [1650, 0]
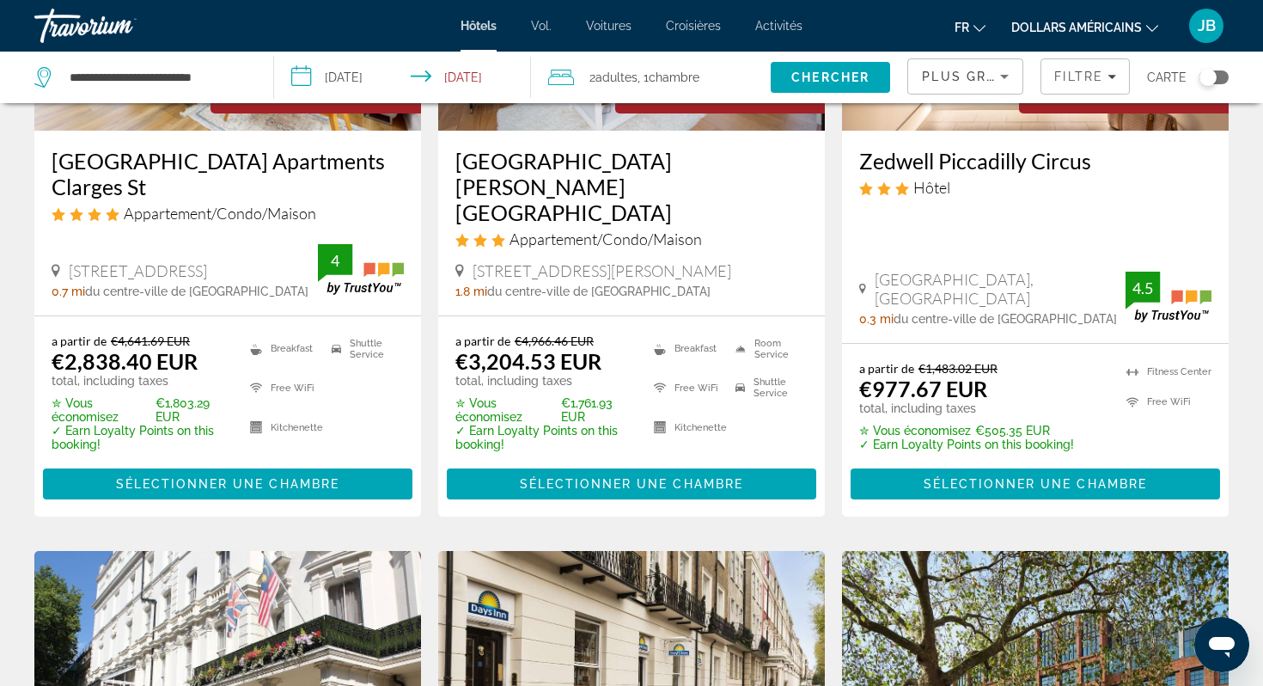
click at [997, 84] on icon "Sort by" at bounding box center [1004, 76] width 21 height 21
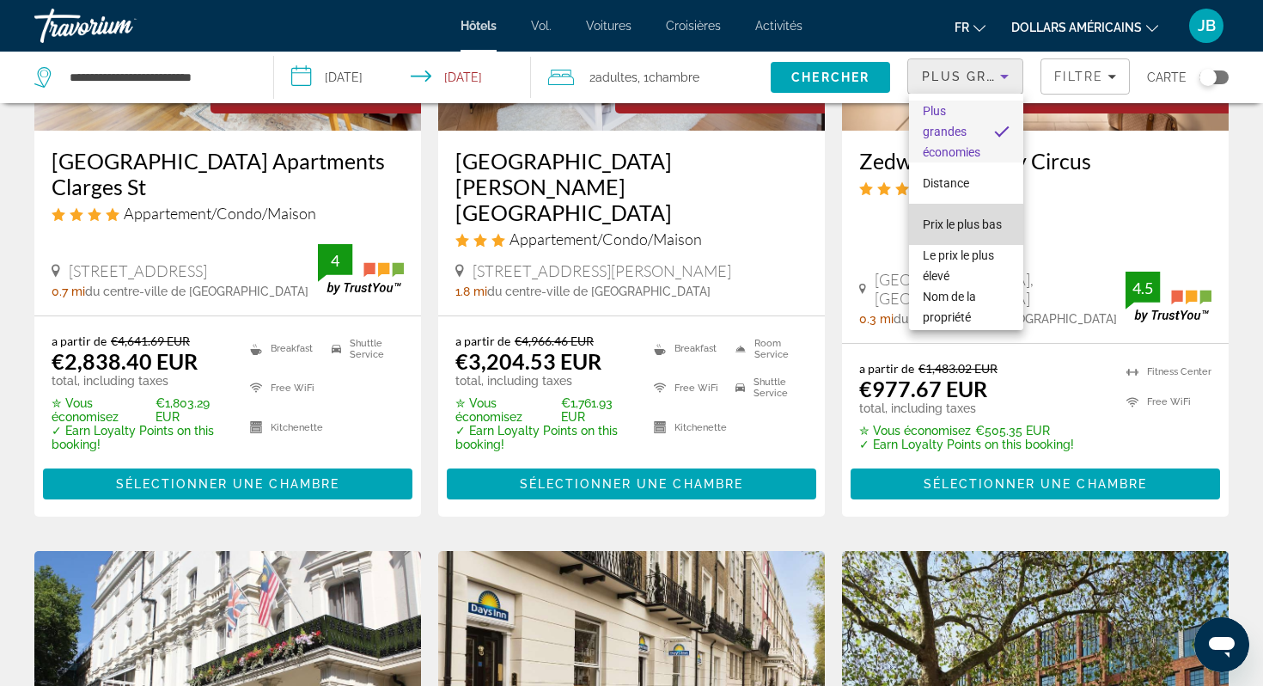
click at [959, 236] on mat-option "Prix ​​le plus bas" at bounding box center [966, 224] width 114 height 41
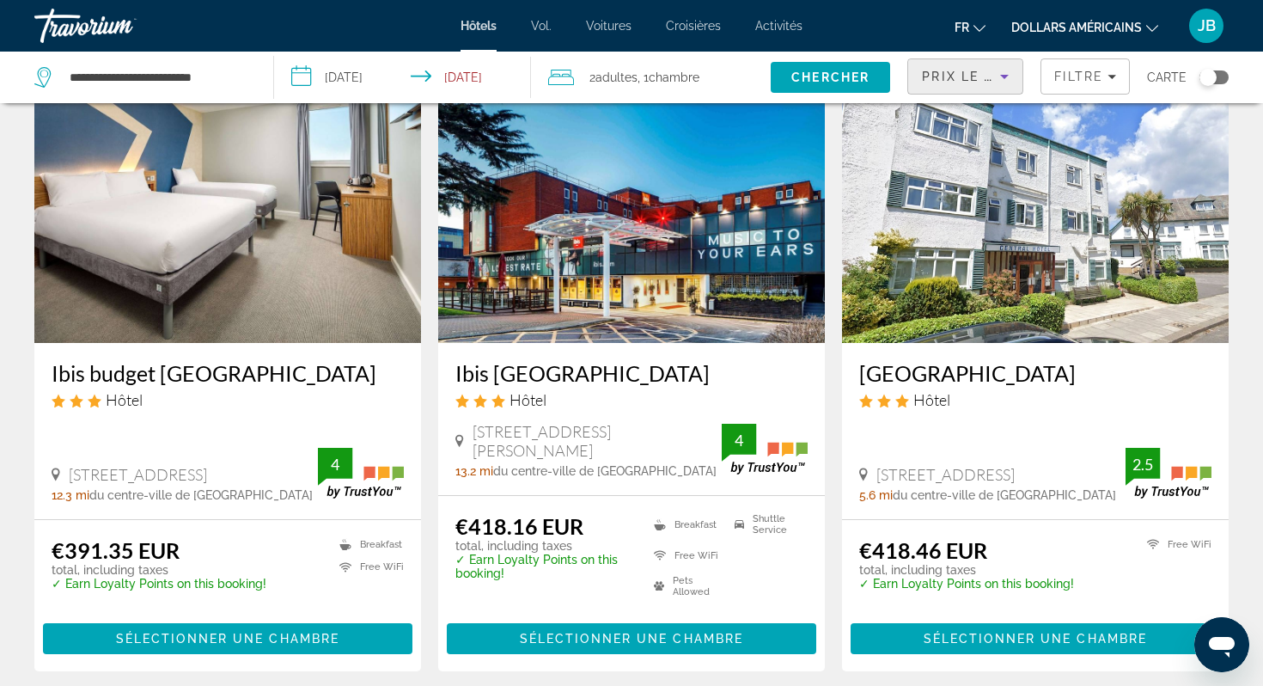
scroll to position [97, 0]
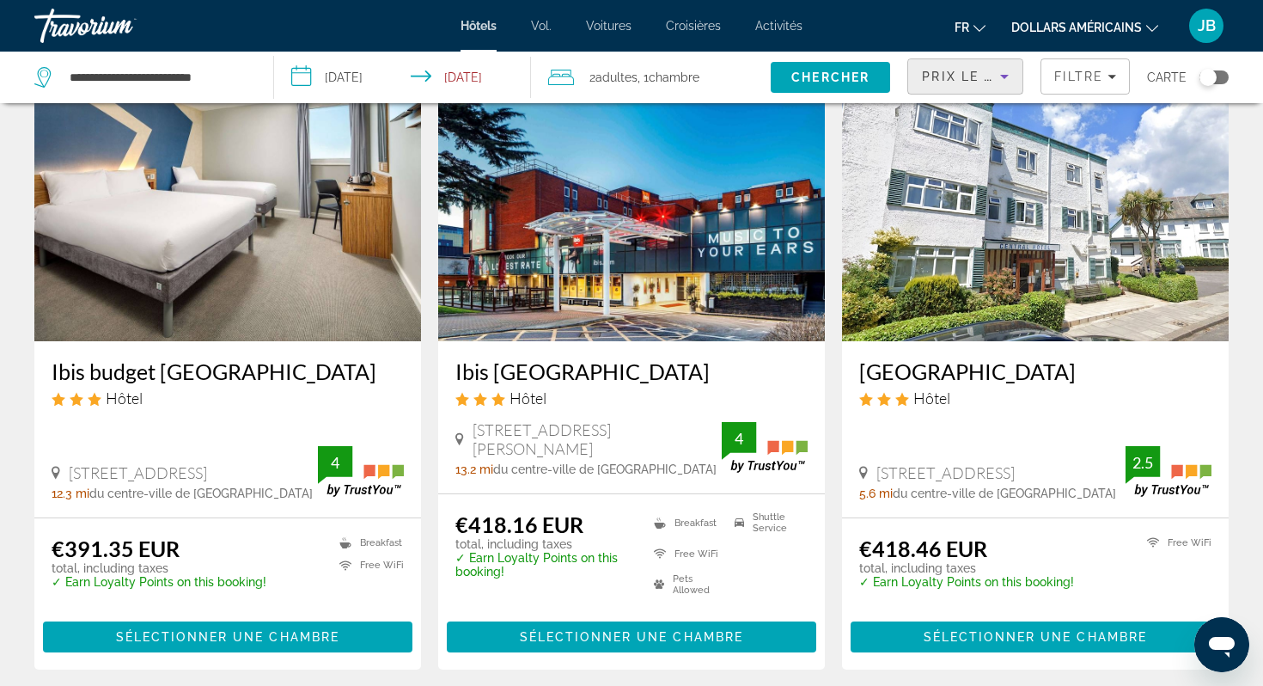
click at [1218, 73] on div "Toggle map" at bounding box center [1214, 77] width 29 height 14
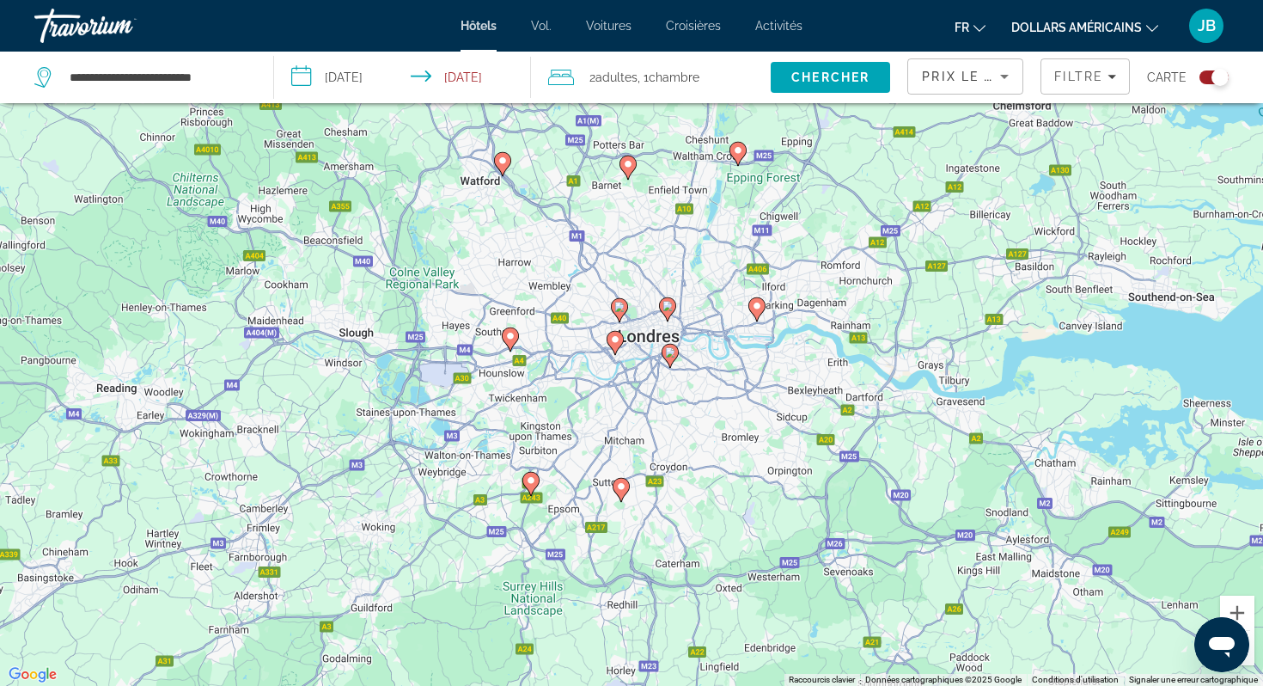
click at [1220, 76] on div "Toggle map" at bounding box center [1220, 77] width 17 height 17
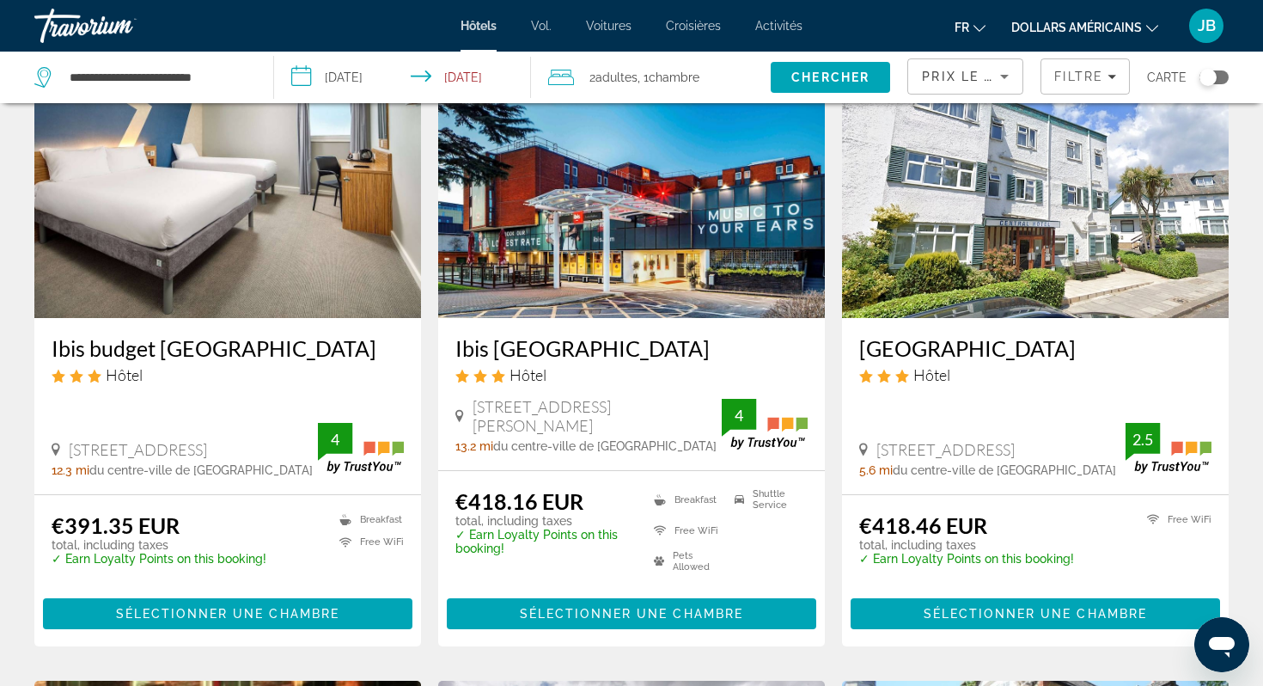
click at [1009, 88] on div "Prix ​​le plus bas" at bounding box center [965, 83] width 87 height 48
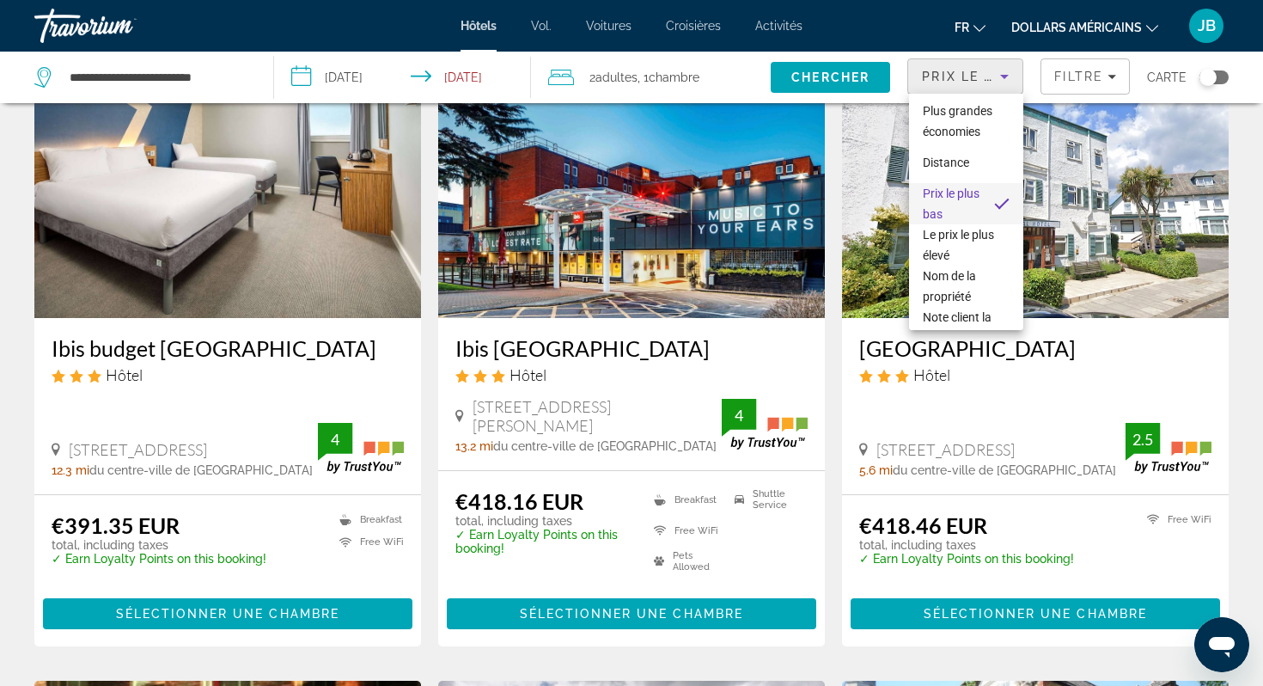
click at [1063, 84] on div at bounding box center [631, 343] width 1263 height 686
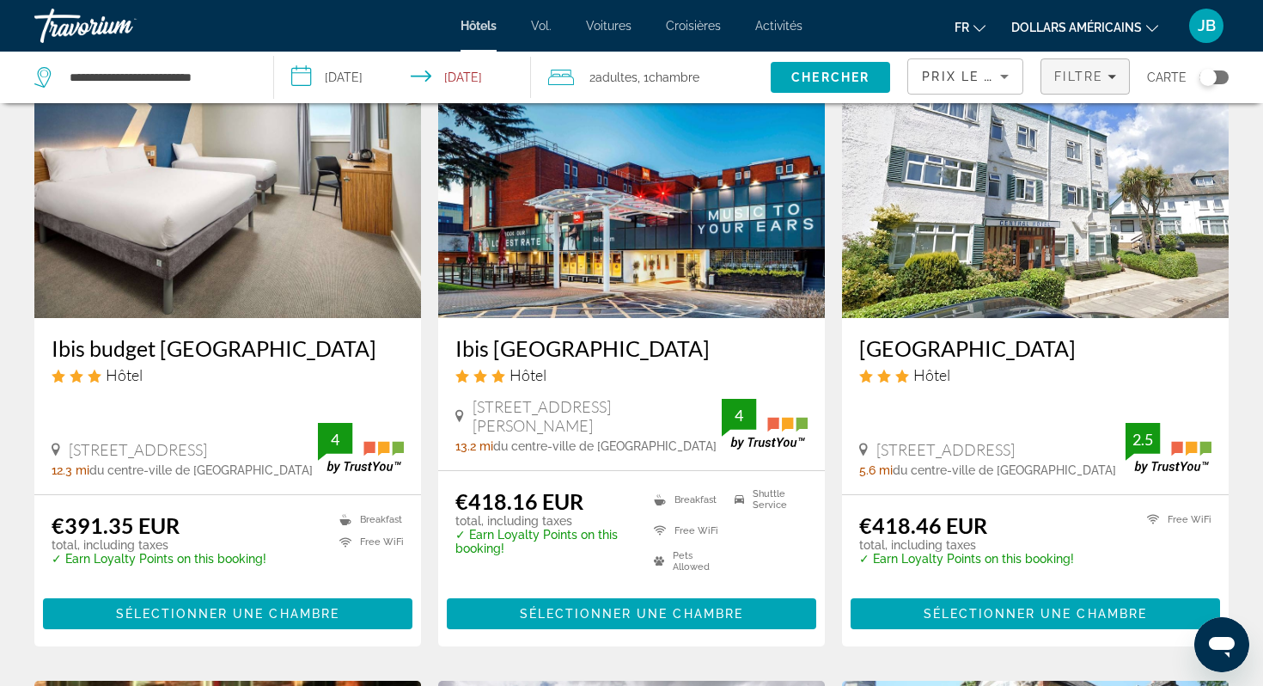
click at [1055, 95] on span "Filters" at bounding box center [1086, 76] width 88 height 41
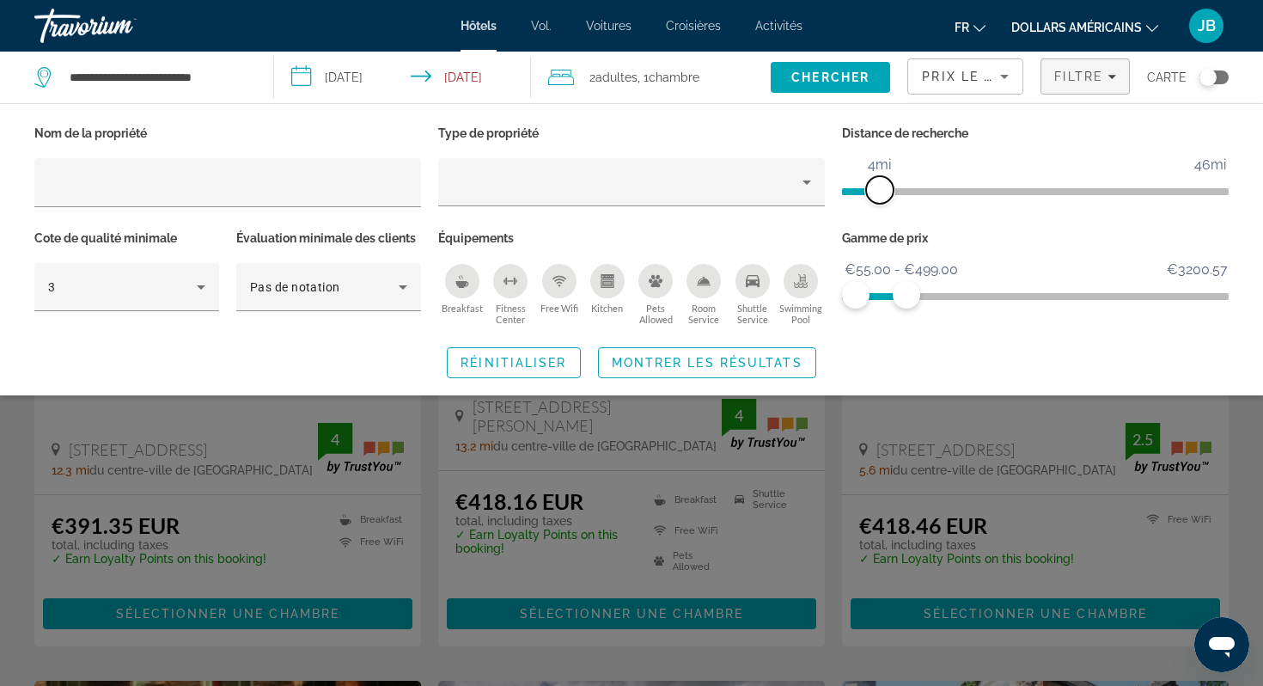
drag, startPoint x: 962, startPoint y: 184, endPoint x: 881, endPoint y: 186, distance: 80.8
click at [881, 186] on span "ngx-slider" at bounding box center [880, 190] width 28 height 28
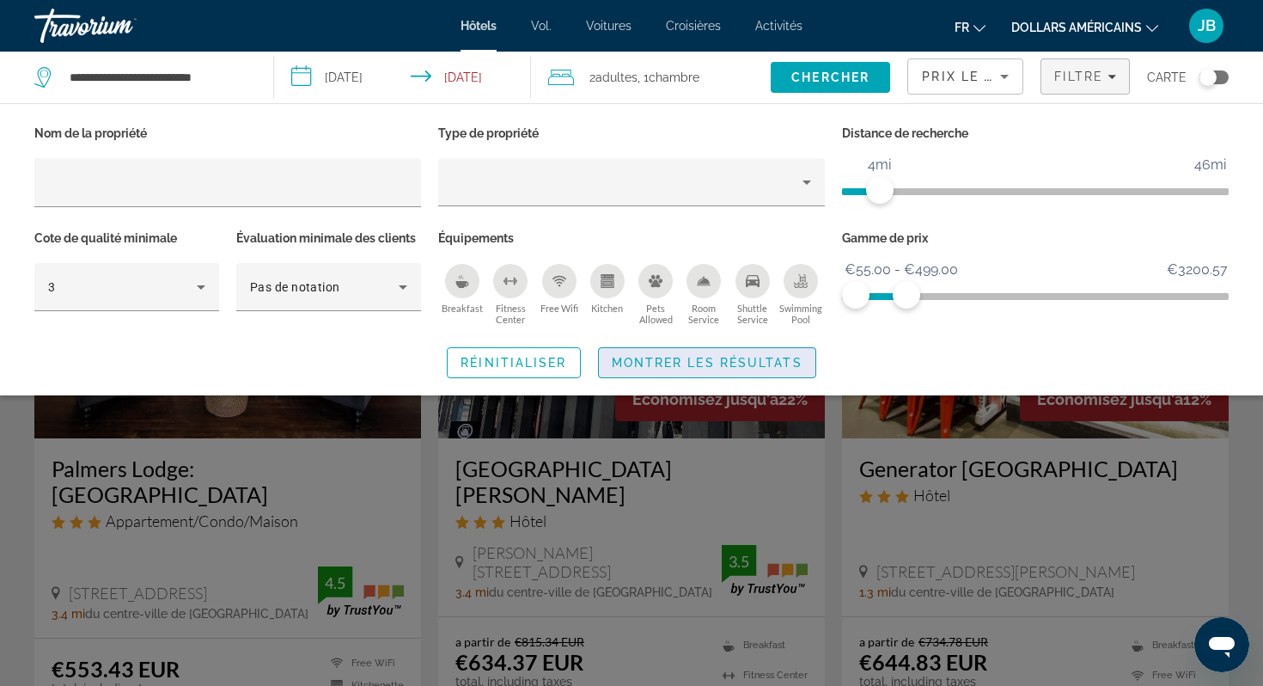
click at [748, 346] on span "Search widget" at bounding box center [707, 362] width 217 height 41
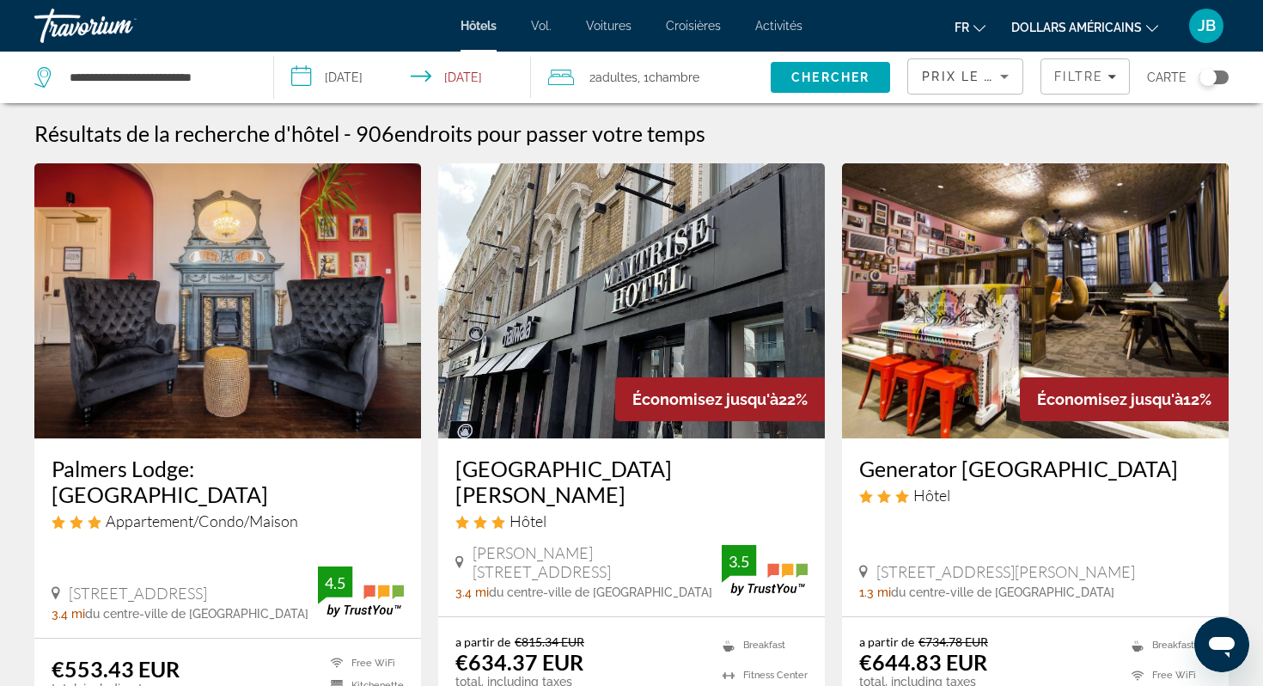
click at [1214, 76] on div "Toggle map" at bounding box center [1208, 77] width 17 height 17
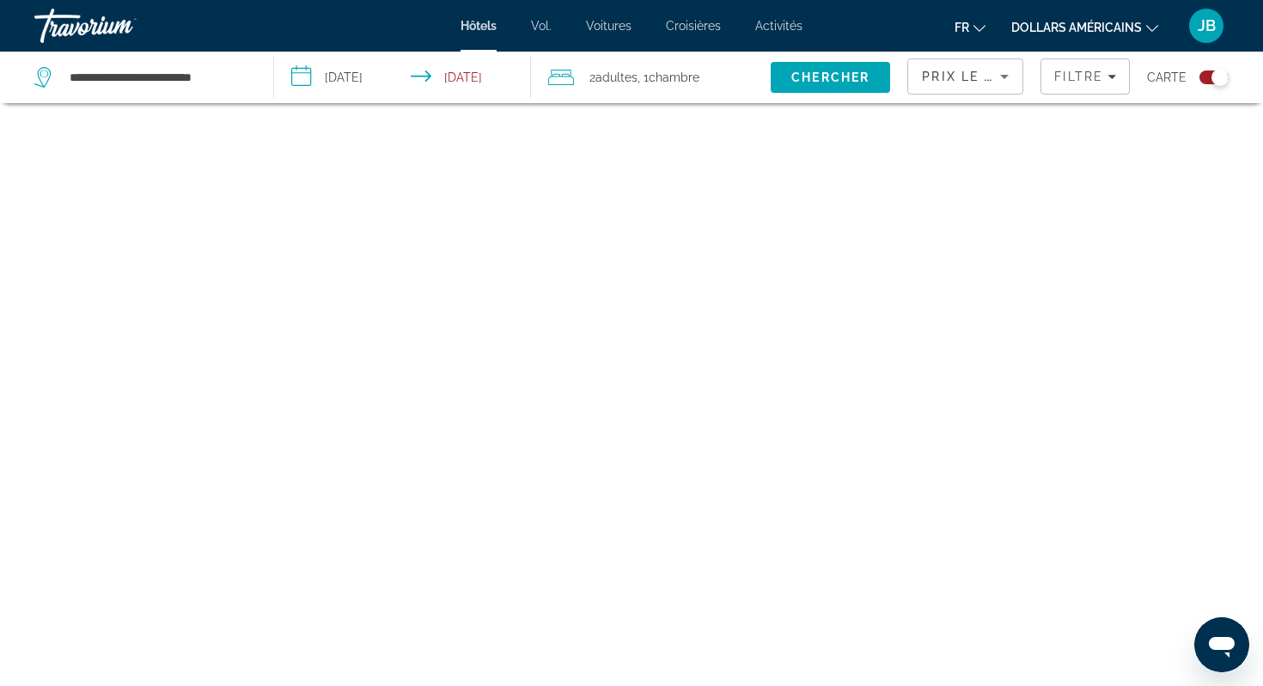
scroll to position [103, 0]
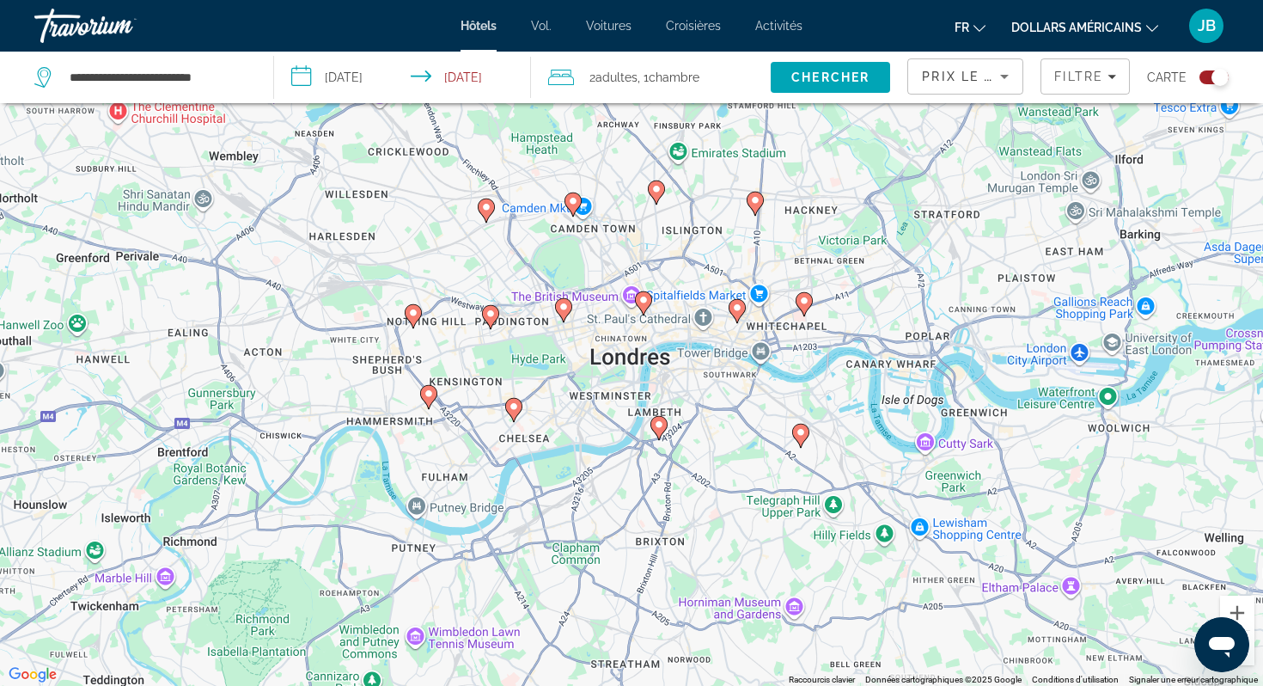
click at [1221, 77] on div "Toggle map" at bounding box center [1220, 77] width 17 height 17
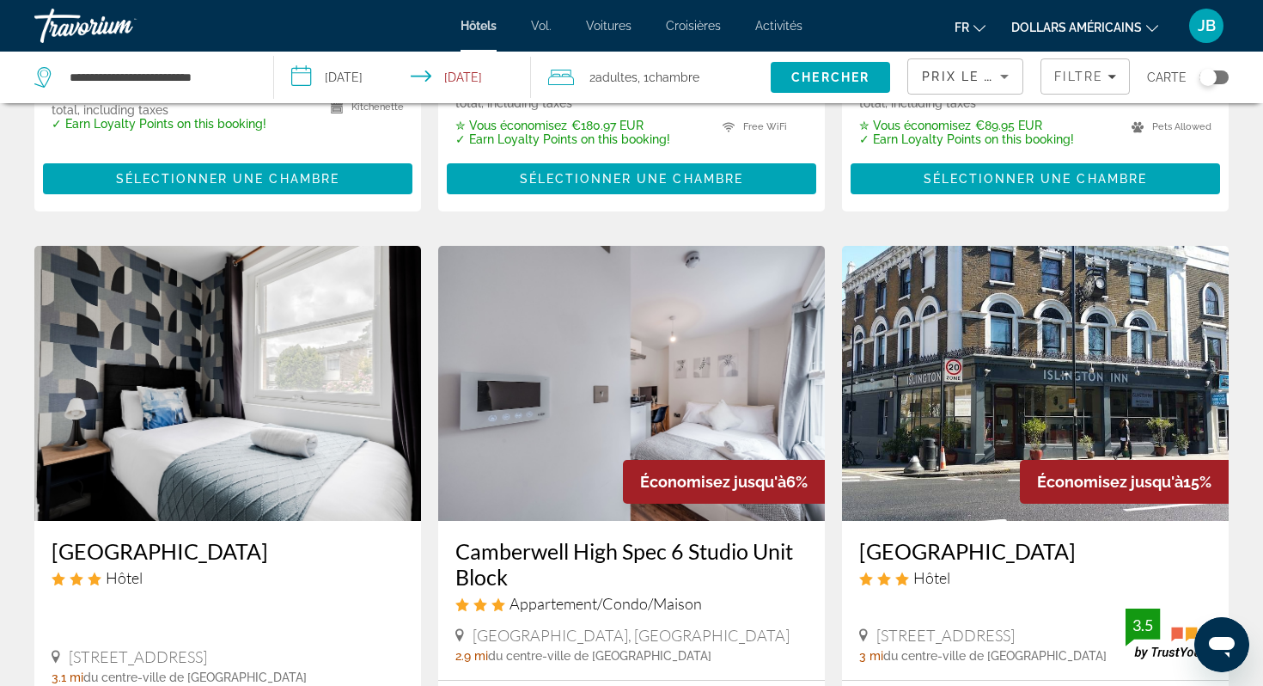
scroll to position [662, 0]
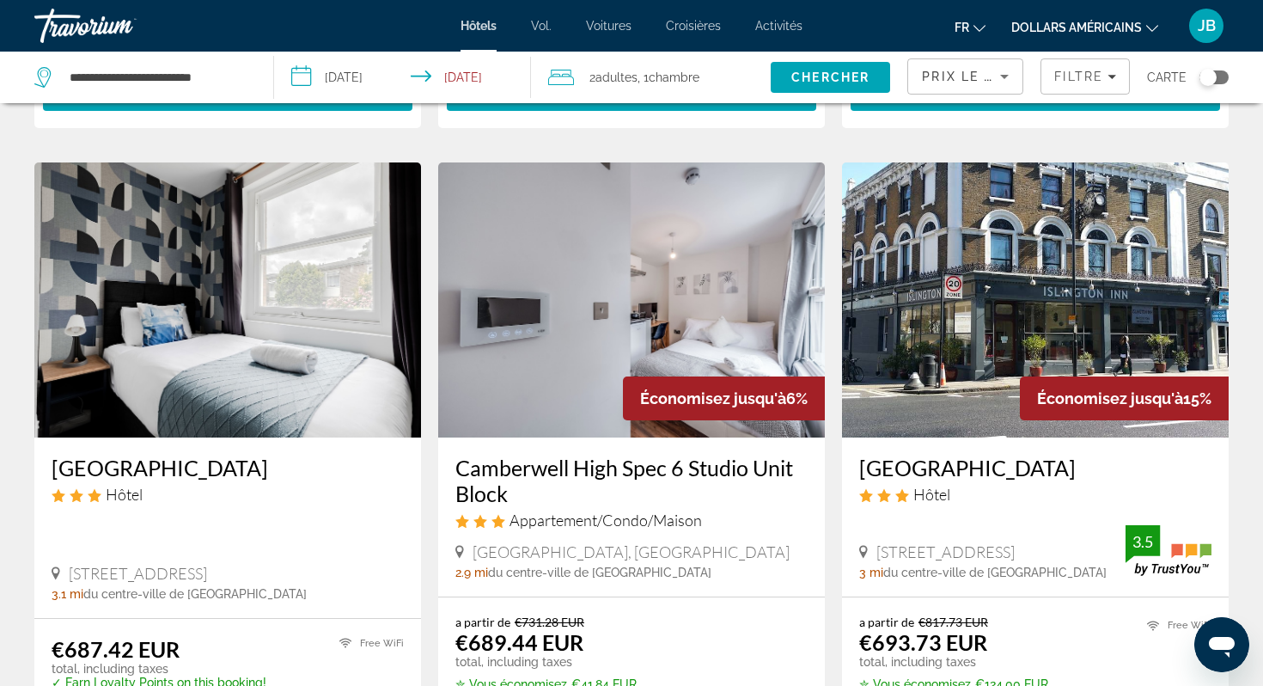
click at [681, 283] on img "Contenu principal" at bounding box center [631, 299] width 387 height 275
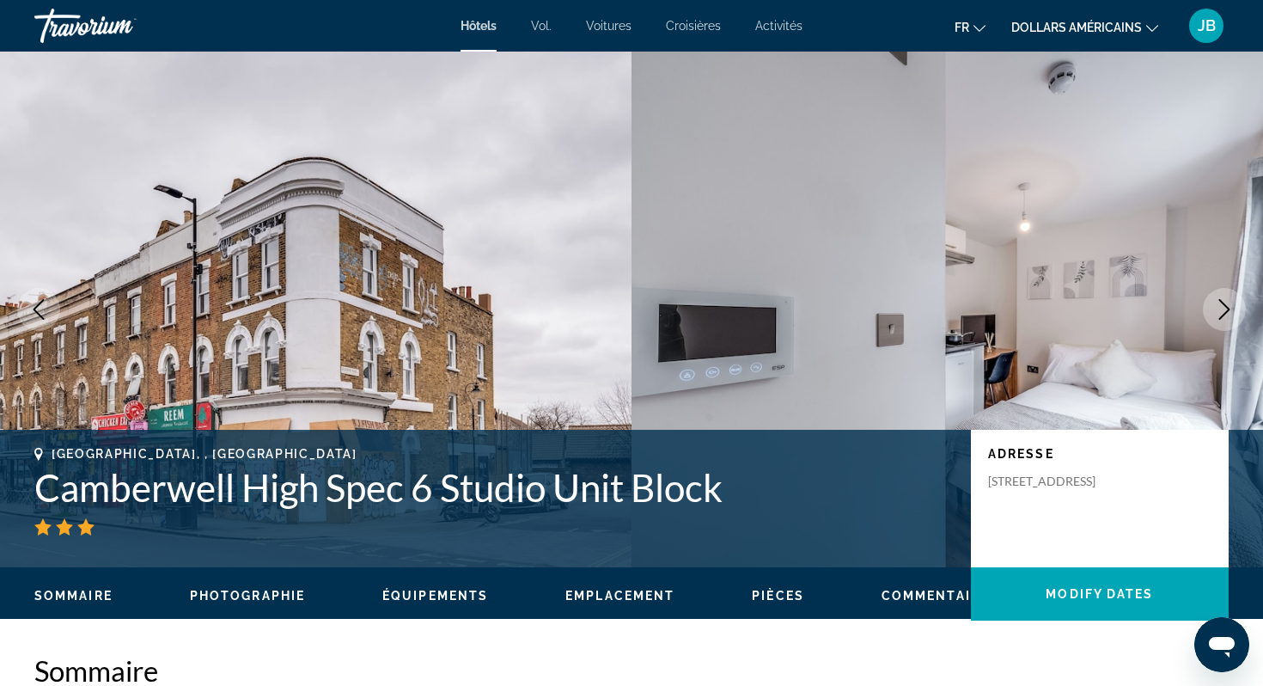
click at [1227, 301] on icon "Next image" at bounding box center [1225, 309] width 21 height 21
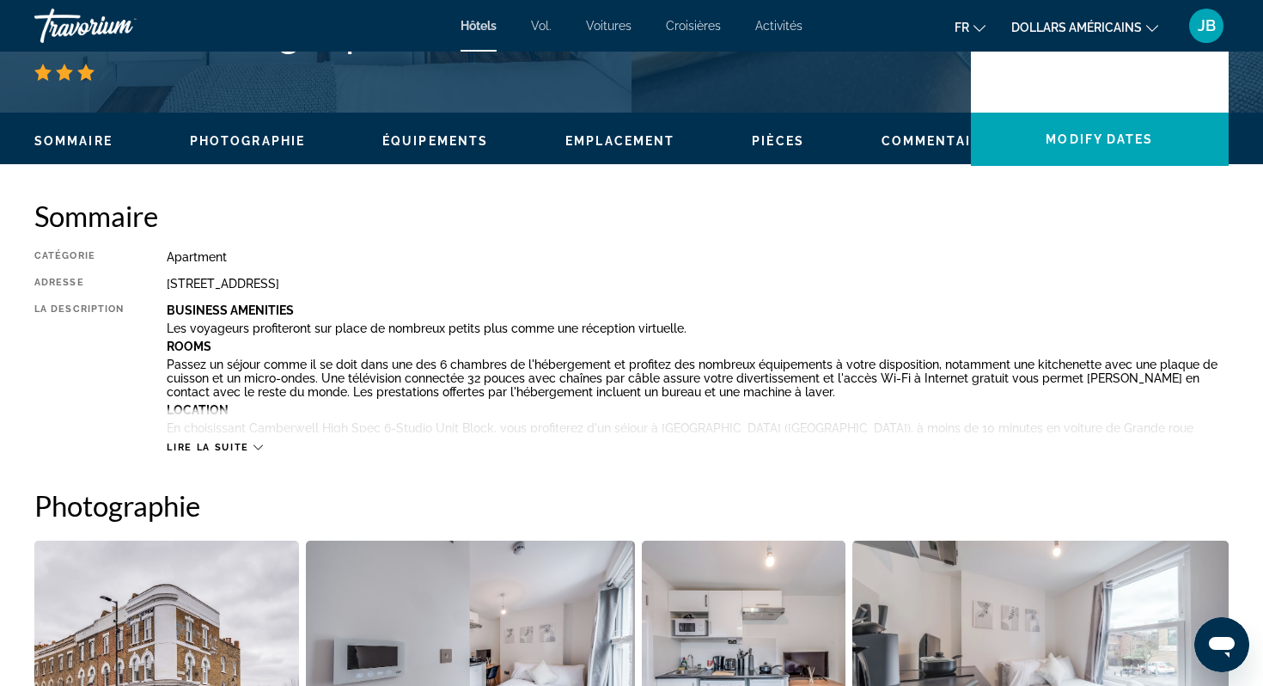
scroll to position [132, 0]
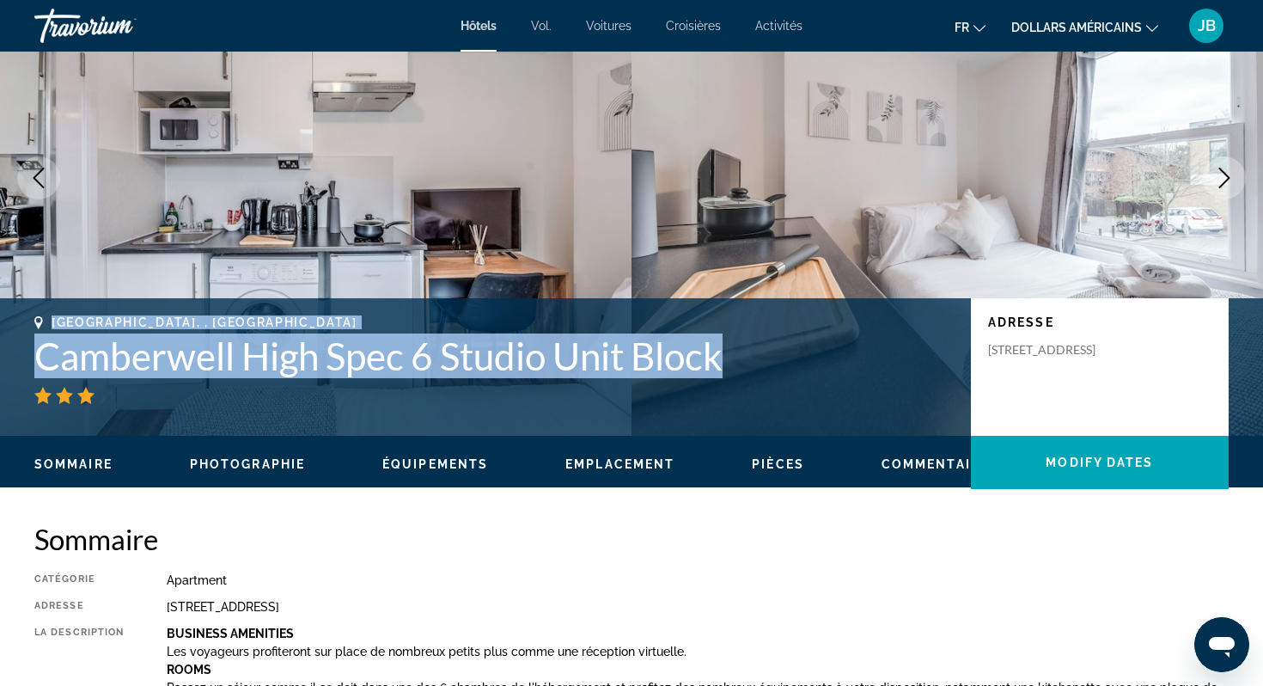
drag, startPoint x: 700, startPoint y: 363, endPoint x: 86, endPoint y: 311, distance: 615.9
click at [86, 311] on div "London, , United Kingdom Camberwell High Spec 6 Studio Unit Block Adresse Denma…" at bounding box center [631, 367] width 1263 height 138
copy div "London, , United Kingdom Camberwell High Spec 6 Studio Unit Block"
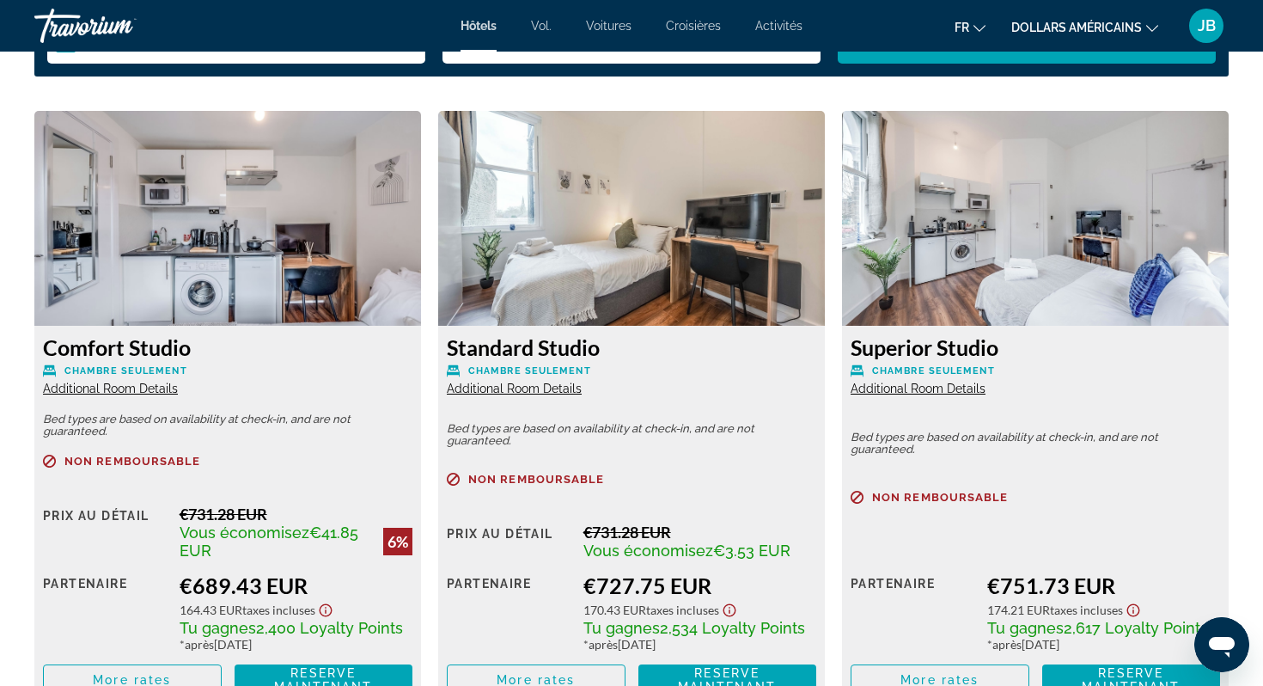
scroll to position [2224, 0]
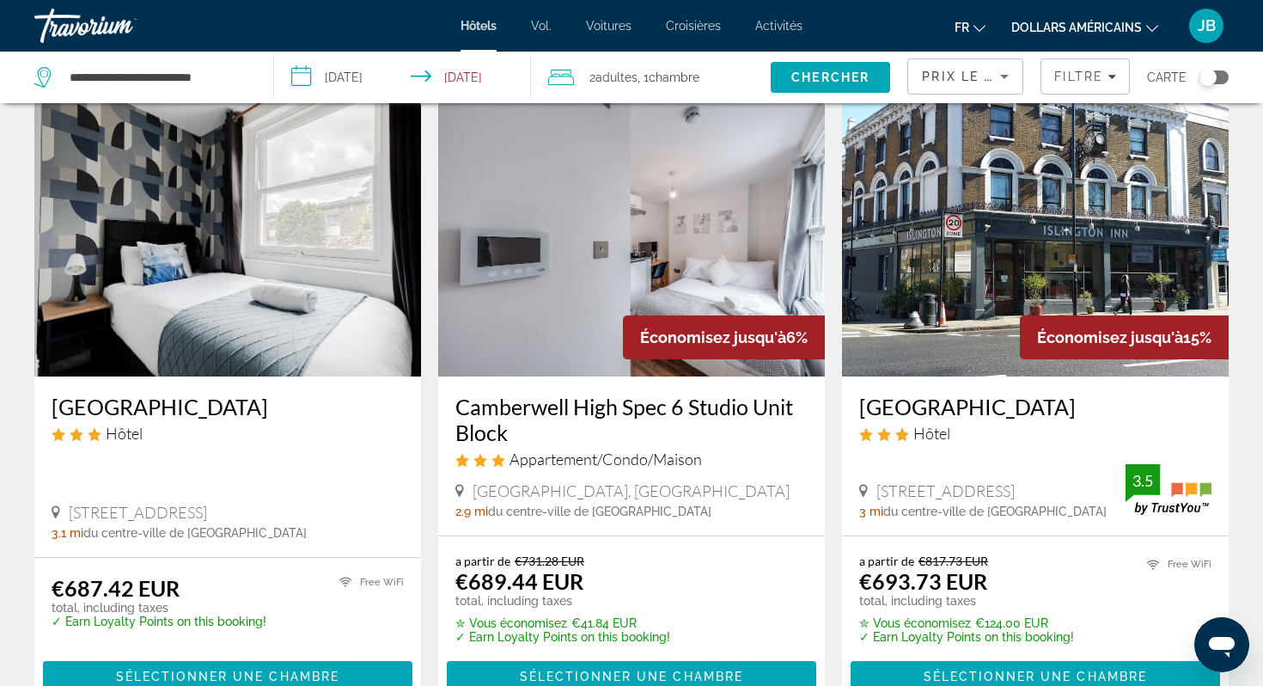
scroll to position [722, 0]
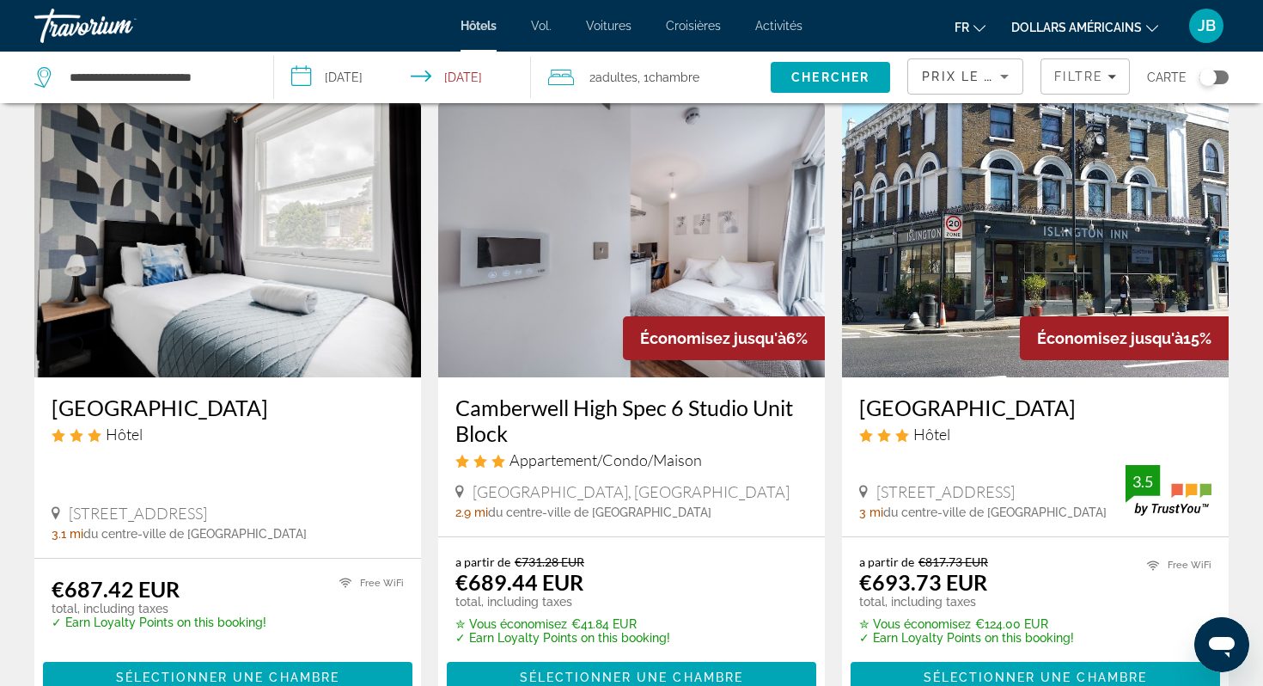
click at [345, 85] on input "**********" at bounding box center [406, 80] width 264 height 57
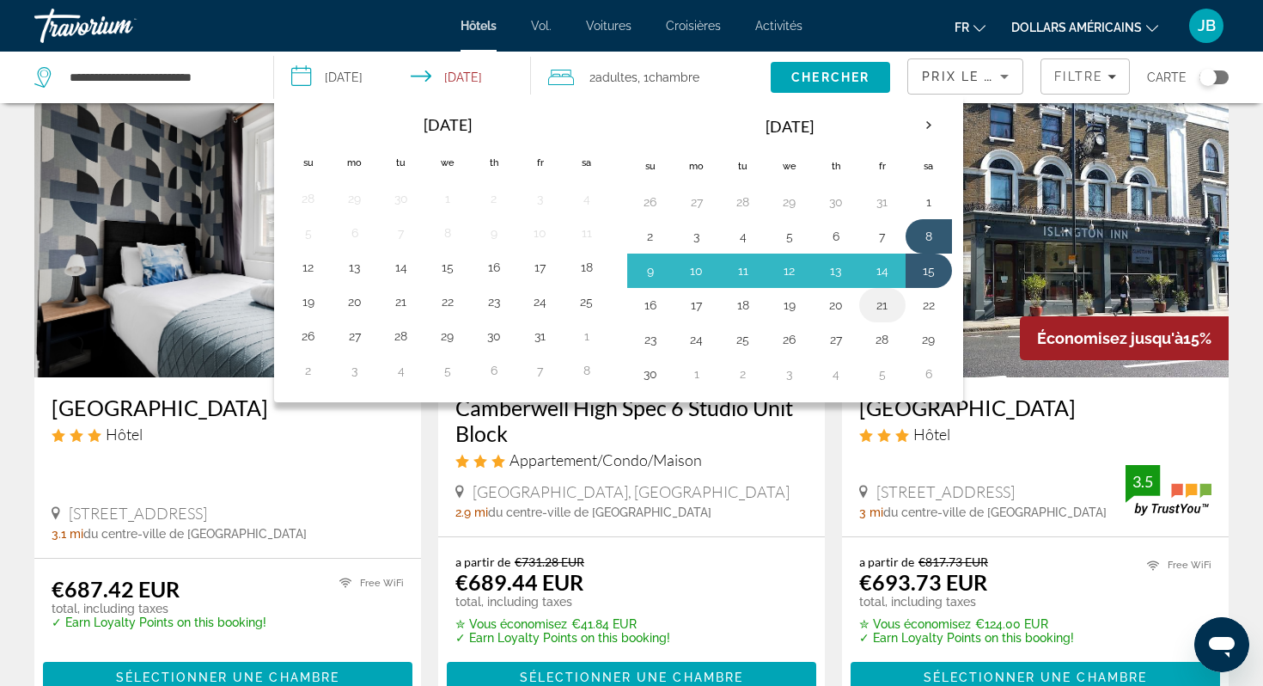
click at [886, 314] on button "21" at bounding box center [883, 305] width 28 height 24
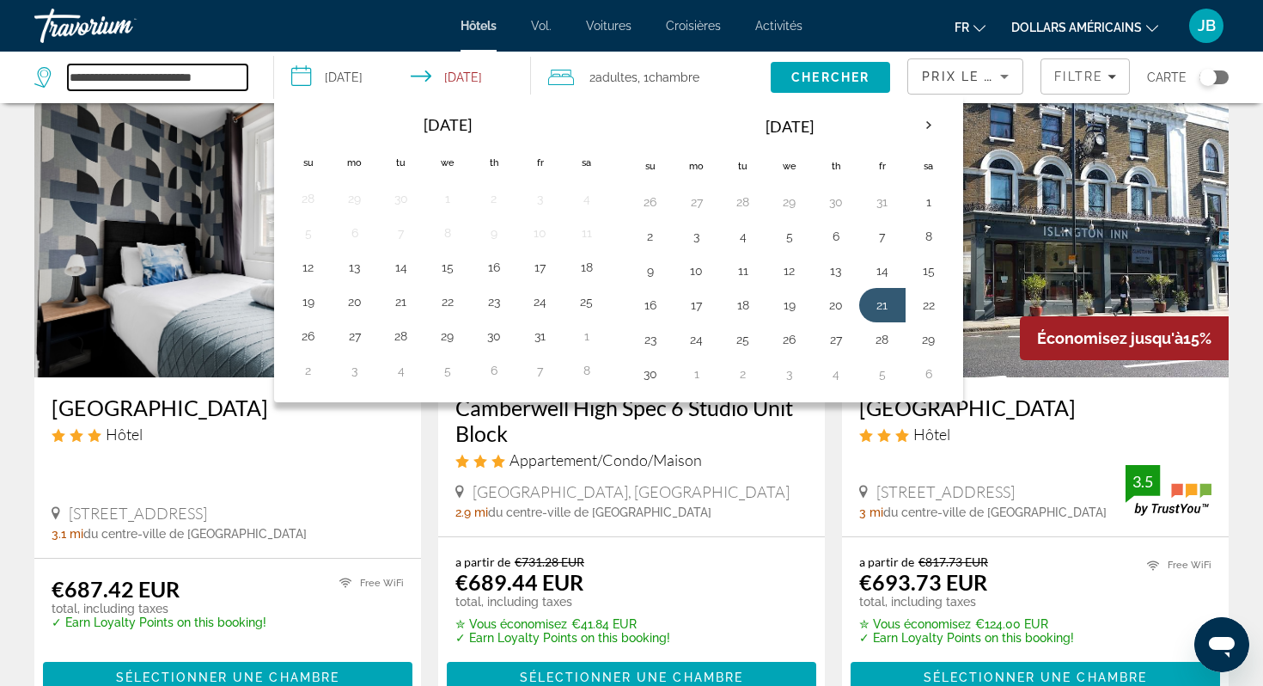
click at [233, 75] on input "**********" at bounding box center [158, 77] width 180 height 26
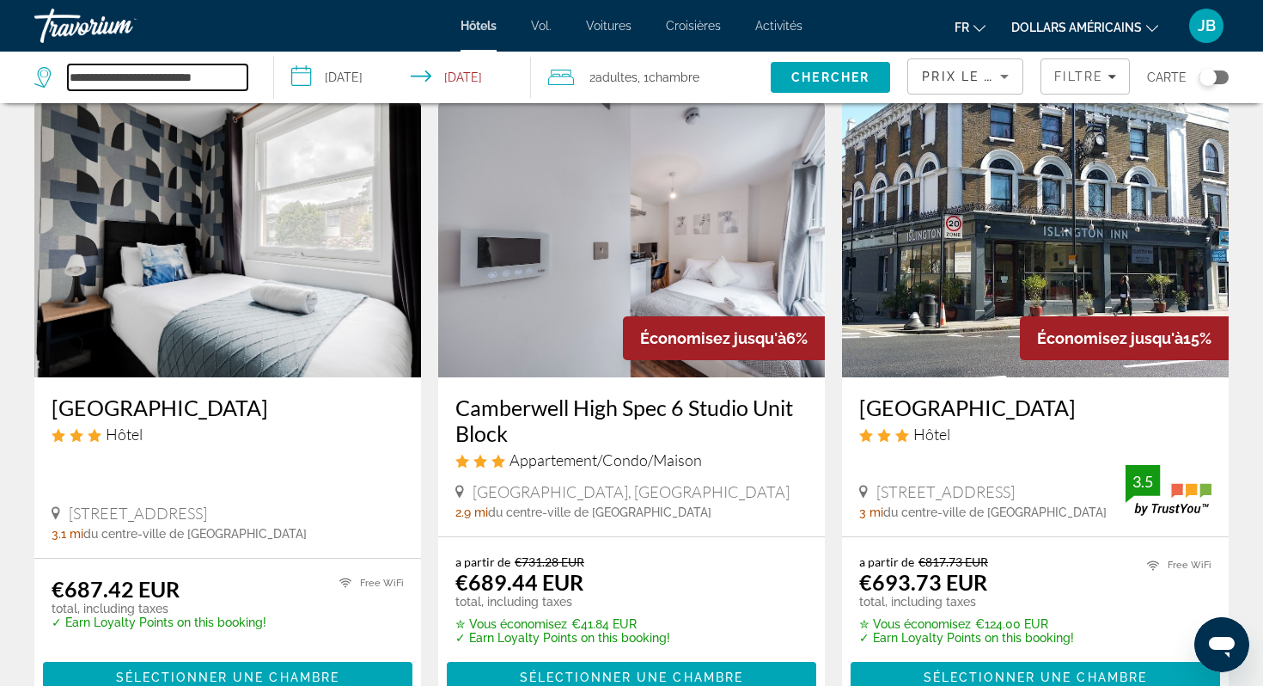
drag, startPoint x: 245, startPoint y: 75, endPoint x: 26, endPoint y: 73, distance: 219.2
click at [26, 73] on app-destination-search "**********" at bounding box center [137, 78] width 274 height 52
paste input "**********"
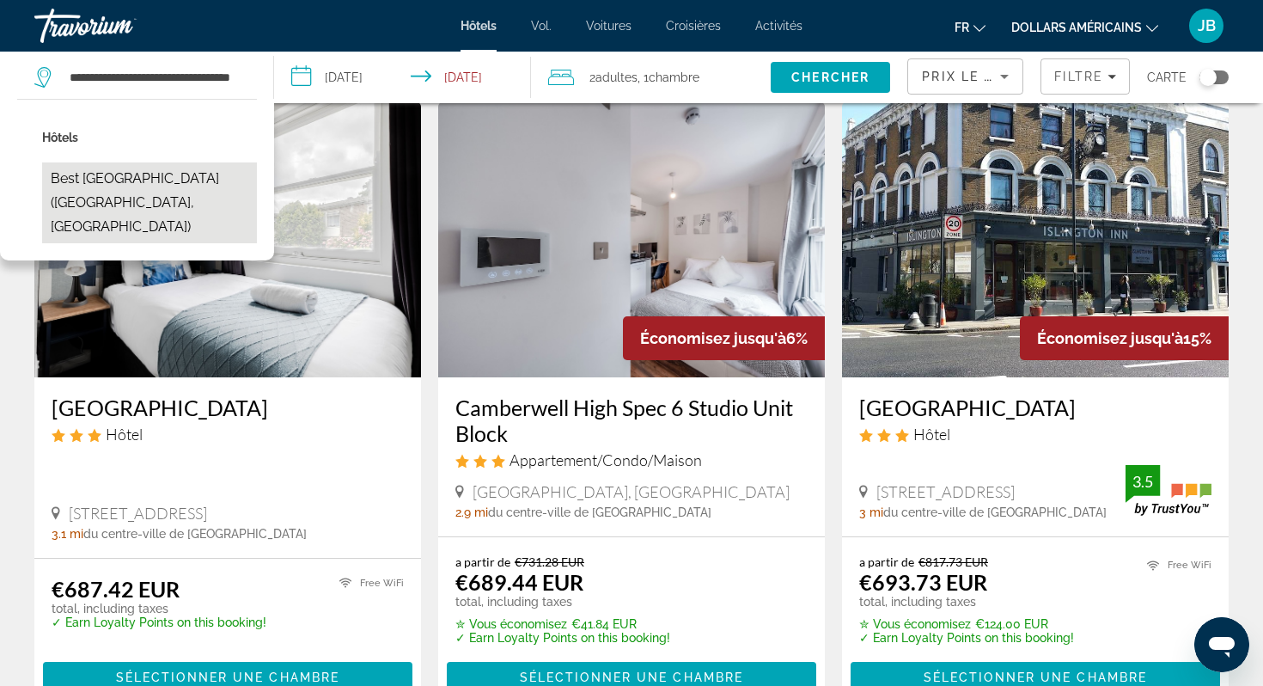
scroll to position [0, 0]
click at [146, 191] on button "Best [GEOGRAPHIC_DATA] ([GEOGRAPHIC_DATA], [GEOGRAPHIC_DATA])" at bounding box center [149, 202] width 215 height 81
type input "**********"
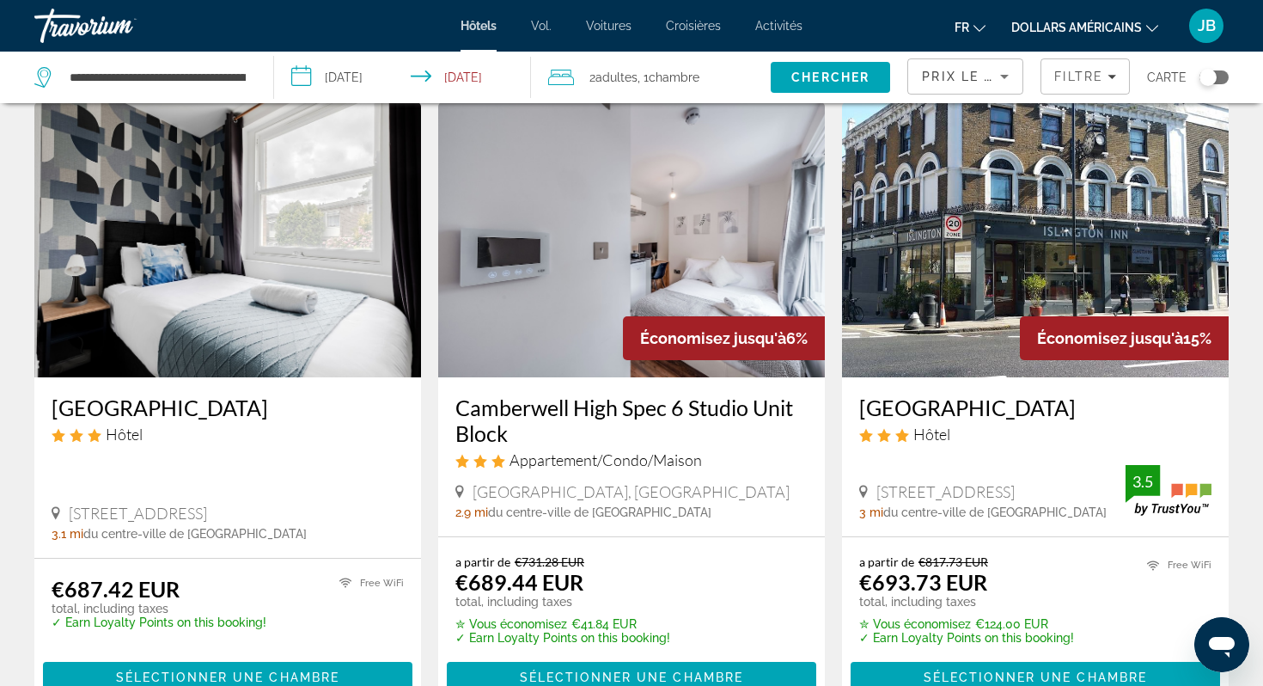
click at [378, 70] on input "**********" at bounding box center [406, 80] width 264 height 57
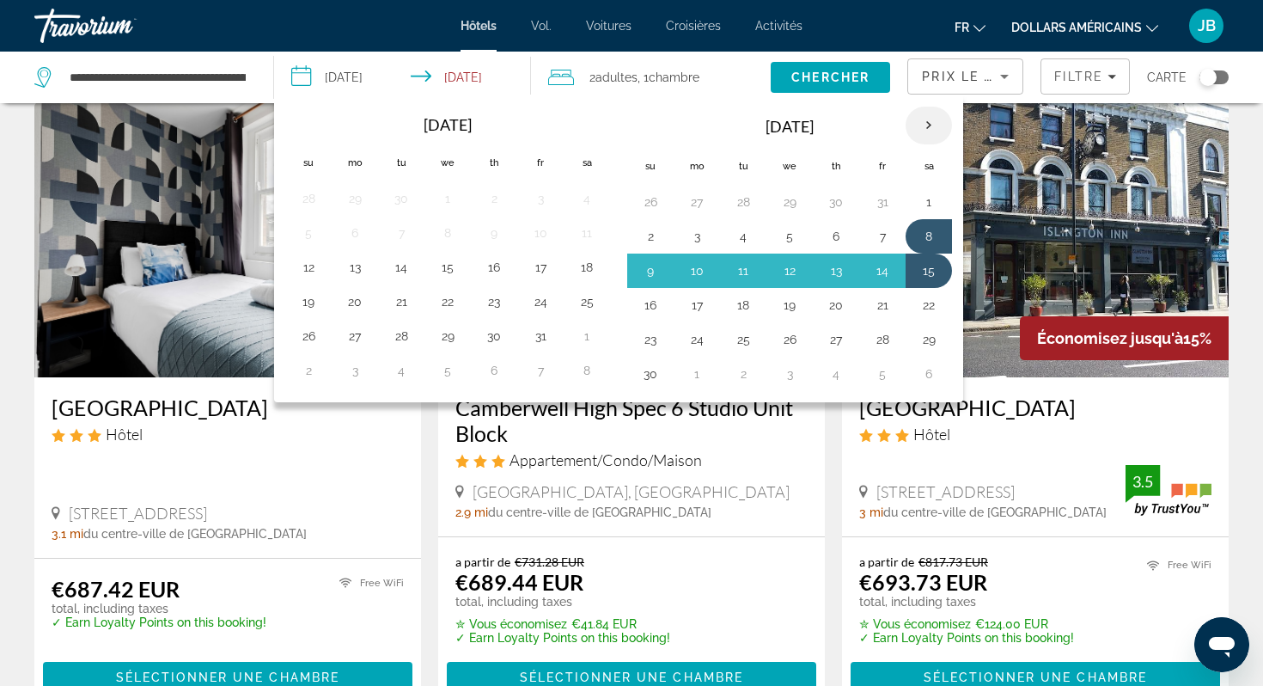
click at [934, 118] on th "Next month" at bounding box center [929, 126] width 46 height 38
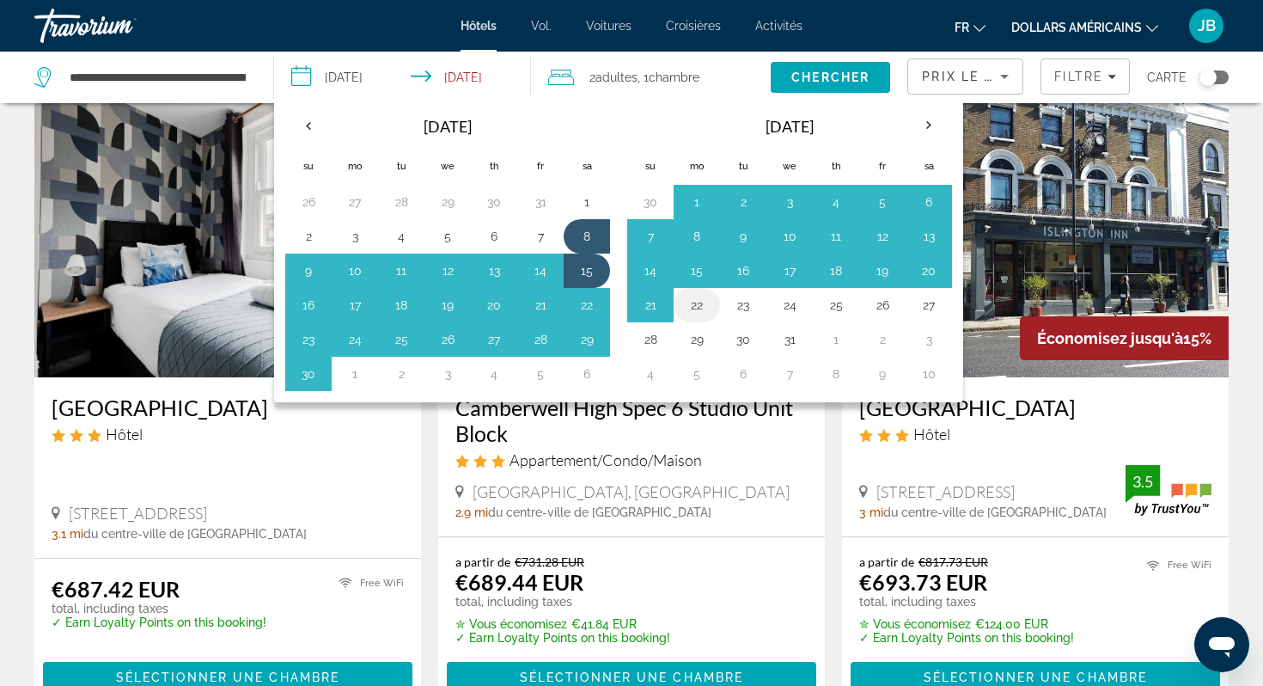
click at [716, 310] on td "22" at bounding box center [697, 305] width 46 height 34
click at [709, 307] on button "22" at bounding box center [697, 305] width 28 height 24
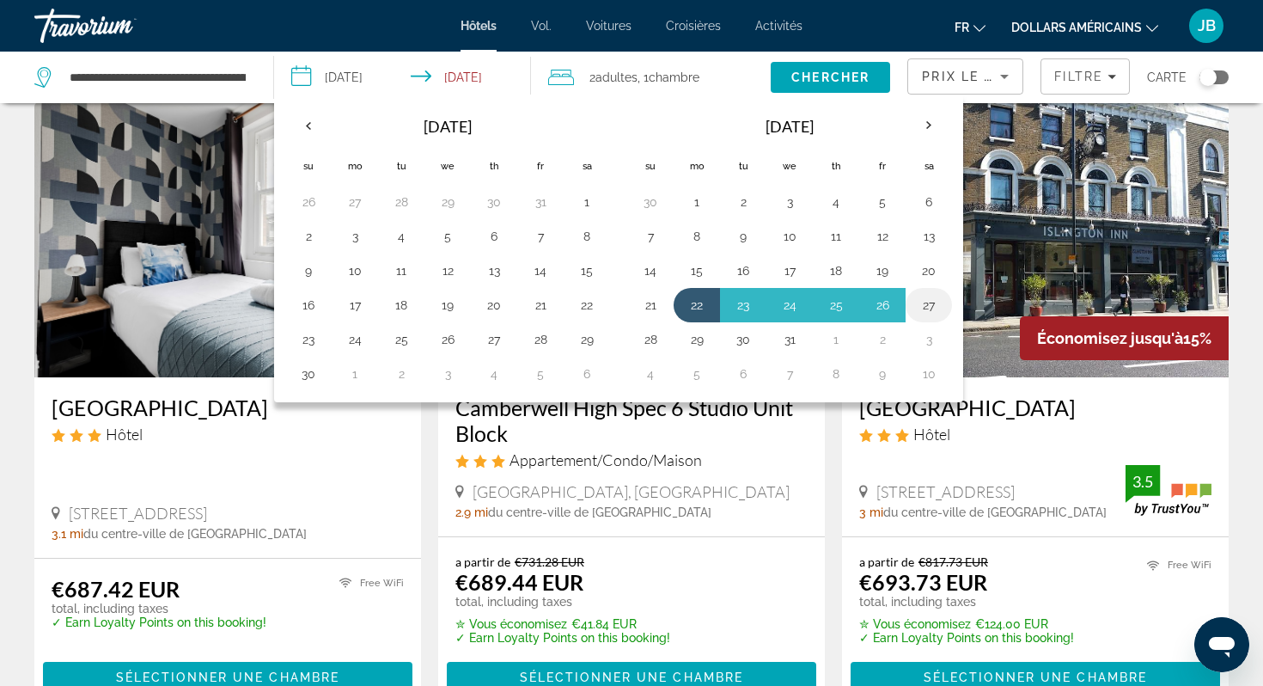
click at [937, 301] on button "27" at bounding box center [929, 305] width 28 height 24
type input "**********"
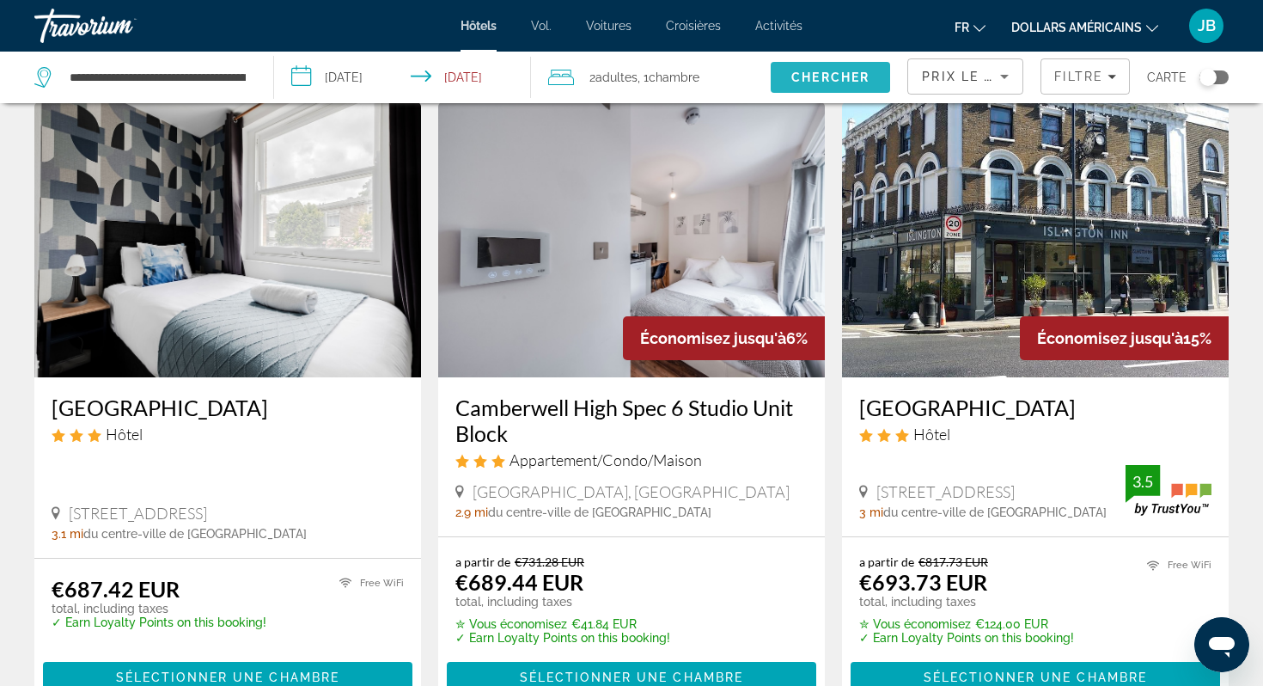
click at [853, 71] on span "Chercher" at bounding box center [831, 77] width 78 height 14
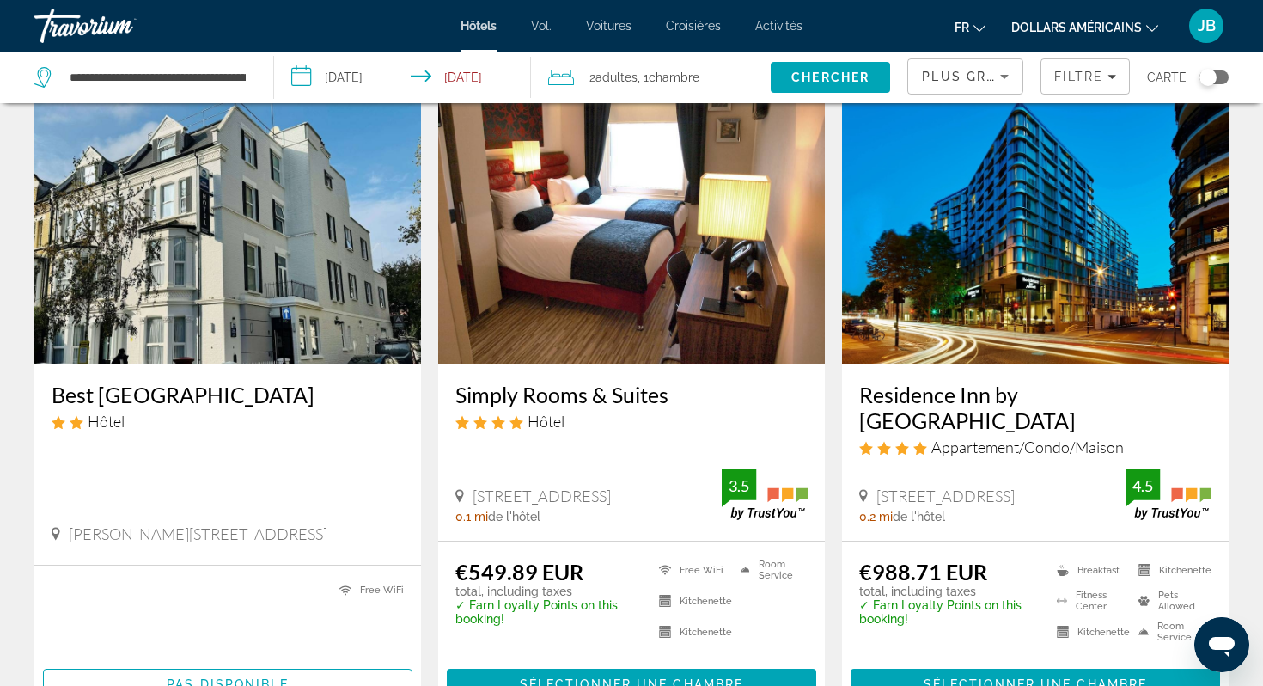
scroll to position [98, 0]
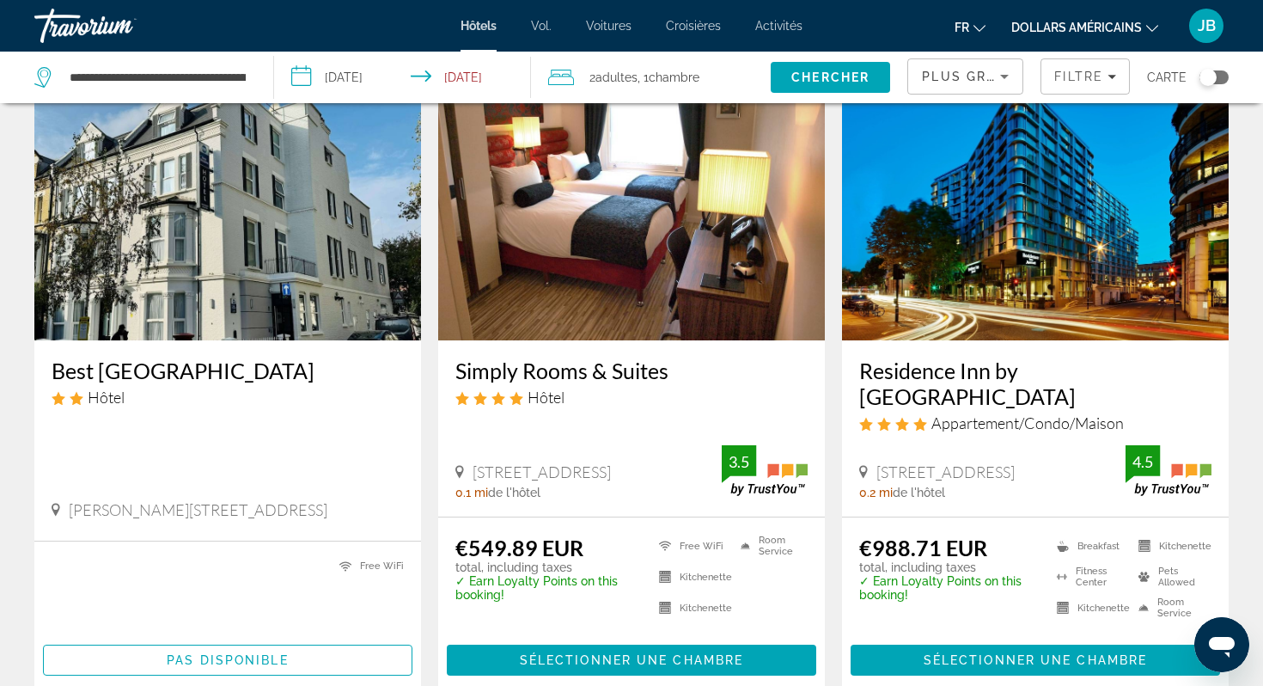
click at [319, 338] on img "Contenu principal" at bounding box center [227, 202] width 387 height 275
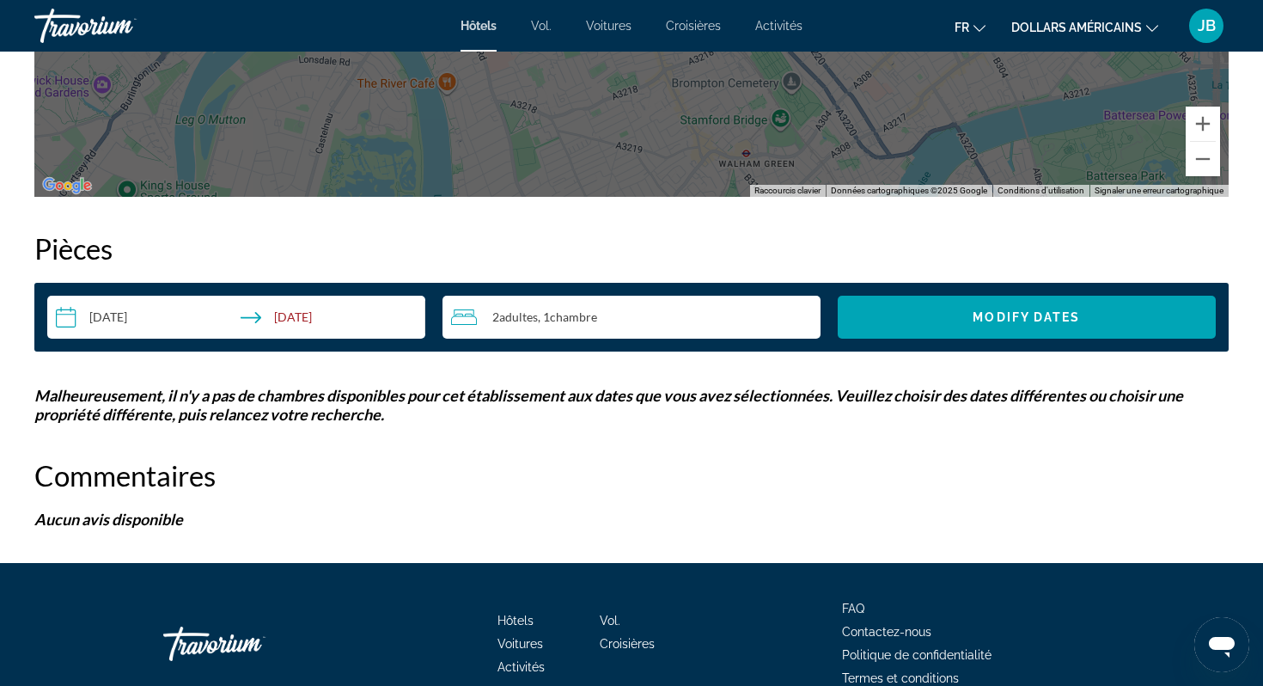
scroll to position [2062, 0]
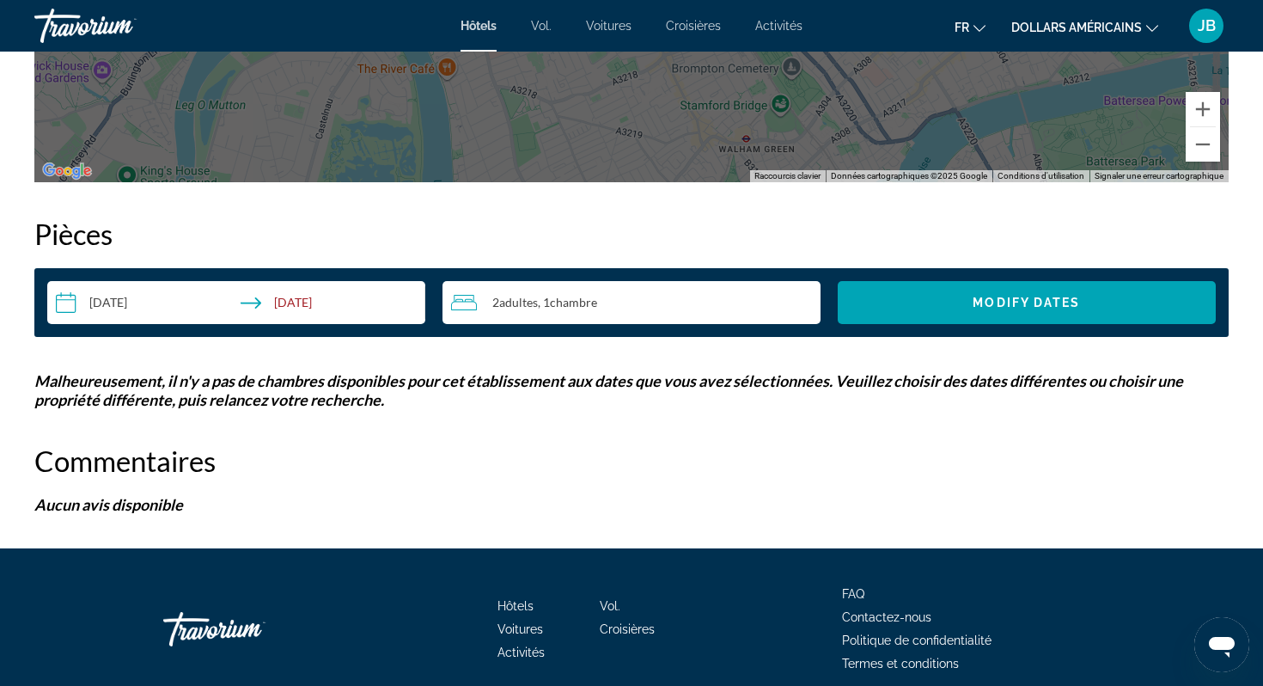
click at [327, 315] on input "**********" at bounding box center [239, 305] width 385 height 48
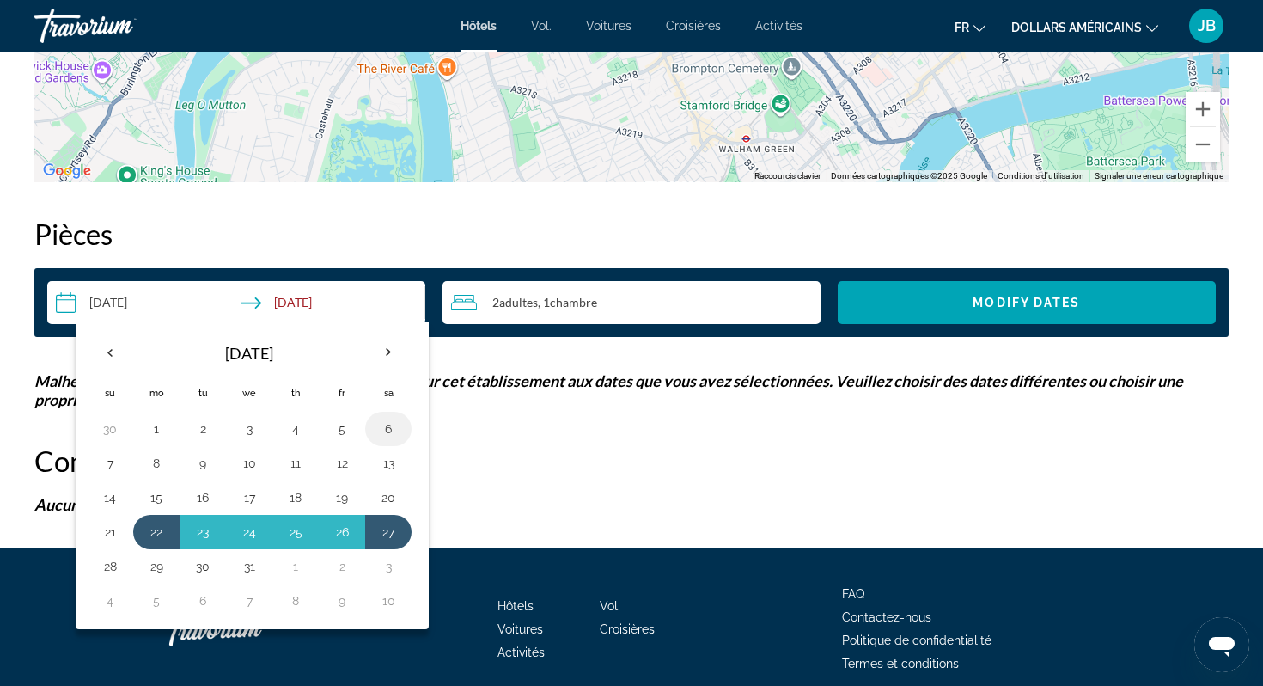
click at [386, 437] on button "6" at bounding box center [389, 429] width 28 height 24
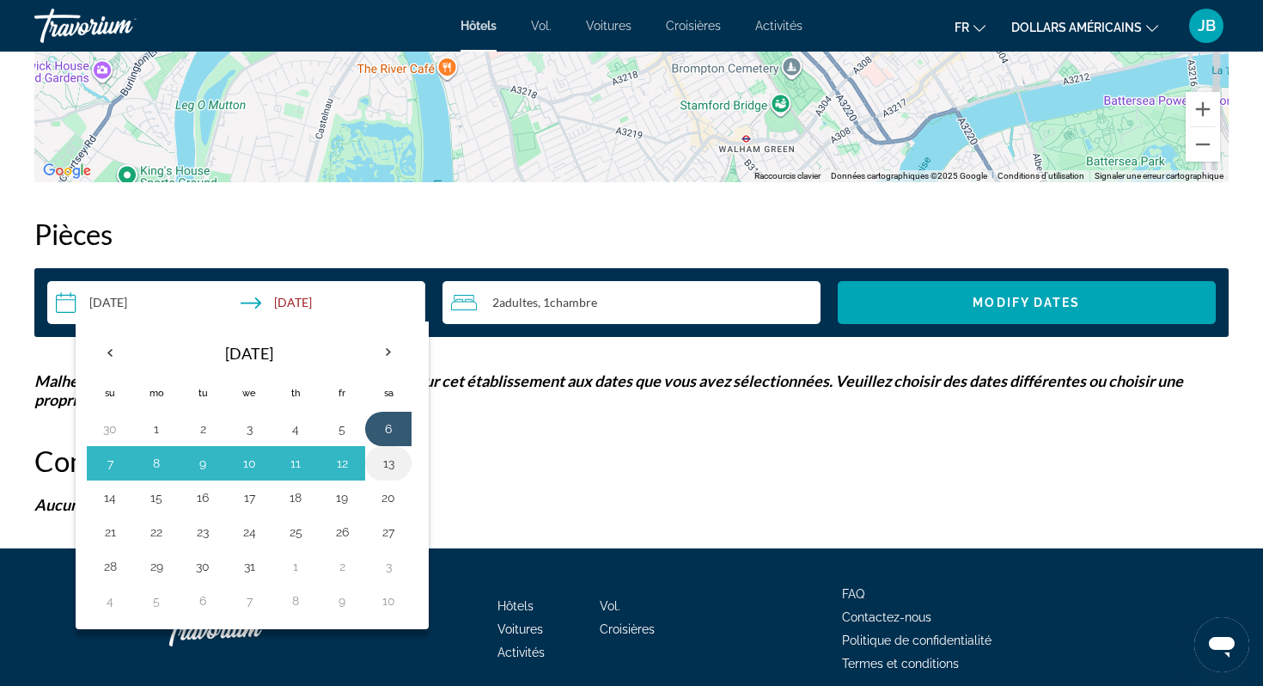
click at [386, 457] on button "13" at bounding box center [389, 463] width 28 height 24
type input "**********"
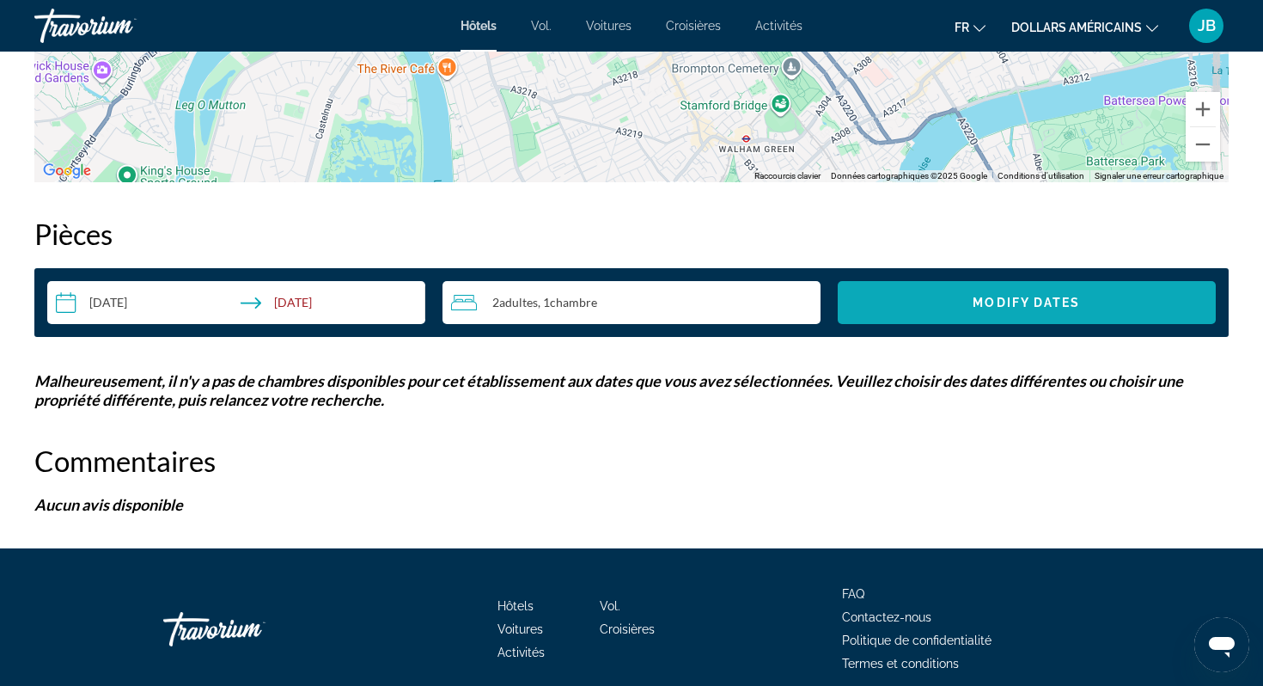
click at [1012, 308] on span "Modify Dates" at bounding box center [1026, 303] width 107 height 14
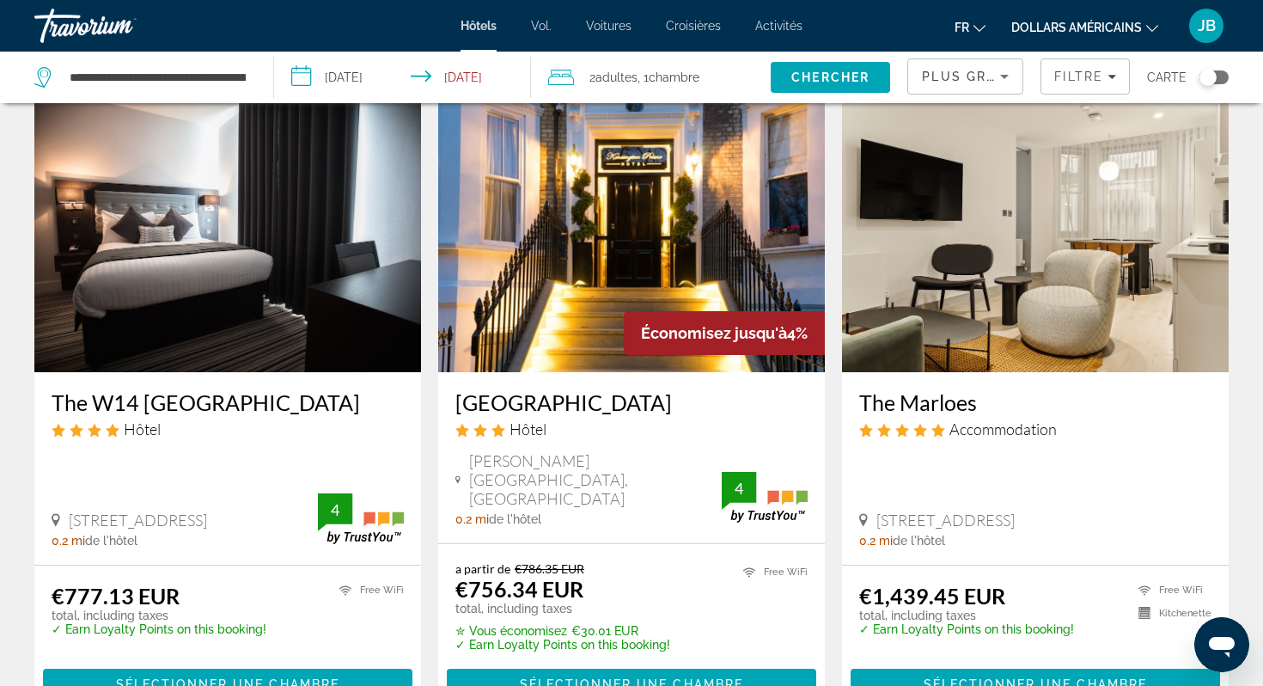
scroll to position [1401, 0]
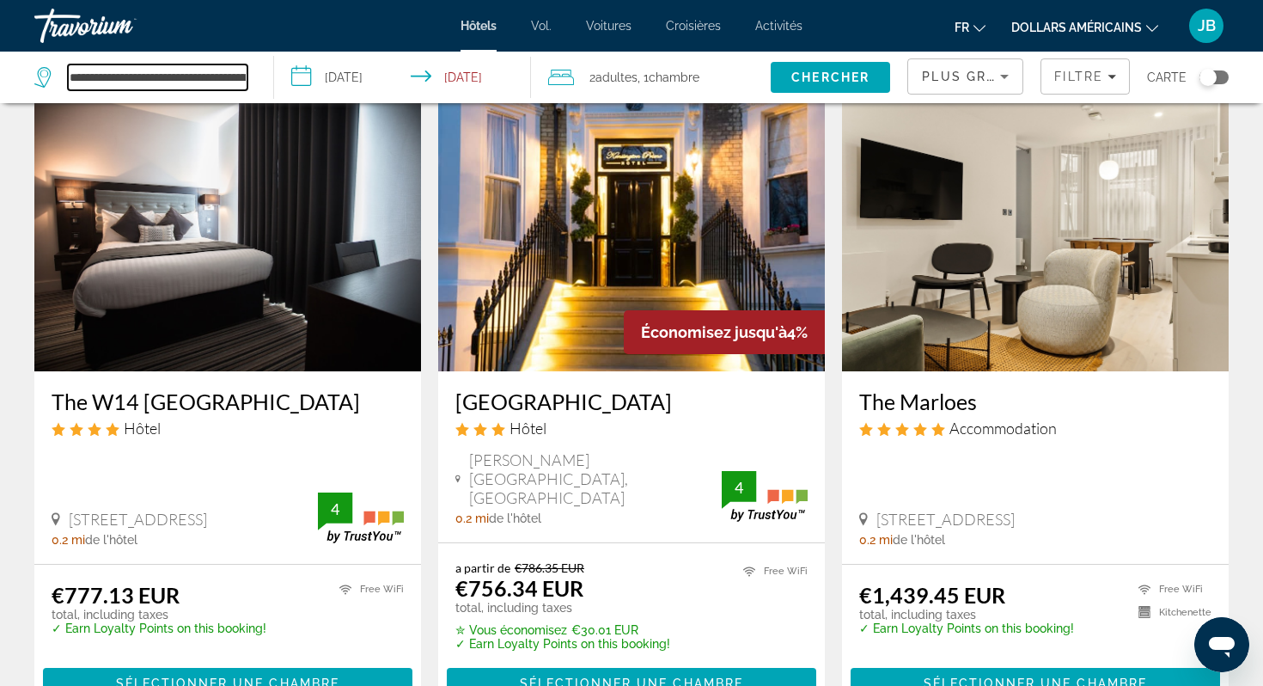
click at [230, 79] on input "**********" at bounding box center [158, 77] width 180 height 26
drag, startPoint x: 68, startPoint y: 76, endPoint x: 433, endPoint y: 75, distance: 365.3
click at [433, 75] on div "**********" at bounding box center [631, 78] width 1263 height 52
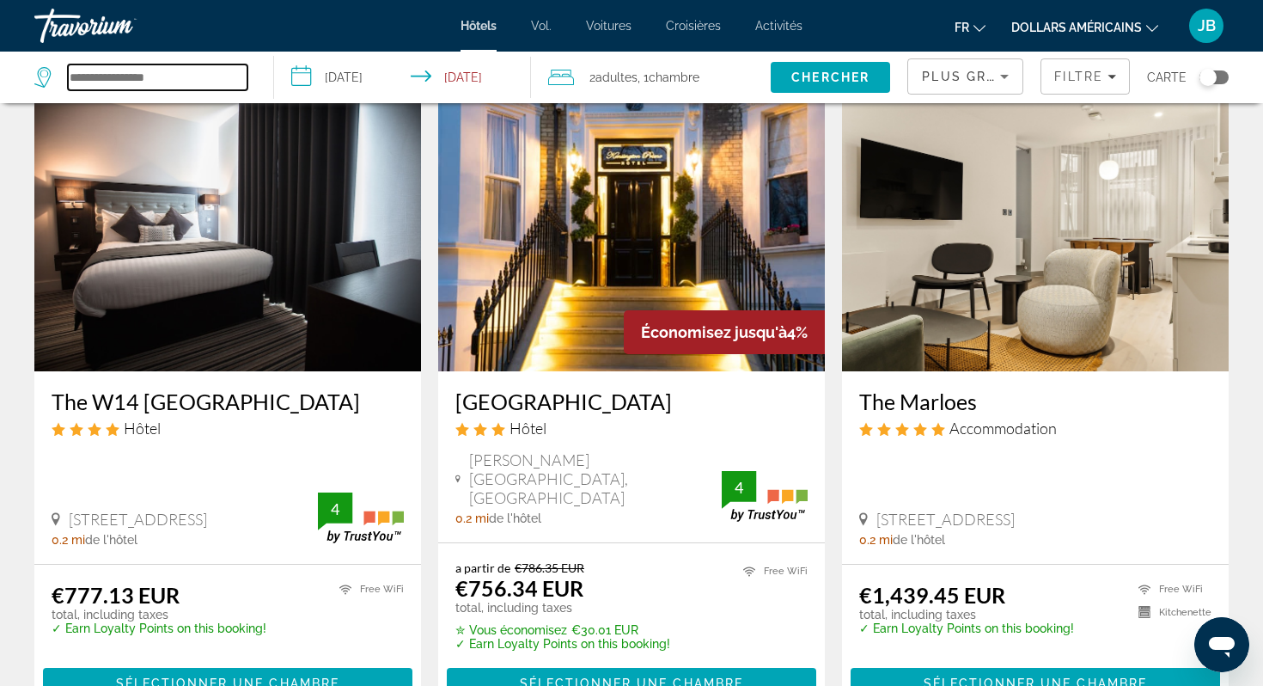
paste input "**********"
type input "**********"
click at [670, 182] on img "Contenu principal" at bounding box center [631, 233] width 387 height 275
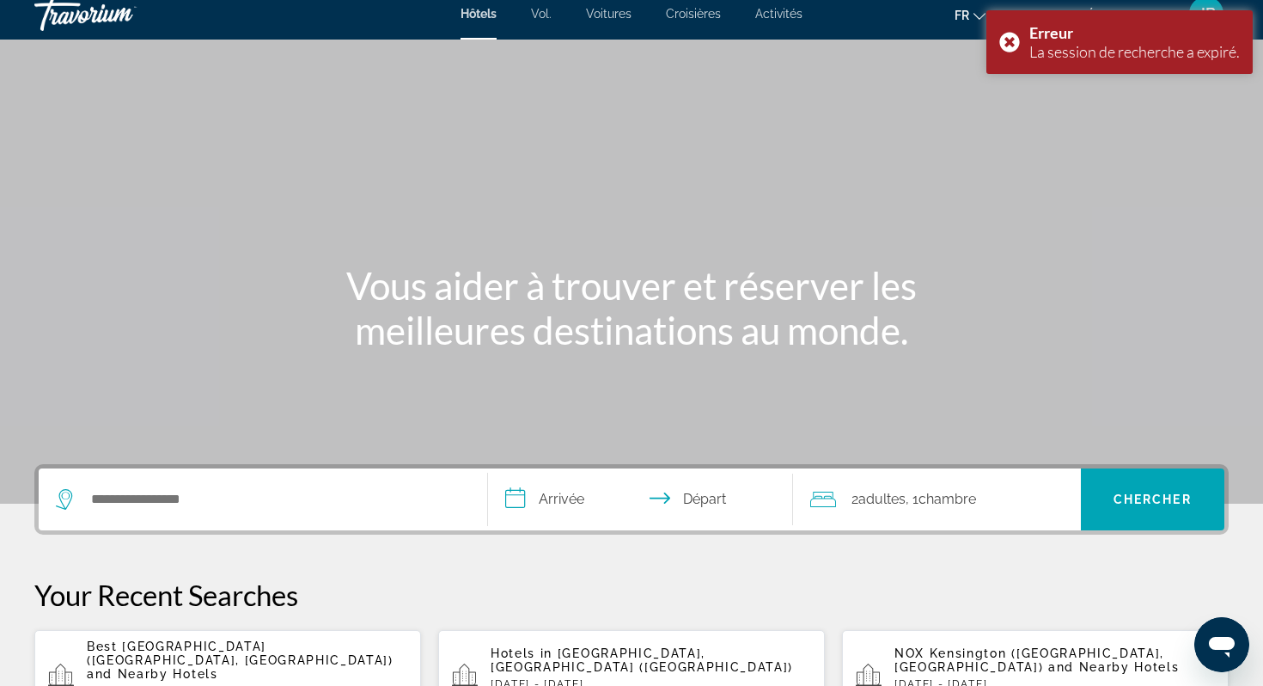
scroll to position [14, 0]
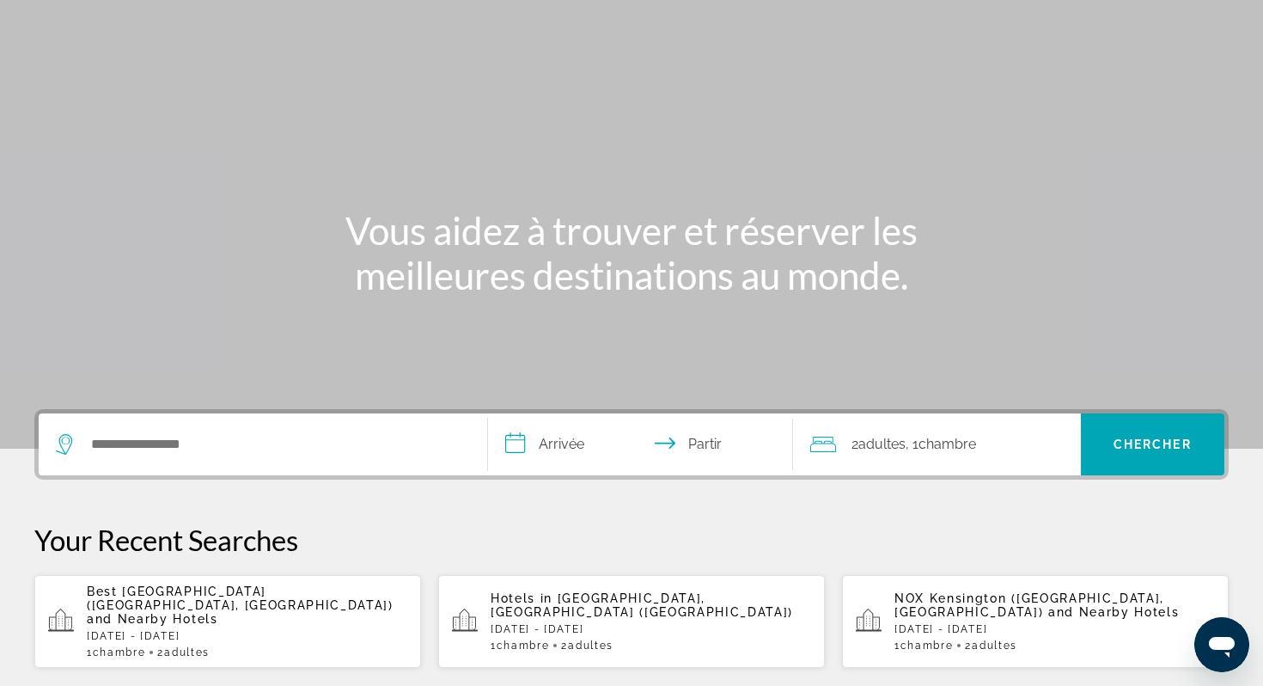
scroll to position [79, 0]
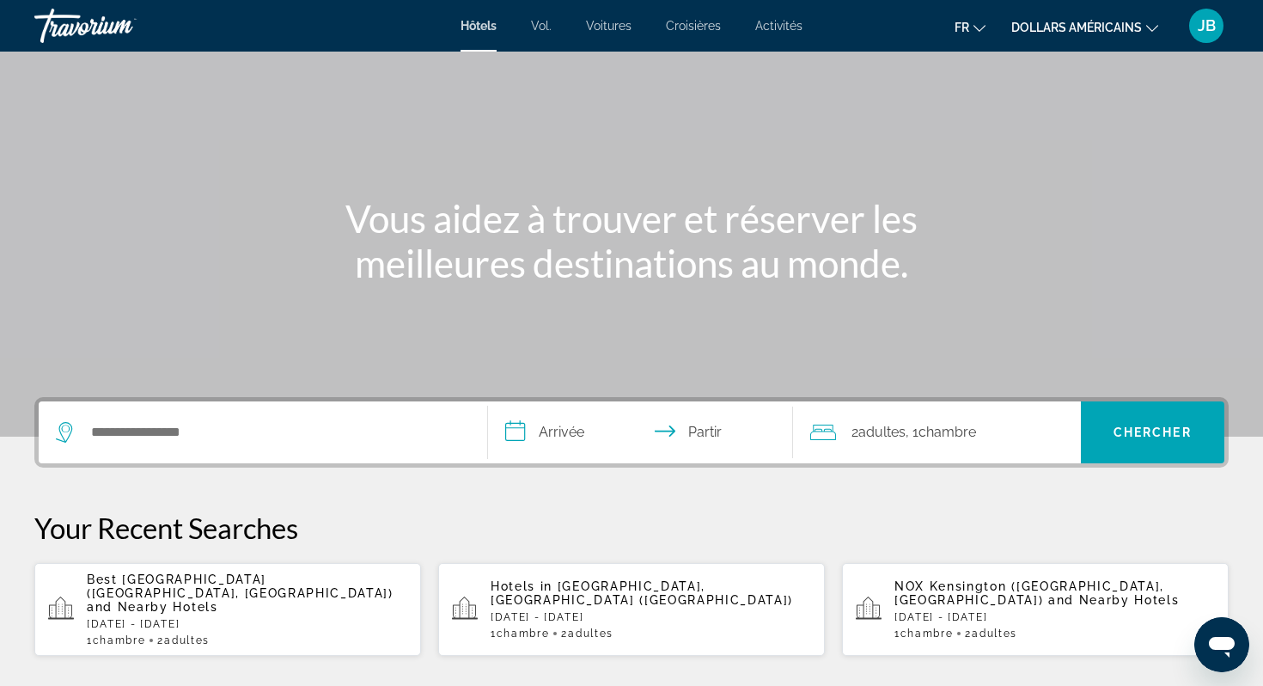
click at [616, 610] on div "Hotels in [GEOGRAPHIC_DATA], [GEOGRAPHIC_DATA] ([GEOGRAPHIC_DATA]) [DATE] - [DA…" at bounding box center [651, 609] width 321 height 60
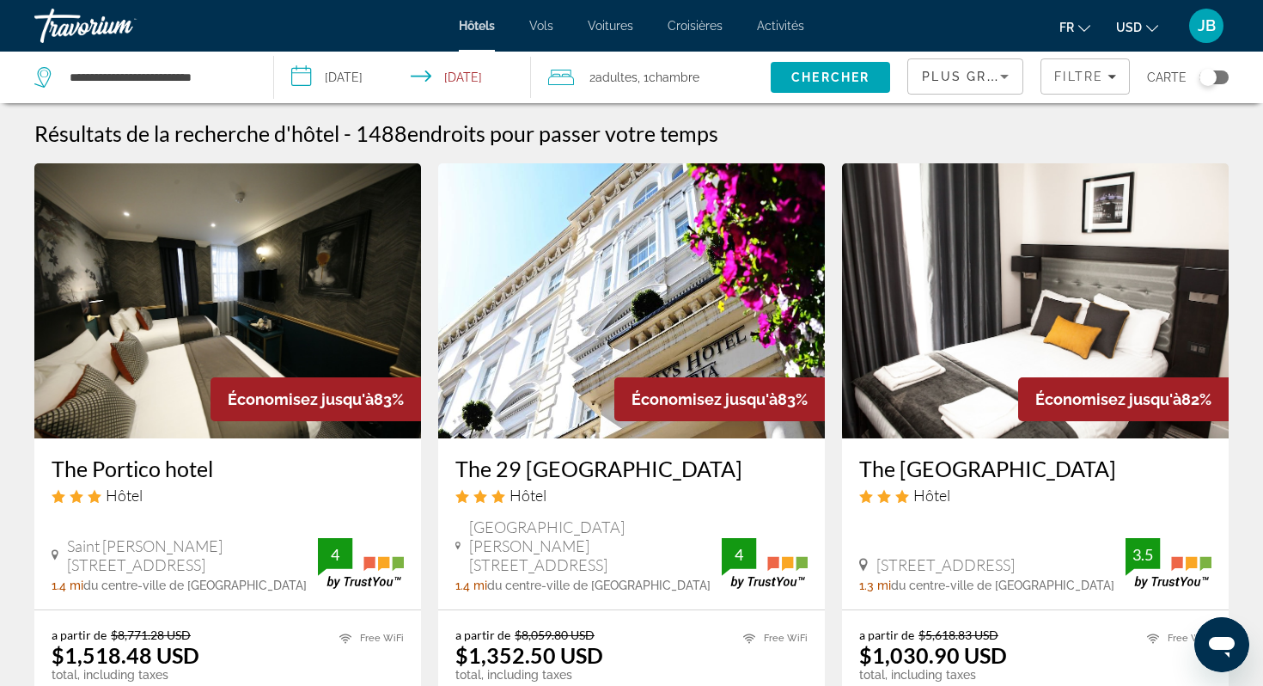
click at [1131, 43] on div "fr English Español Français Italiano Português русский USD USD ($) MXN (Mex$) C…" at bounding box center [1025, 26] width 407 height 36
click at [1141, 34] on span "USD" at bounding box center [1130, 28] width 26 height 14
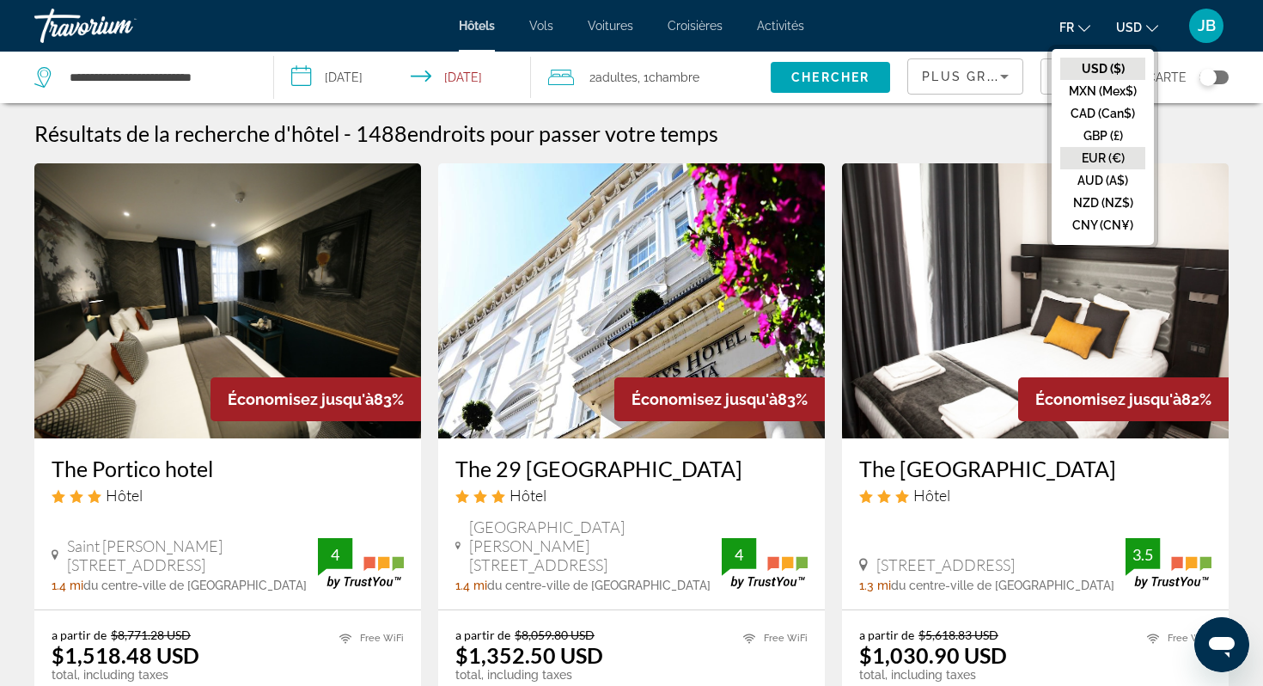
click at [1103, 162] on button "EUR (€)" at bounding box center [1103, 158] width 85 height 22
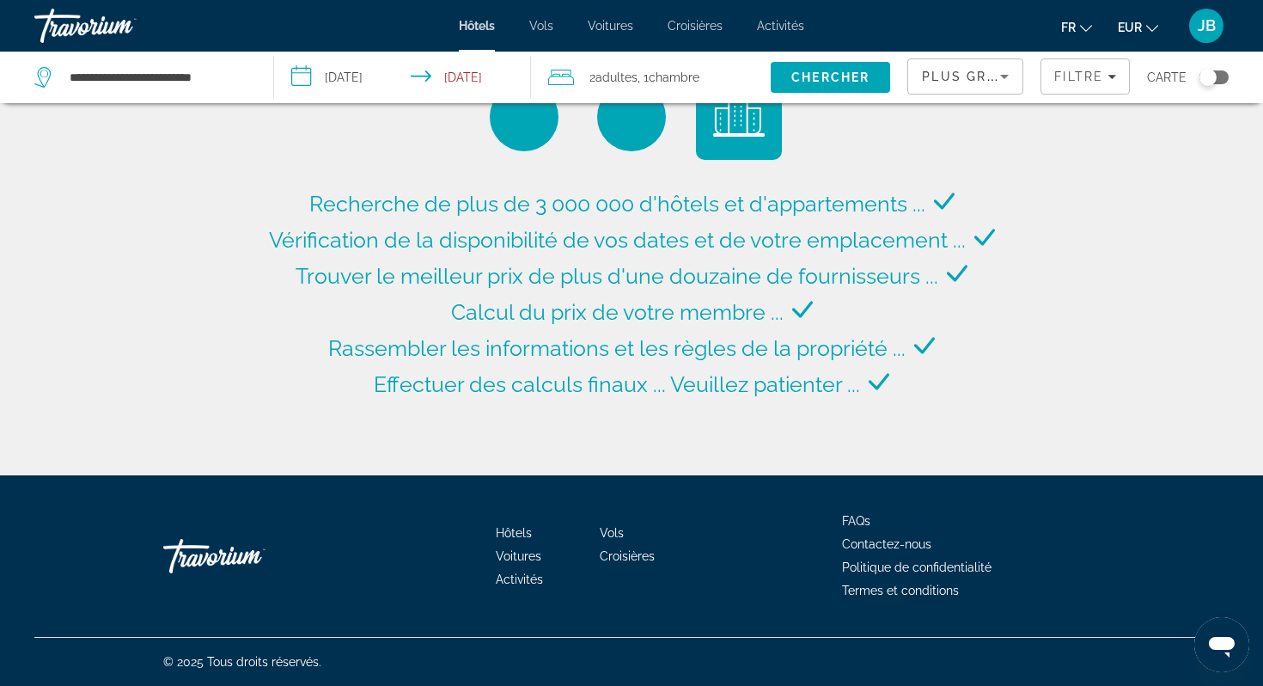
click at [1001, 89] on div "Plus grandes économies" at bounding box center [965, 83] width 87 height 48
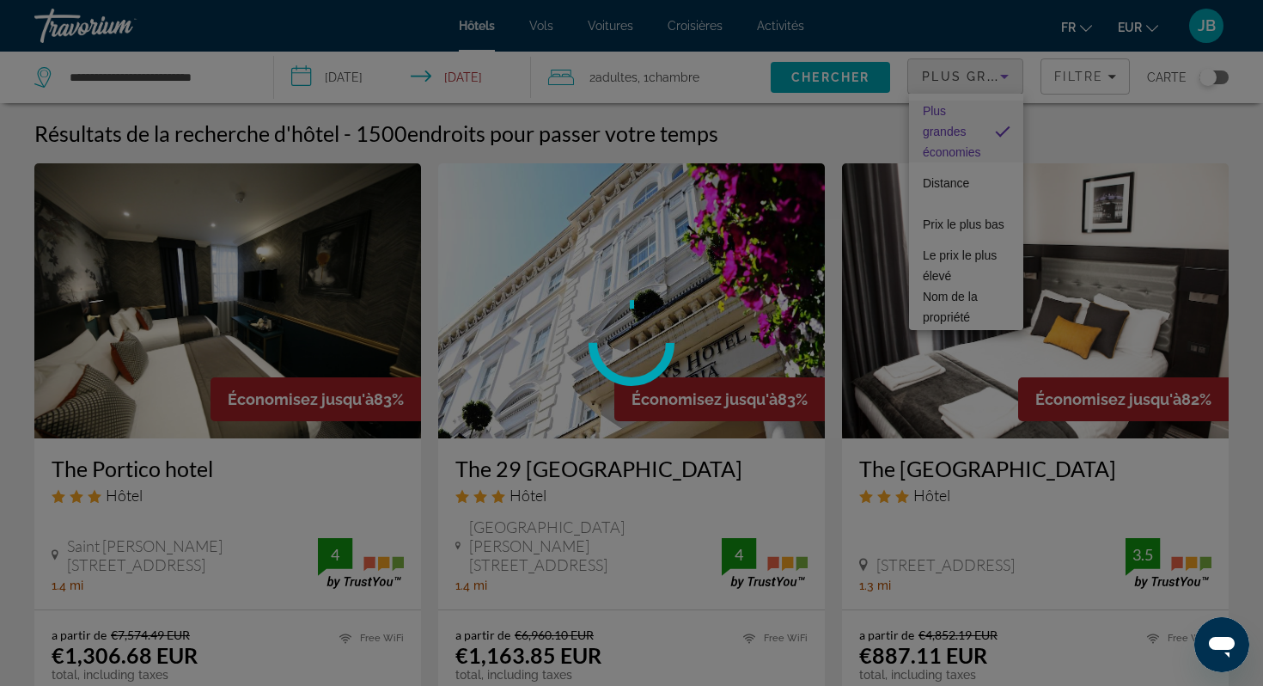
click at [1086, 78] on div at bounding box center [631, 343] width 1263 height 686
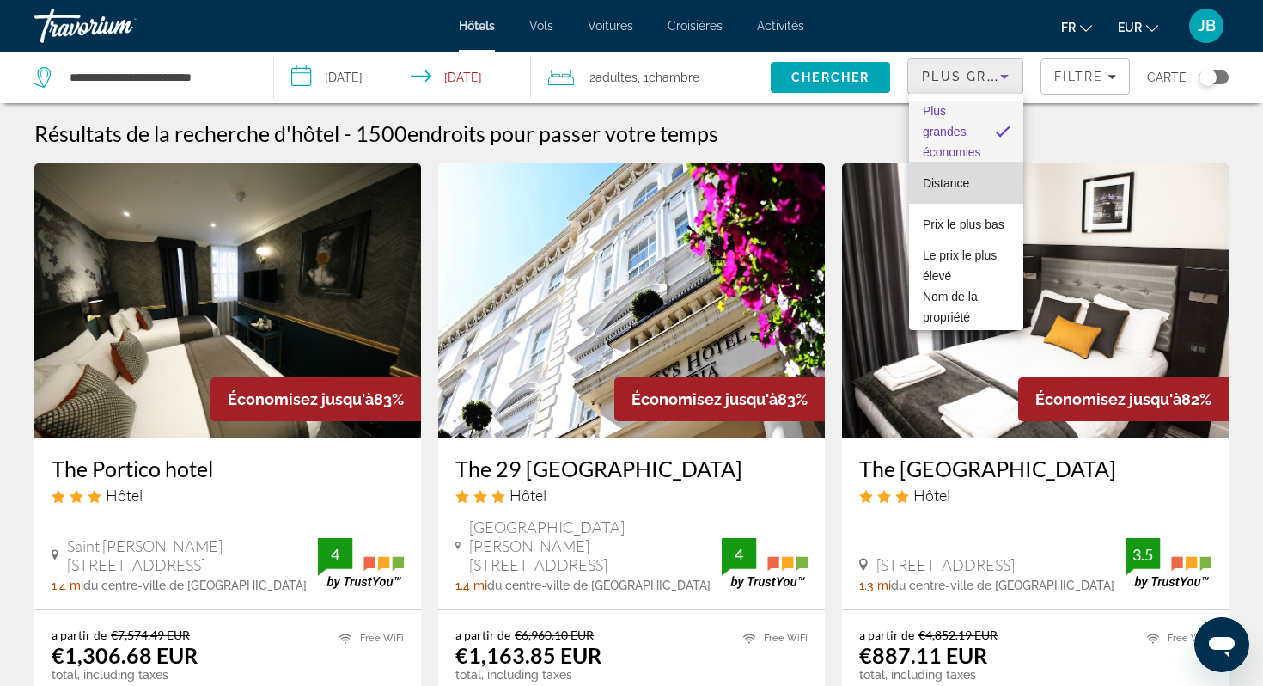
click at [964, 193] on span "Distance" at bounding box center [946, 183] width 46 height 21
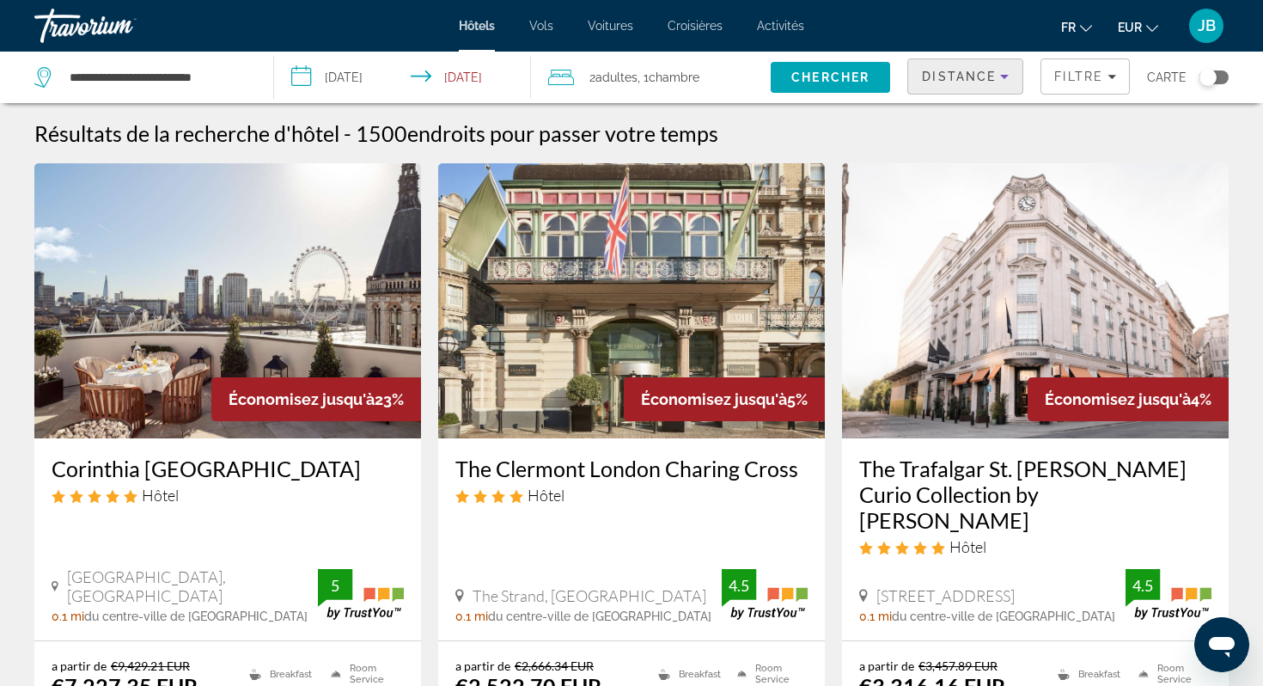
click at [954, 75] on span "Distance" at bounding box center [959, 77] width 74 height 14
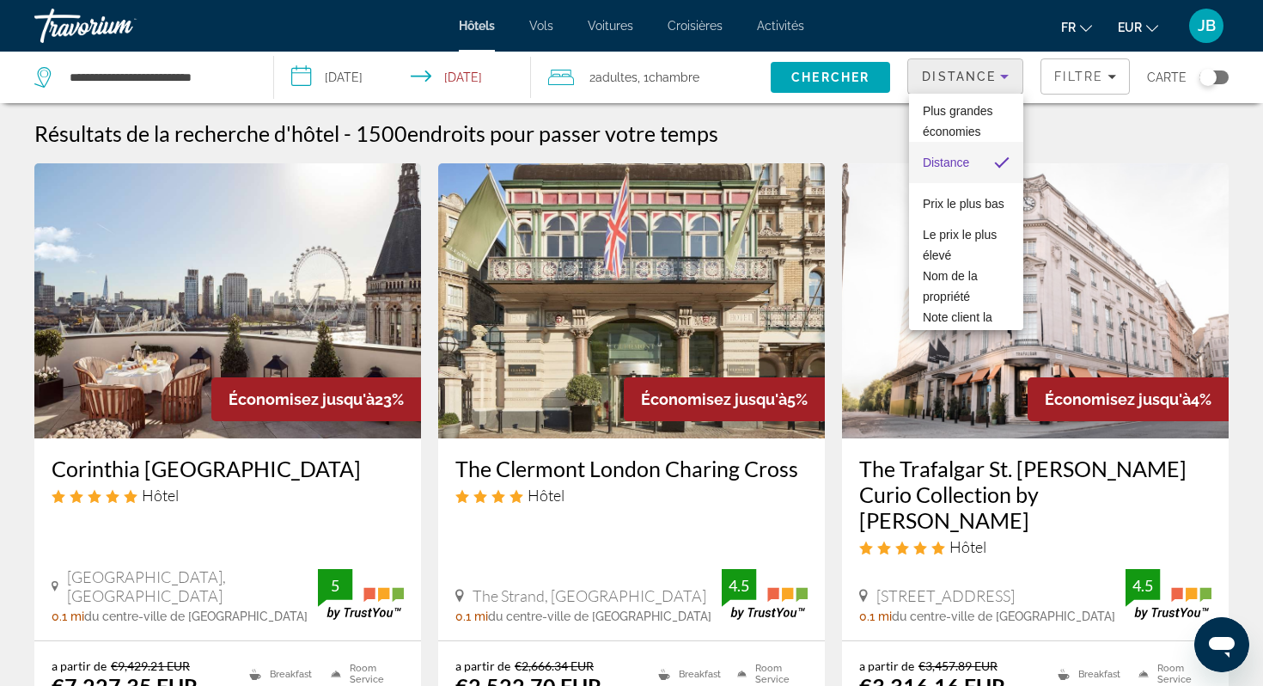
click at [1068, 83] on div at bounding box center [631, 343] width 1263 height 686
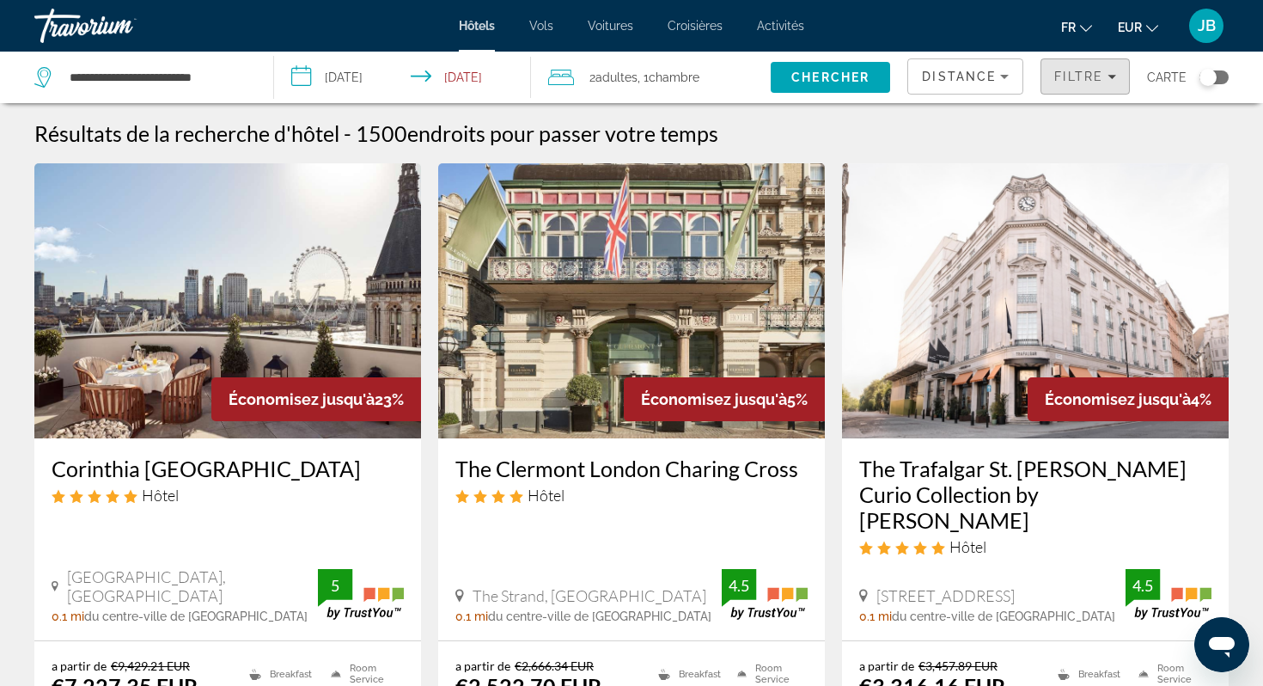
click at [1068, 83] on span "Filters" at bounding box center [1086, 76] width 88 height 41
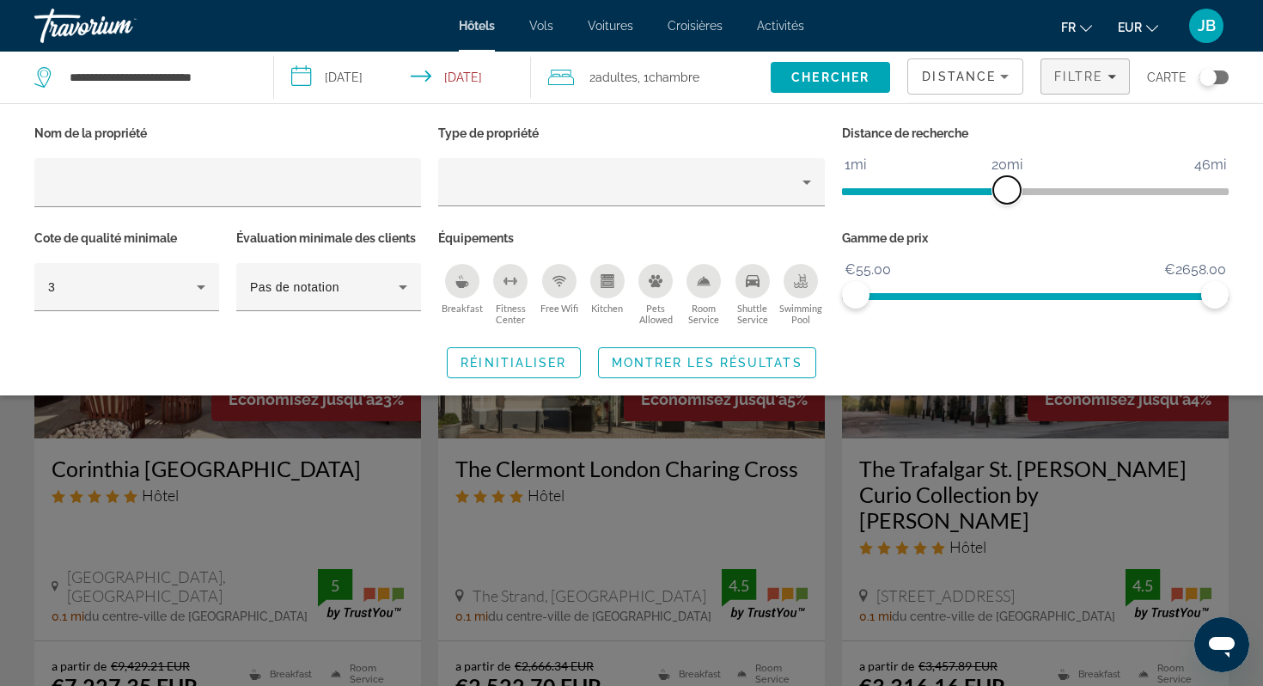
drag, startPoint x: 1078, startPoint y: 187, endPoint x: 1004, endPoint y: 187, distance: 73.9
click at [1004, 187] on span "ngx-slider" at bounding box center [1008, 190] width 28 height 28
drag, startPoint x: 1211, startPoint y: 294, endPoint x: 943, endPoint y: 291, distance: 268.2
click at [943, 291] on span "ngx-slider-max" at bounding box center [957, 295] width 28 height 28
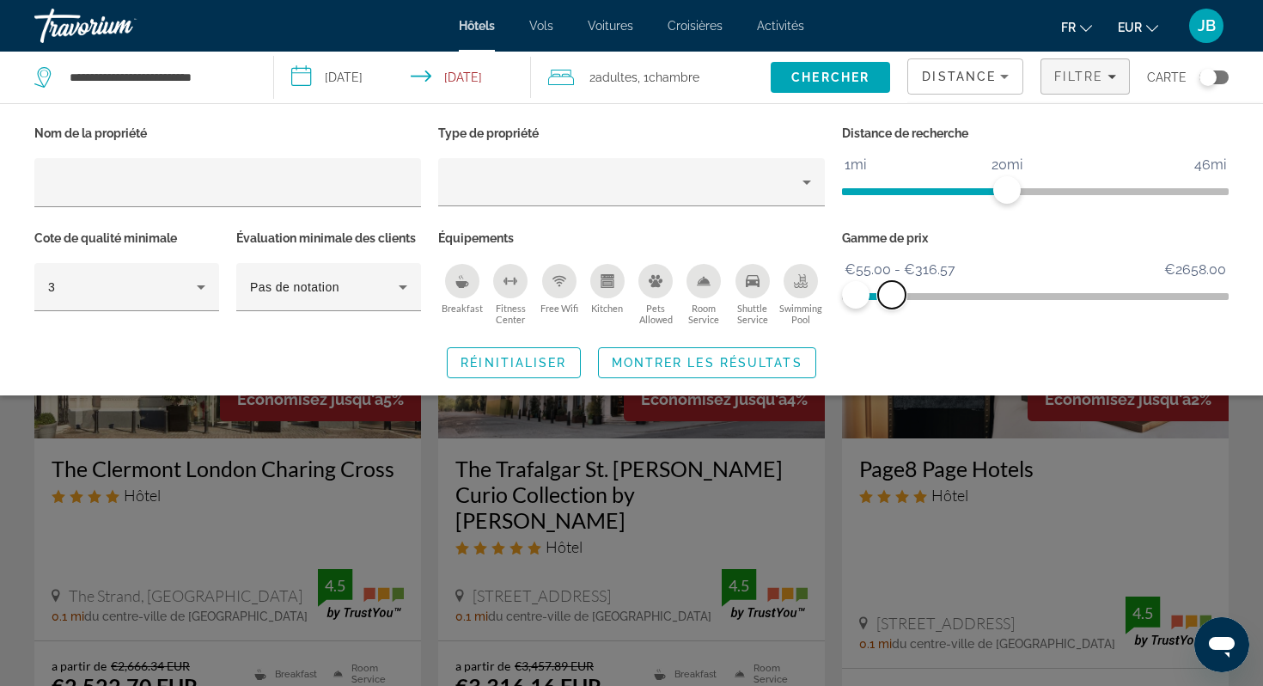
drag, startPoint x: 943, startPoint y: 291, endPoint x: 892, endPoint y: 289, distance: 50.7
click at [892, 289] on span "ngx-slider-max" at bounding box center [892, 295] width 28 height 28
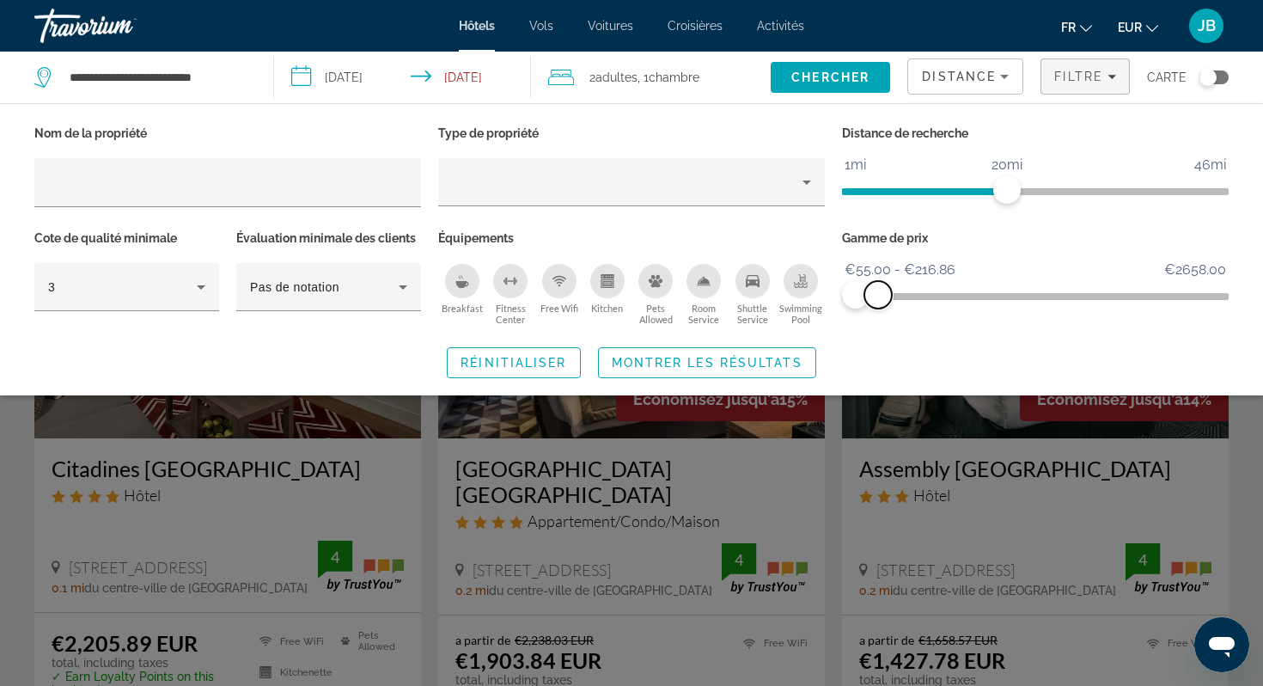
drag, startPoint x: 892, startPoint y: 299, endPoint x: 878, endPoint y: 299, distance: 14.6
click at [878, 299] on span "ngx-slider-max" at bounding box center [879, 295] width 28 height 28
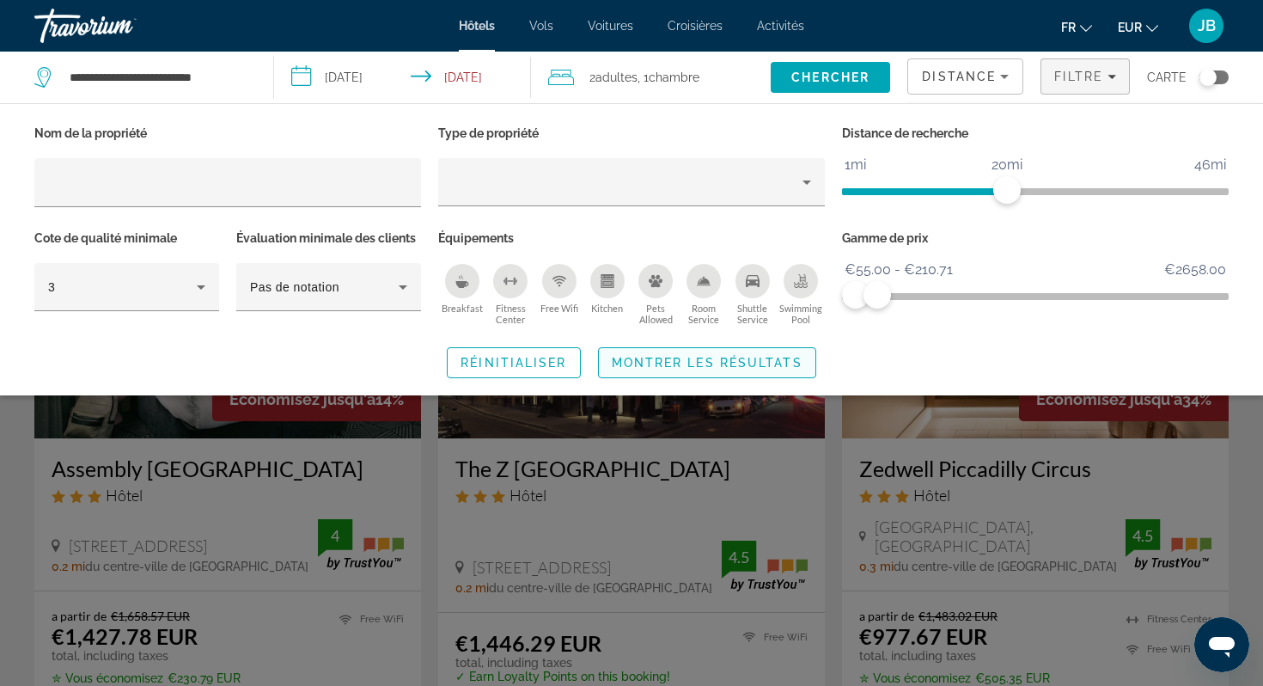
click at [777, 352] on span "Search widget" at bounding box center [707, 362] width 217 height 41
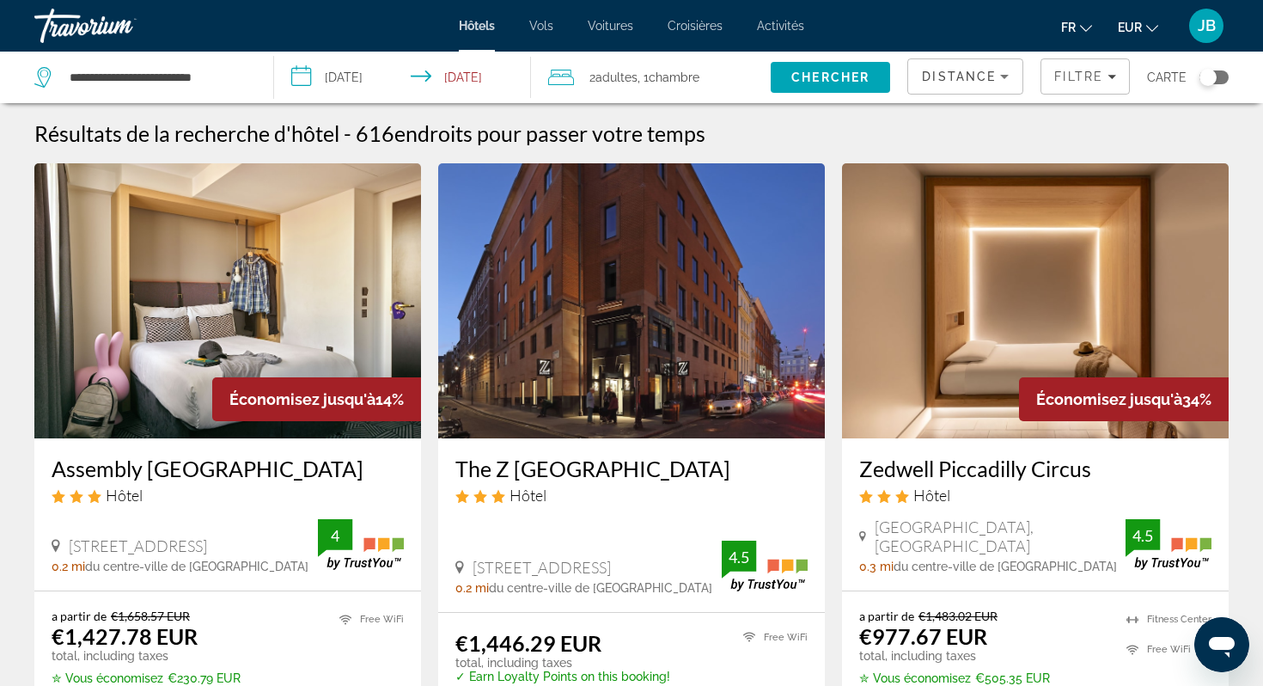
click at [1215, 78] on div "Toggle map" at bounding box center [1208, 77] width 17 height 17
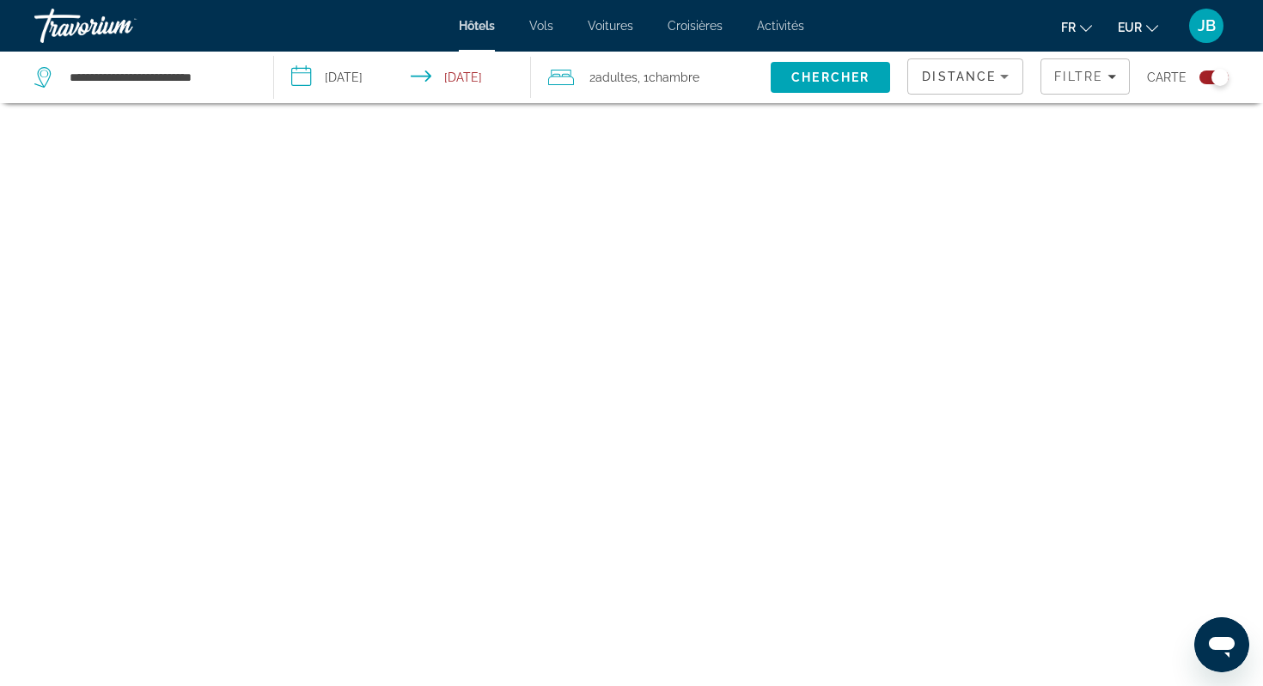
scroll to position [103, 0]
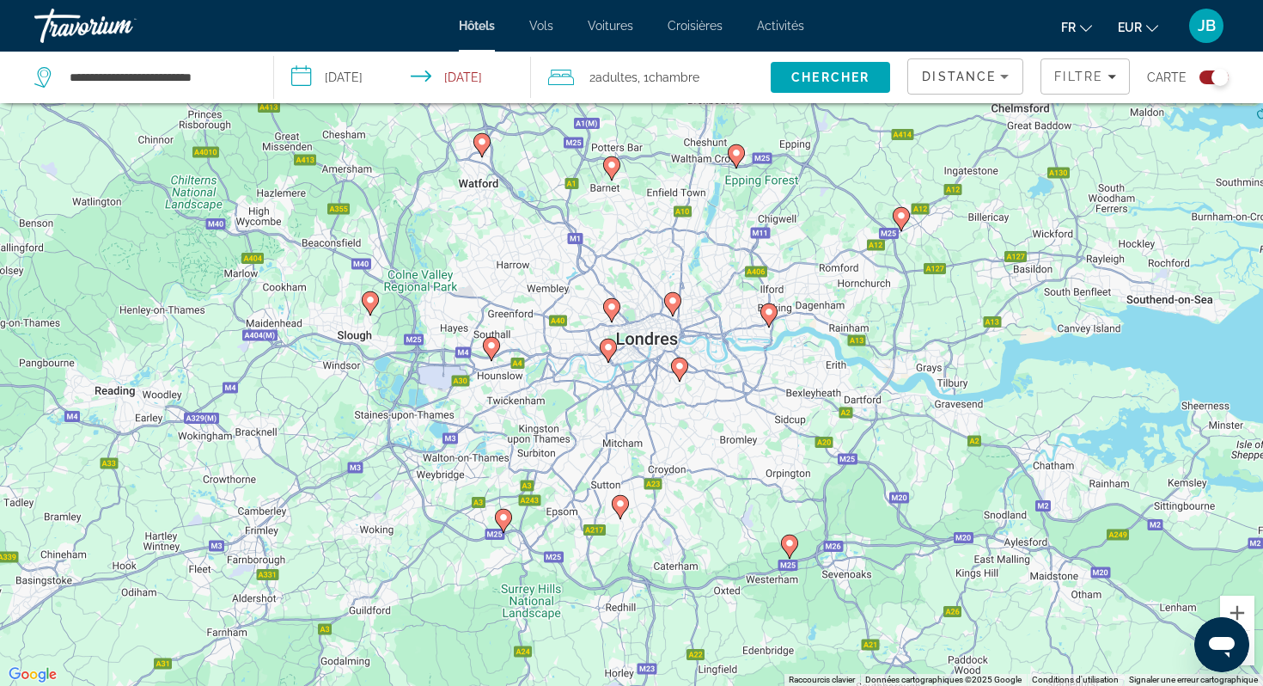
click at [1215, 78] on div "Toggle map" at bounding box center [1220, 77] width 17 height 17
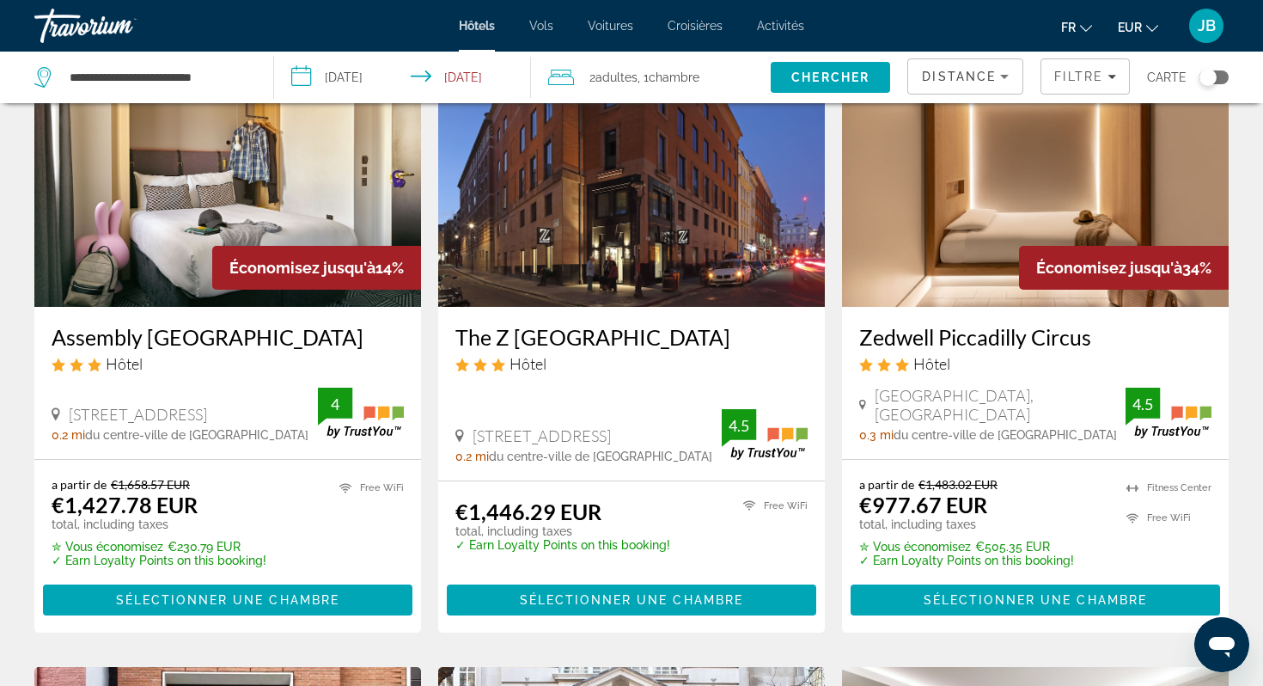
scroll to position [136, 0]
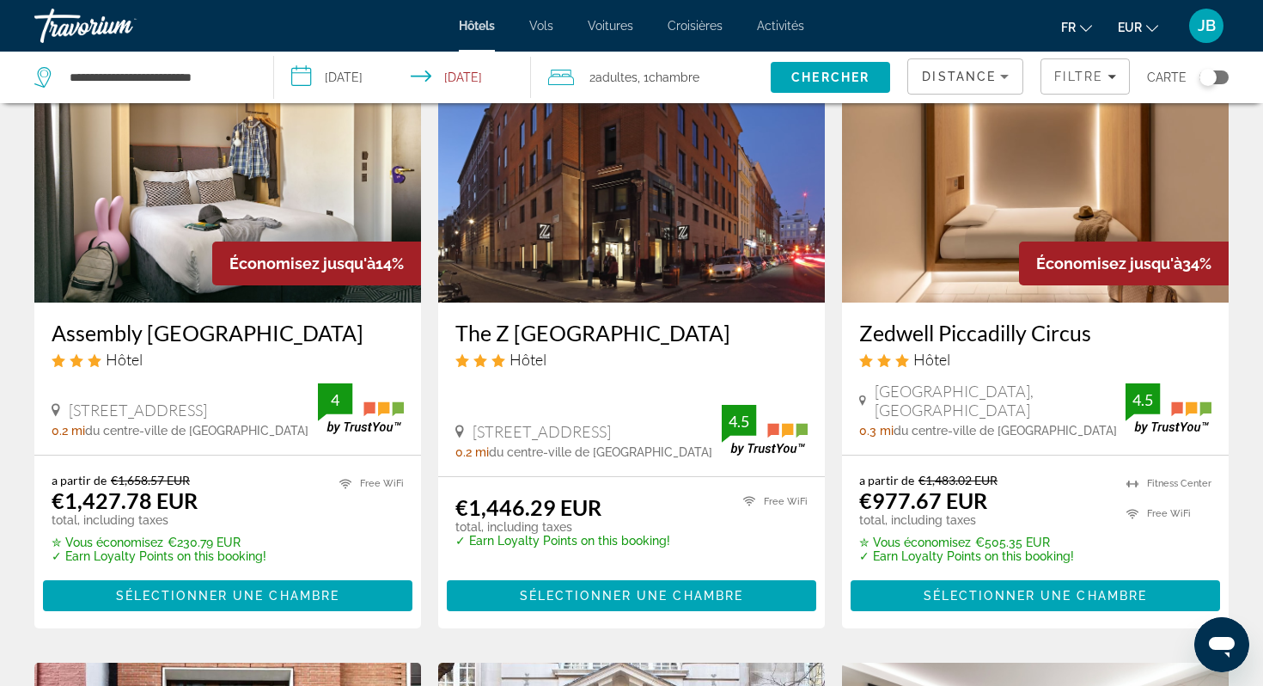
click at [1118, 174] on img "Main content" at bounding box center [1035, 165] width 387 height 275
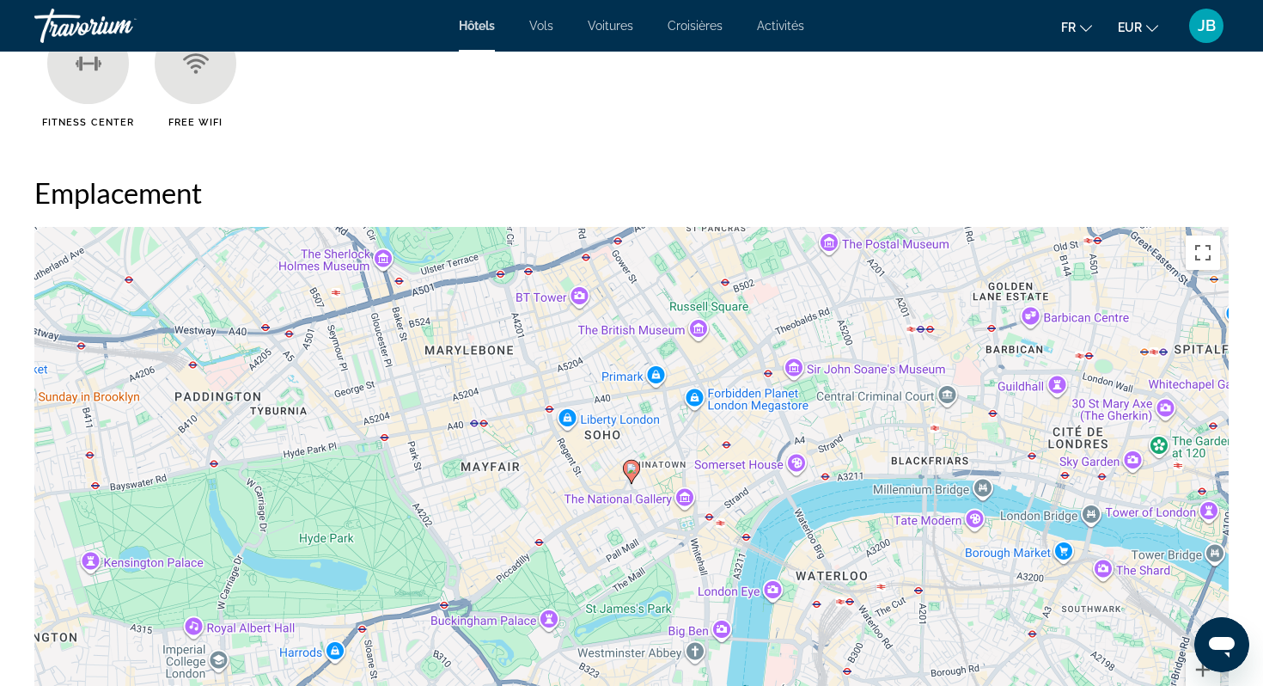
scroll to position [1777, 0]
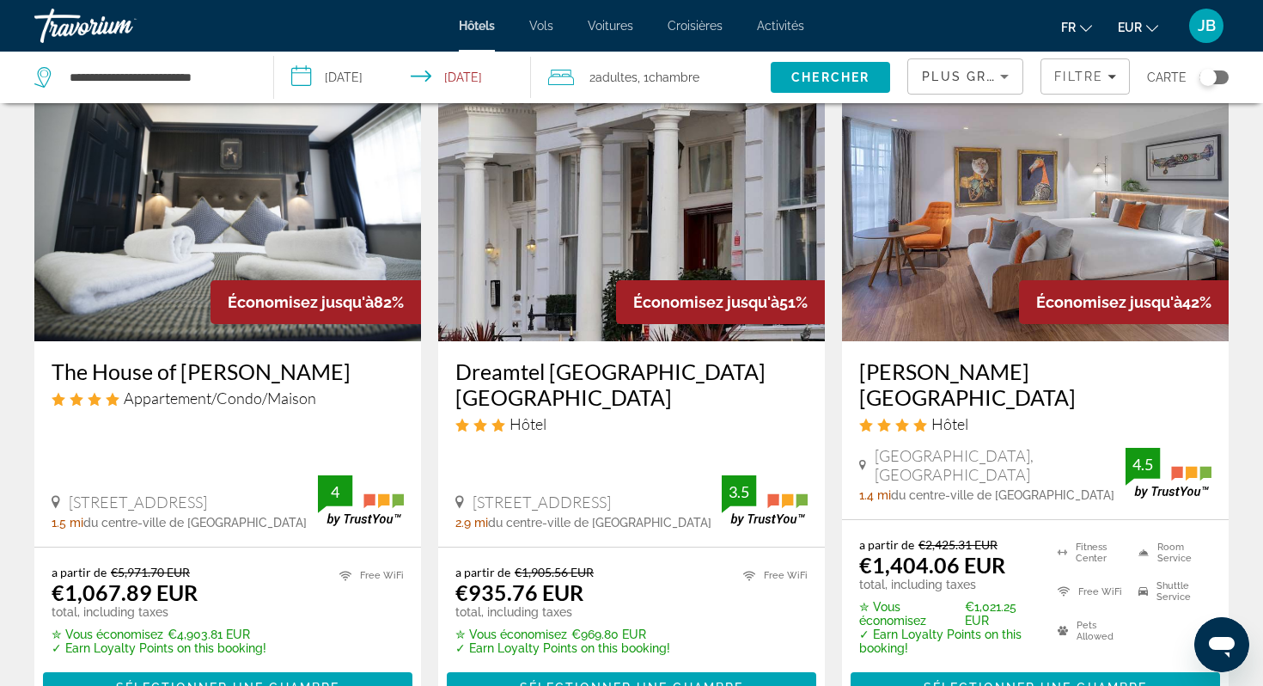
scroll to position [757, 0]
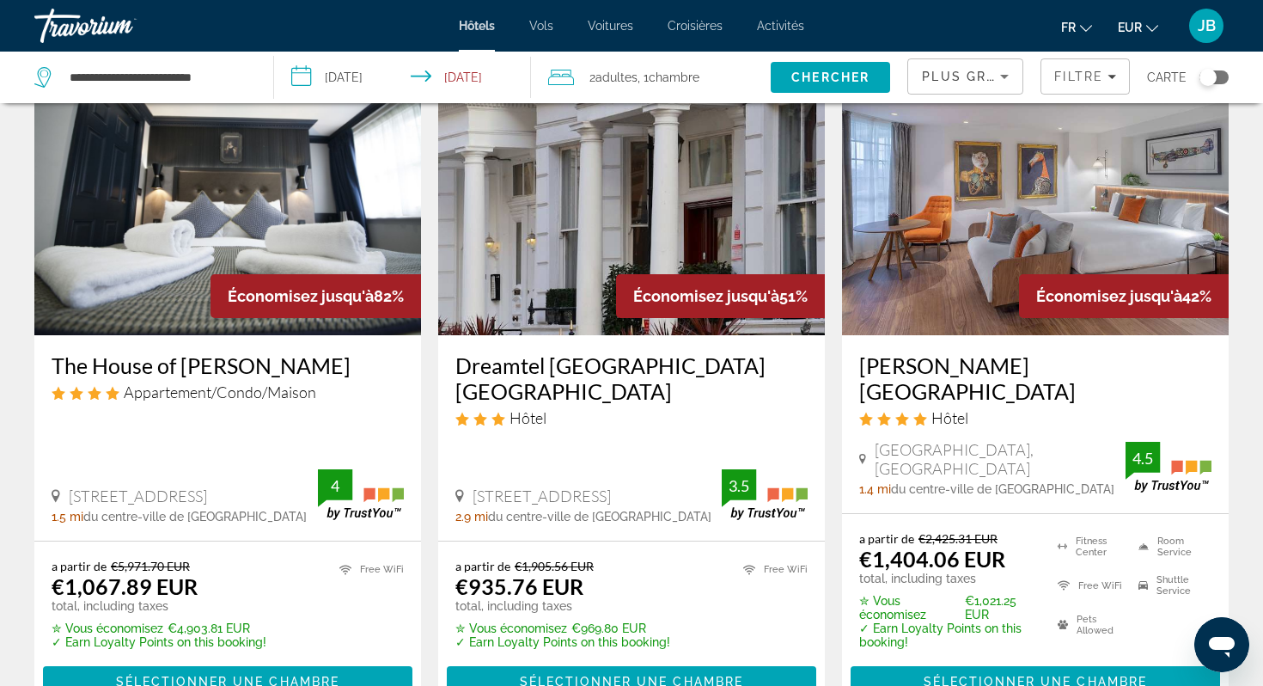
click at [988, 80] on span "Plus grandes économies" at bounding box center [1024, 77] width 205 height 14
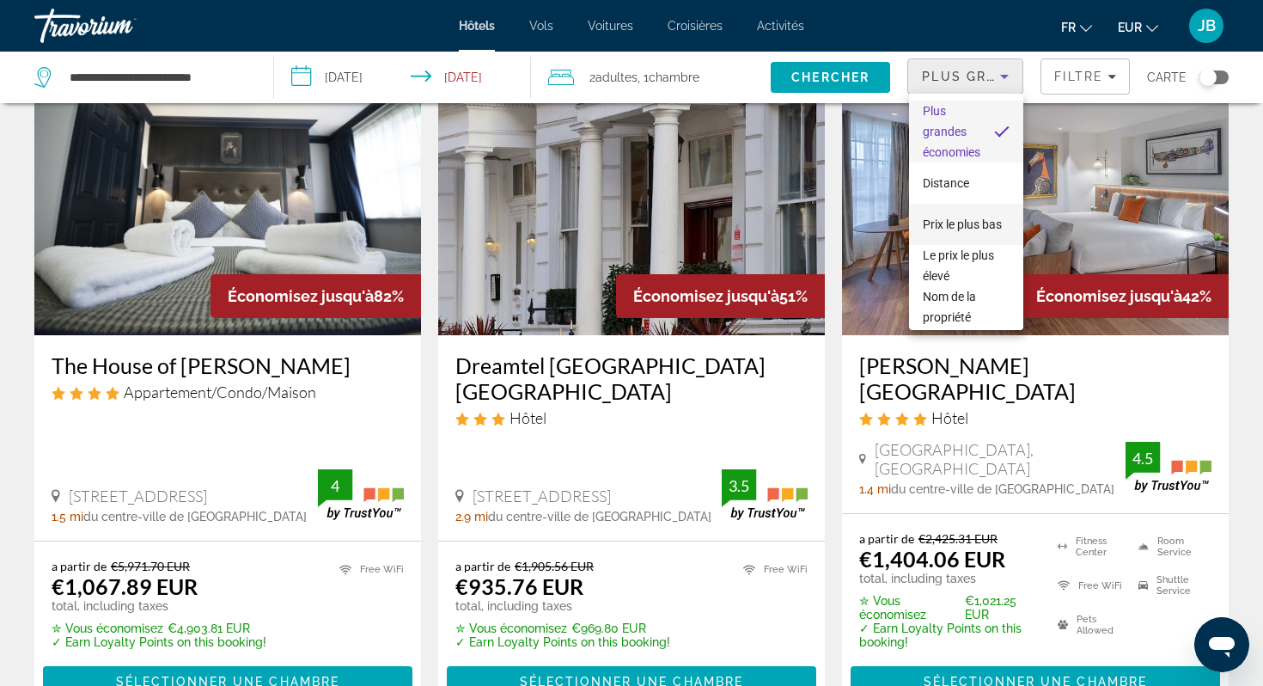
click at [949, 224] on span "Prix le plus bas" at bounding box center [962, 224] width 79 height 14
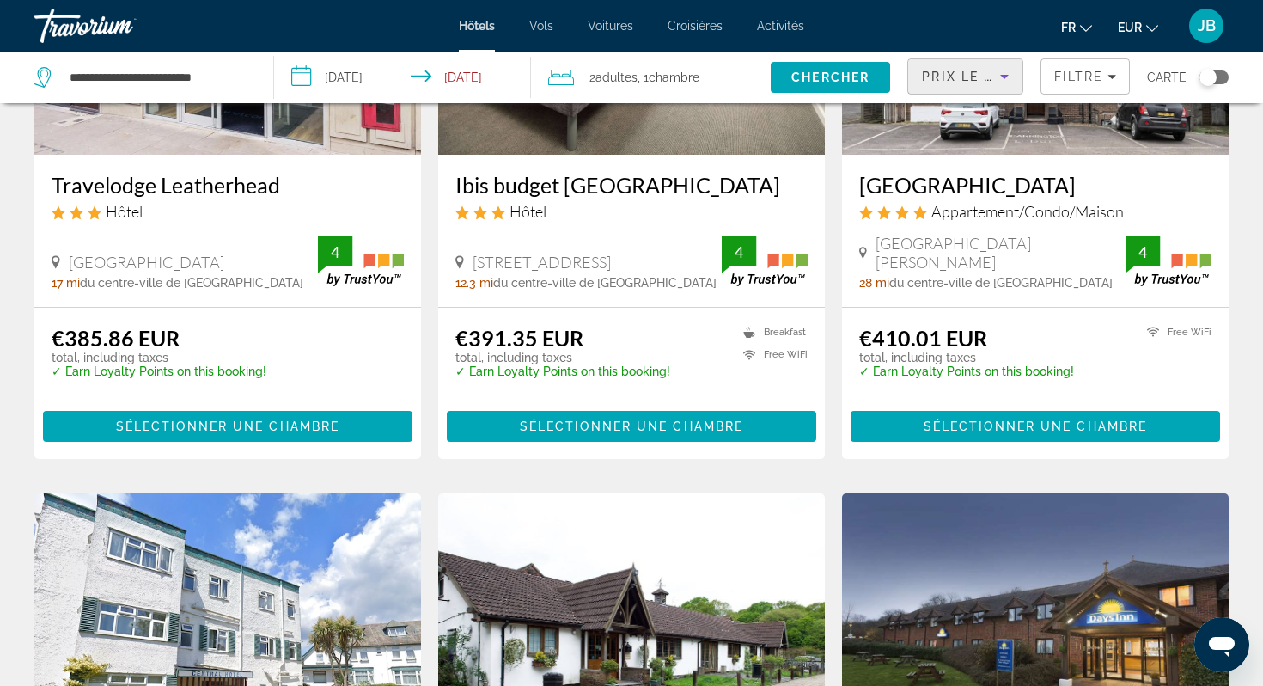
scroll to position [168, 0]
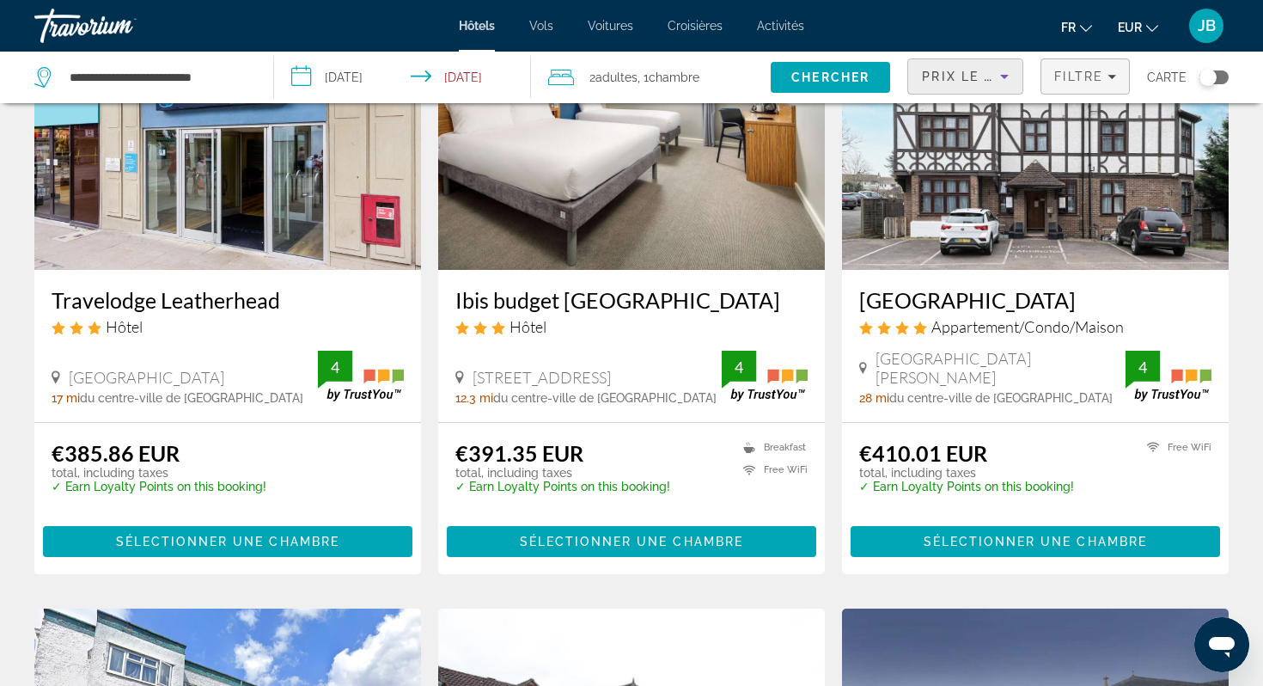
click at [1062, 81] on span "Filtre" at bounding box center [1079, 77] width 49 height 14
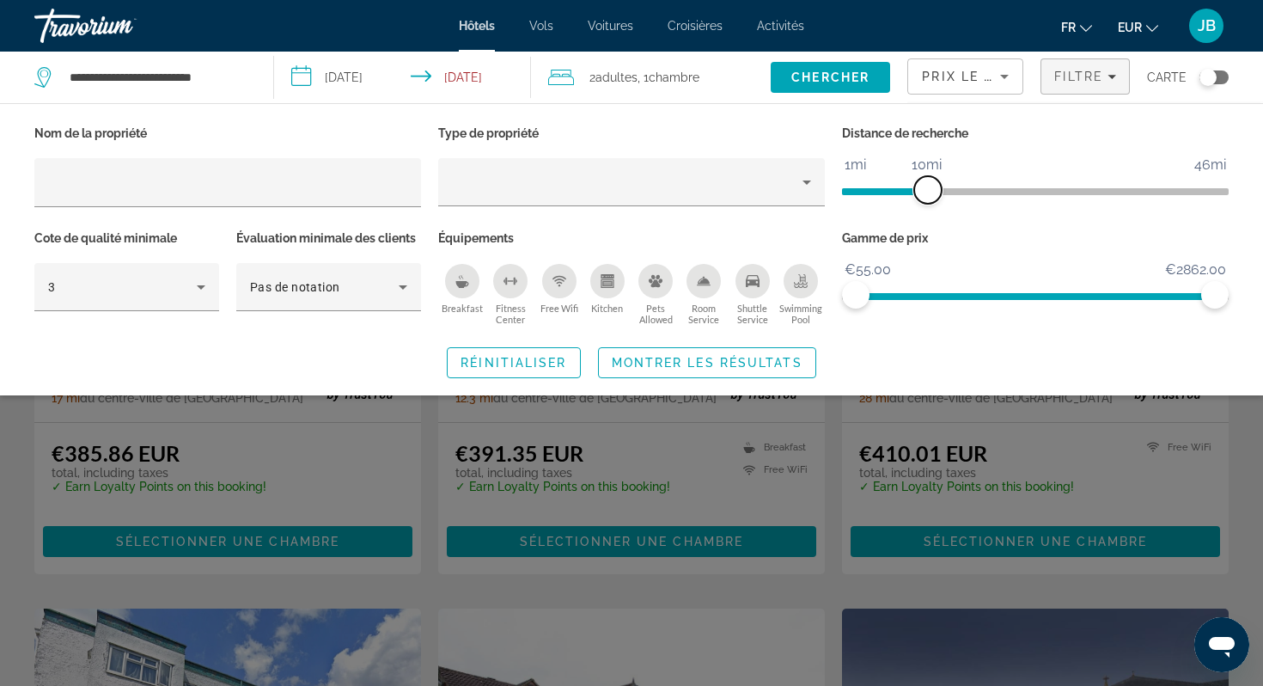
drag, startPoint x: 1080, startPoint y: 178, endPoint x: 924, endPoint y: 188, distance: 155.9
click at [924, 188] on span "ngx-slider" at bounding box center [929, 190] width 28 height 28
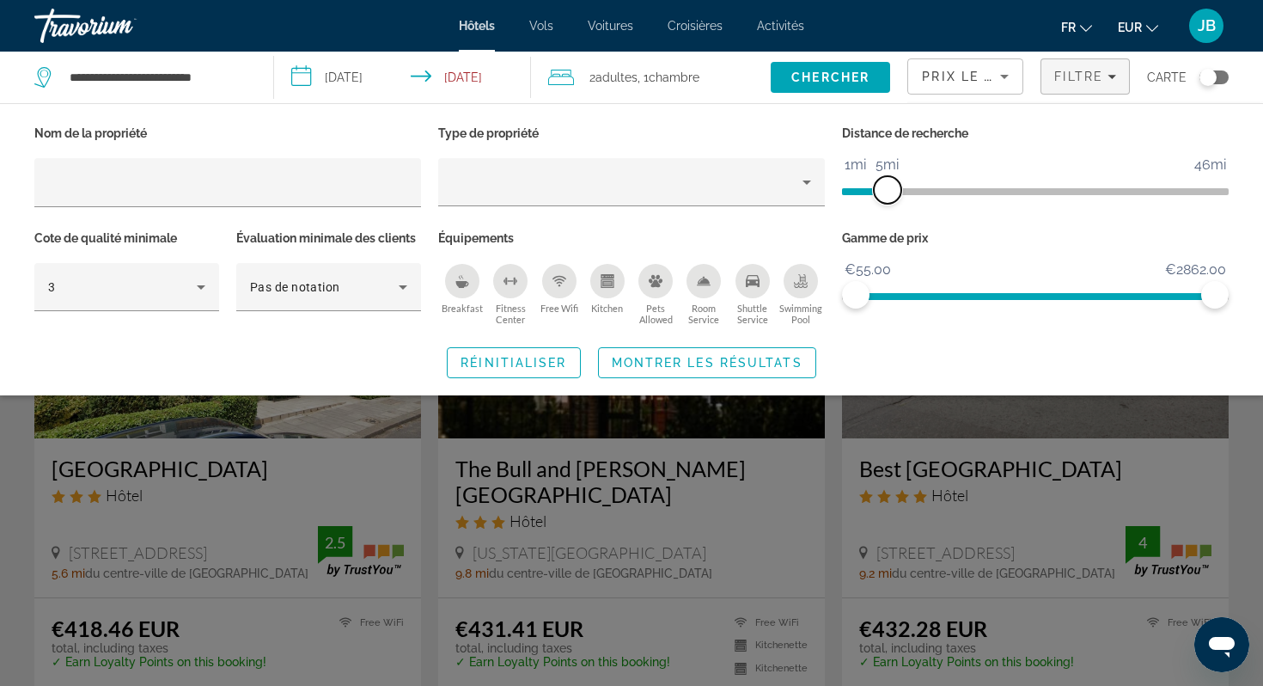
drag, startPoint x: 924, startPoint y: 188, endPoint x: 889, endPoint y: 188, distance: 35.2
click at [889, 188] on span "ngx-slider" at bounding box center [888, 190] width 28 height 28
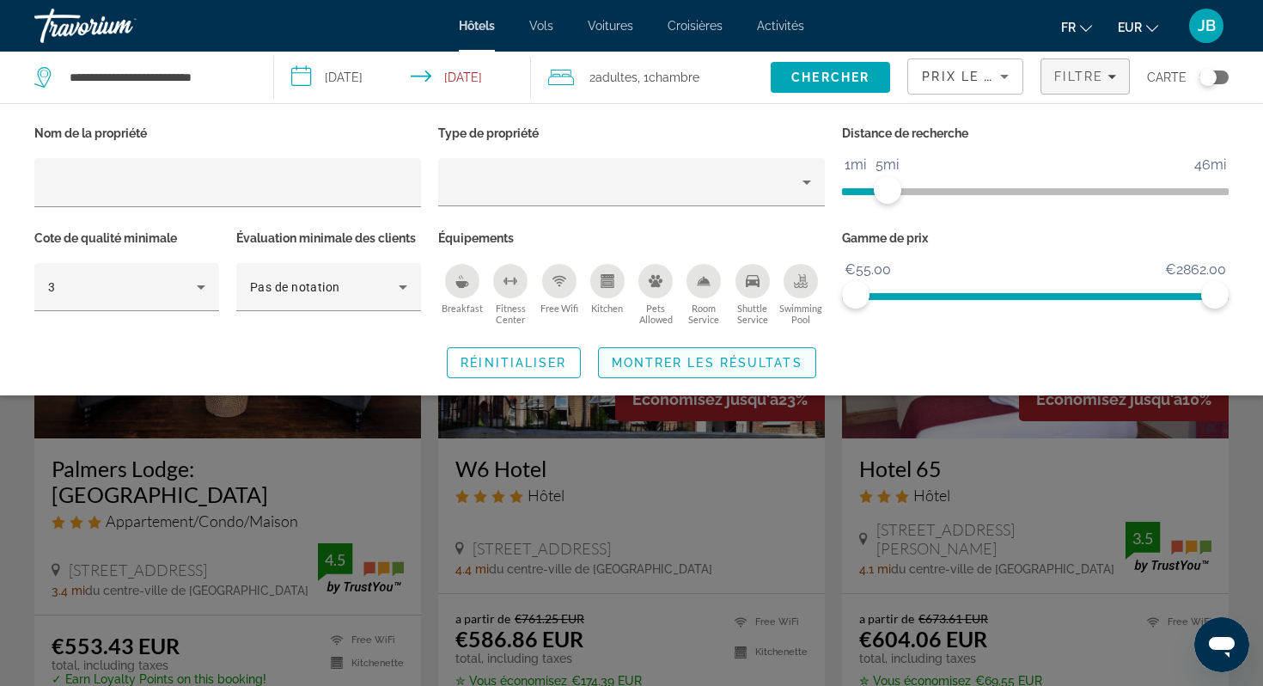
click at [738, 364] on span "Montrer les résultats" at bounding box center [707, 363] width 191 height 14
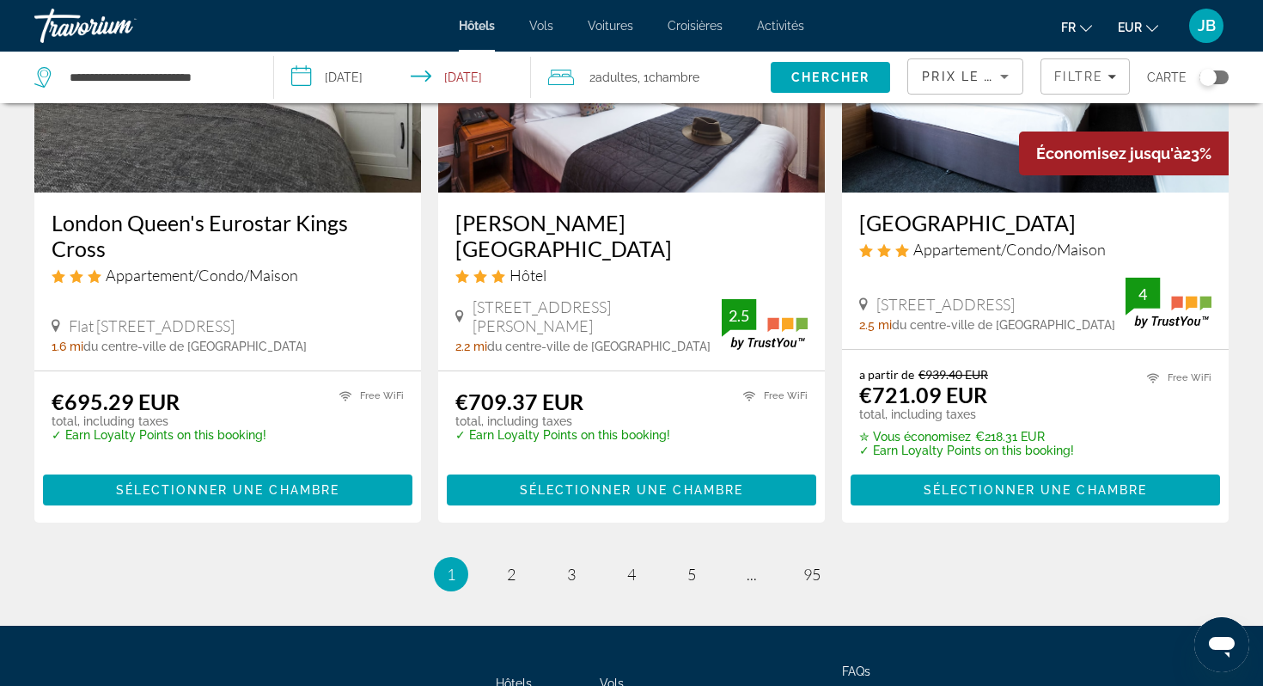
scroll to position [2300, 0]
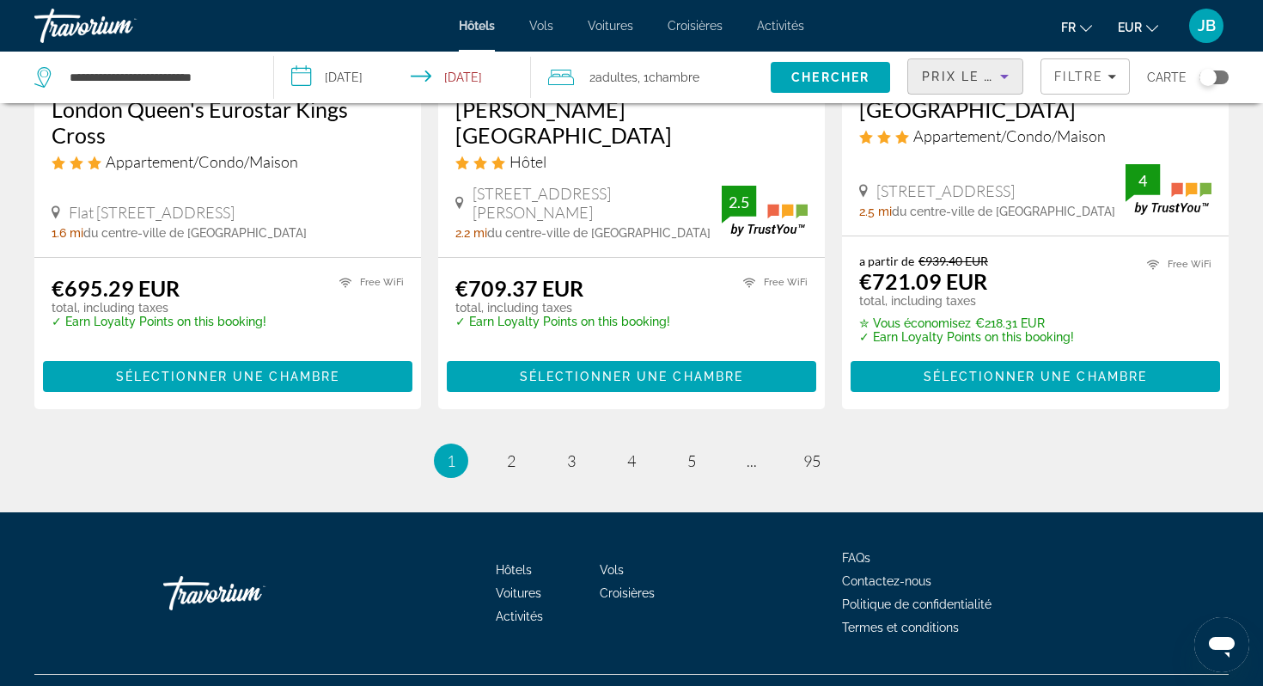
click at [987, 73] on span "Prix le plus bas" at bounding box center [989, 77] width 135 height 14
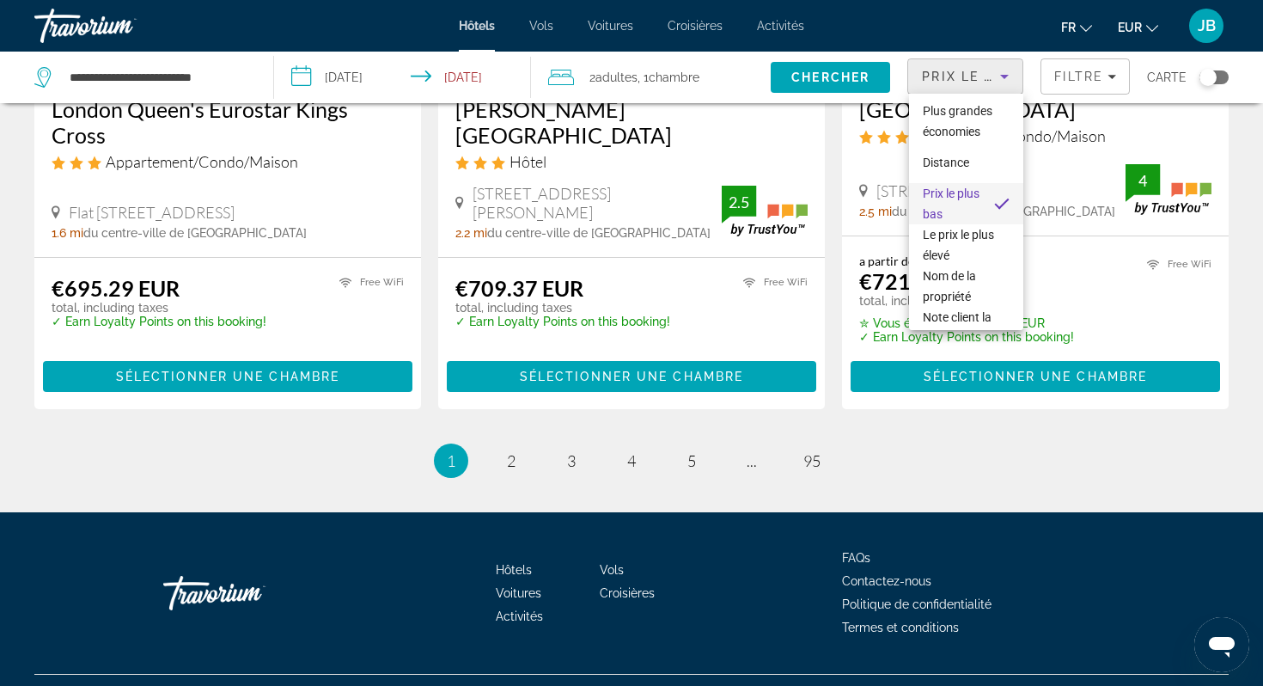
click at [514, 426] on div at bounding box center [631, 343] width 1263 height 686
